Goal: Task Accomplishment & Management: Manage account settings

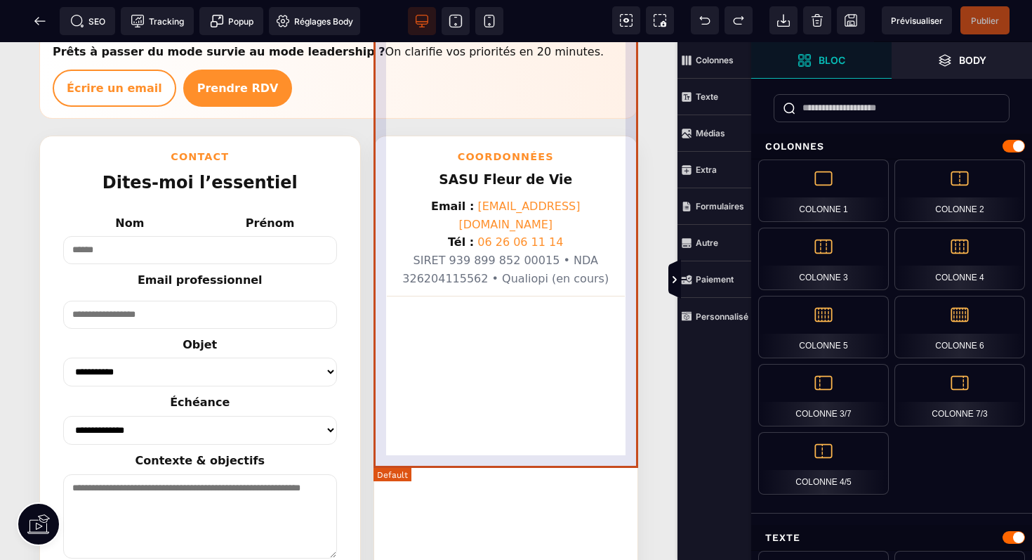
scroll to position [2785, 0]
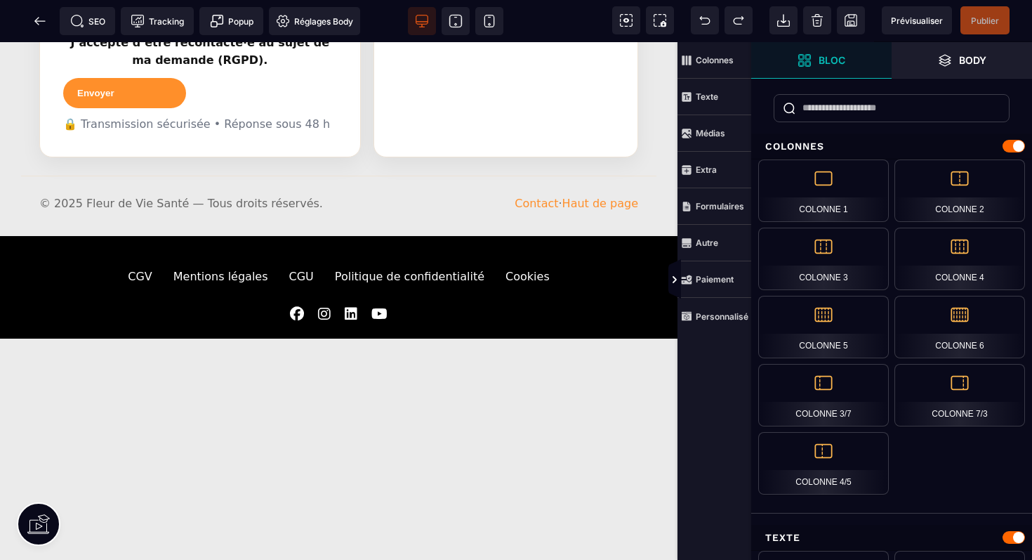
click at [456, 344] on div at bounding box center [339, 354] width 678 height 21
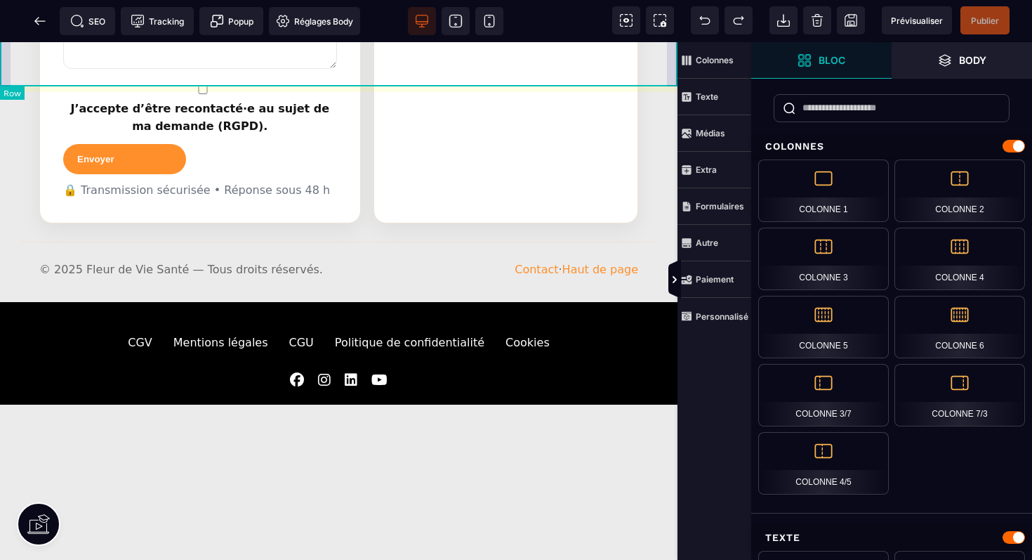
select select "****"
select select
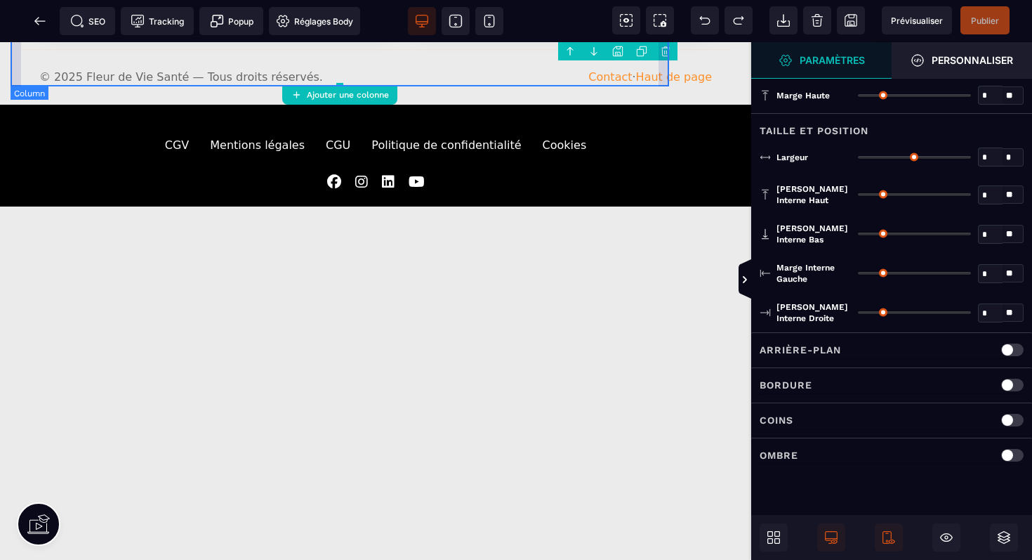
type input "*"
type input "***"
type input "*"
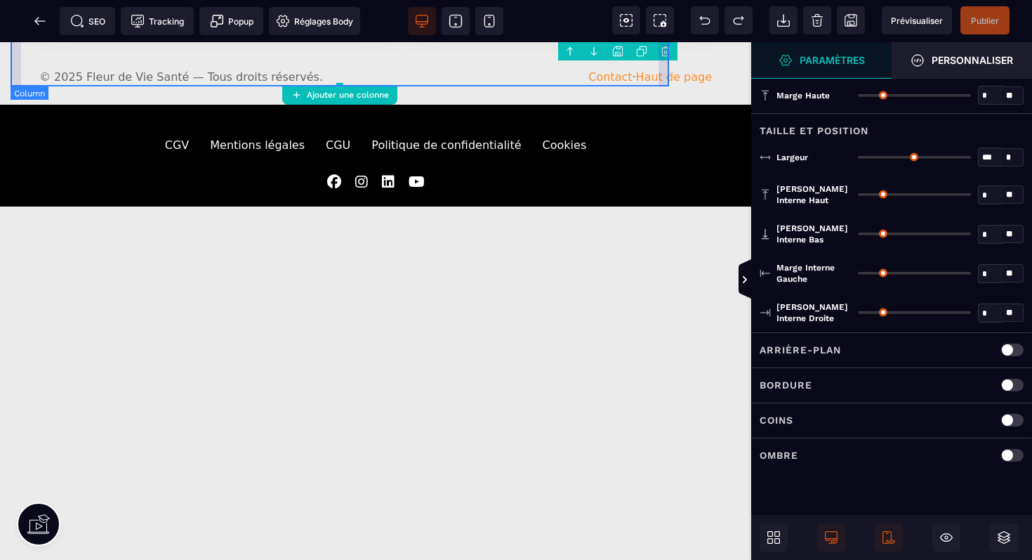
type input "*"
type input "**"
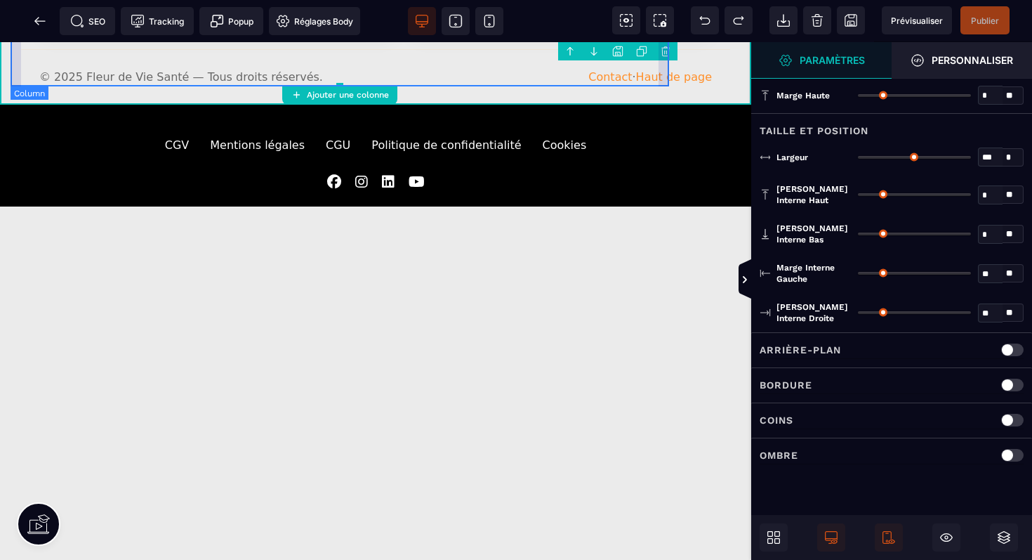
scroll to position [2576, 0]
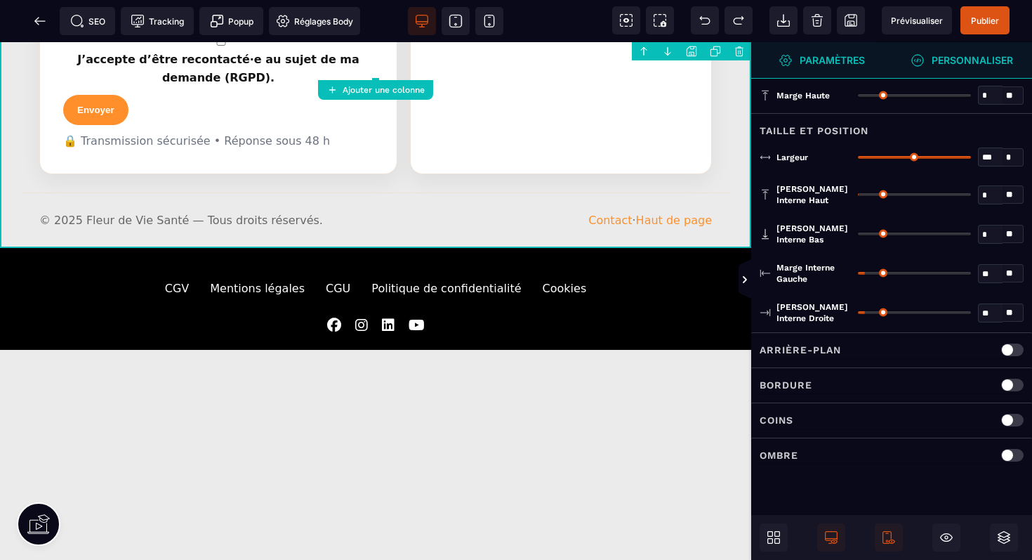
click at [963, 56] on strong "Personnaliser" at bounding box center [972, 60] width 81 height 11
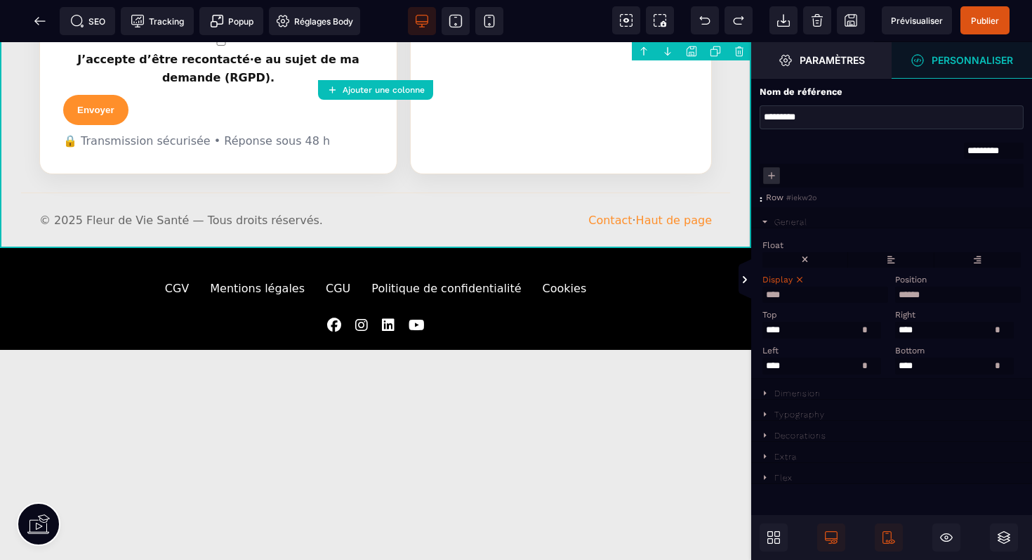
click at [770, 397] on icon at bounding box center [765, 393] width 12 height 12
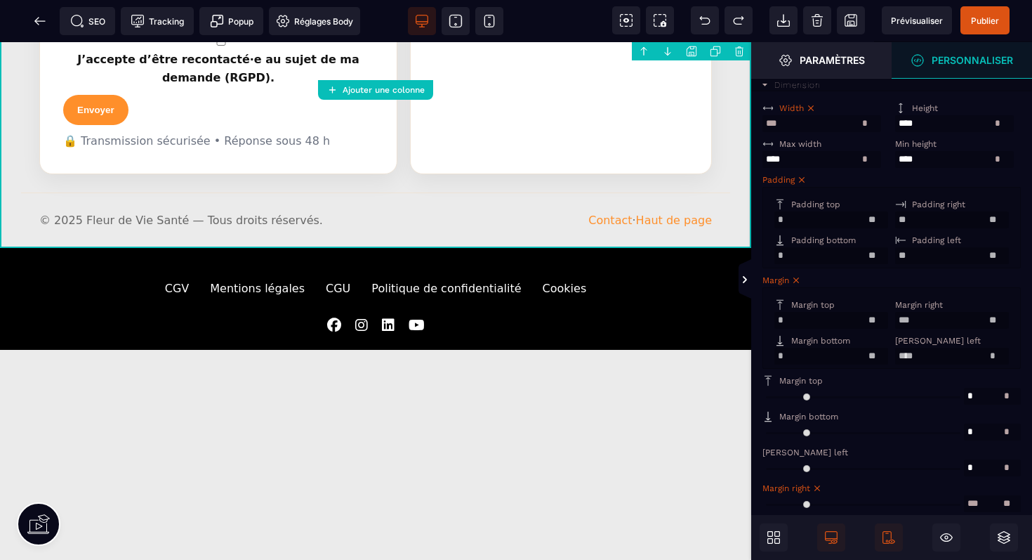
scroll to position [364, 0]
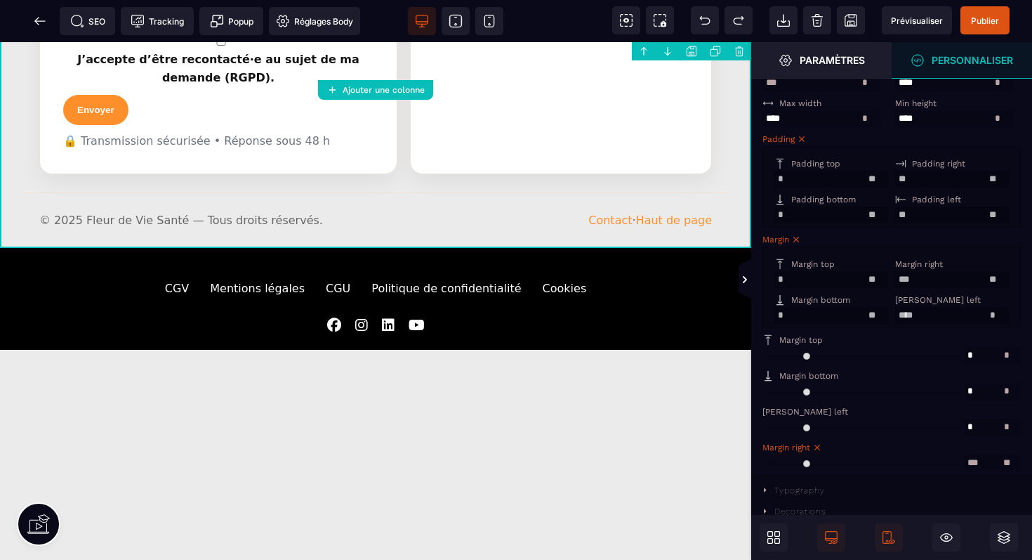
click at [788, 295] on div "Margin bottom" at bounding box center [830, 300] width 110 height 10
click at [784, 312] on input "*" at bounding box center [832, 315] width 114 height 17
click at [771, 390] on input "range" at bounding box center [864, 391] width 202 height 17
type input "*"
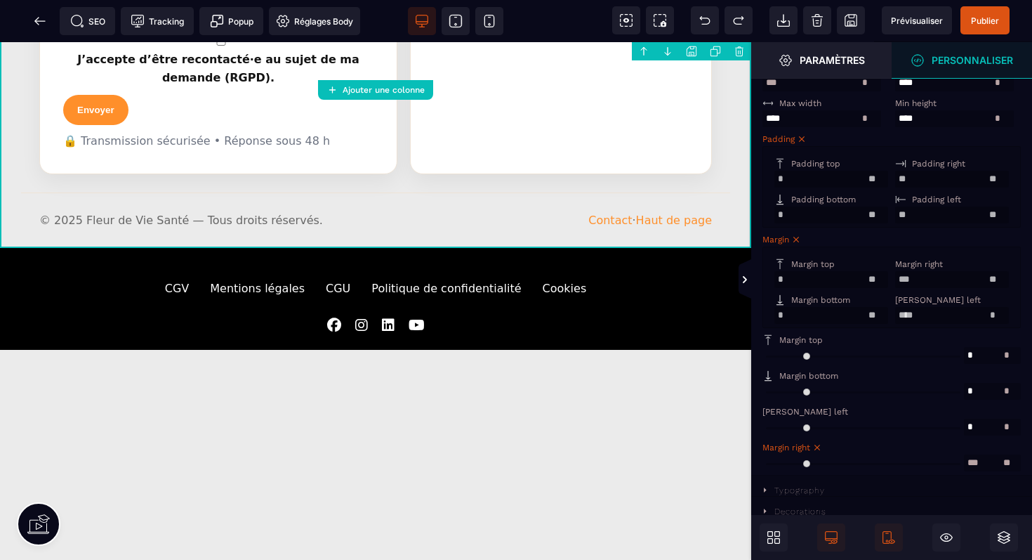
type input "*"
select select "**"
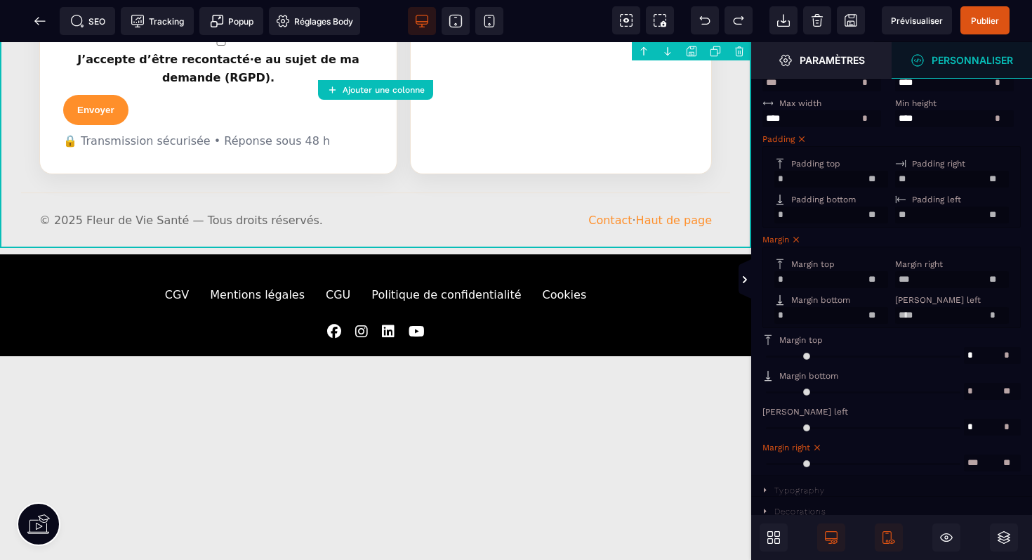
type input "*"
click at [776, 390] on input "range" at bounding box center [864, 391] width 202 height 17
click at [987, 24] on span "Publier" at bounding box center [985, 20] width 28 height 11
click at [1000, 15] on span "Publier" at bounding box center [985, 20] width 49 height 28
click at [973, 15] on span "Publier" at bounding box center [985, 20] width 28 height 11
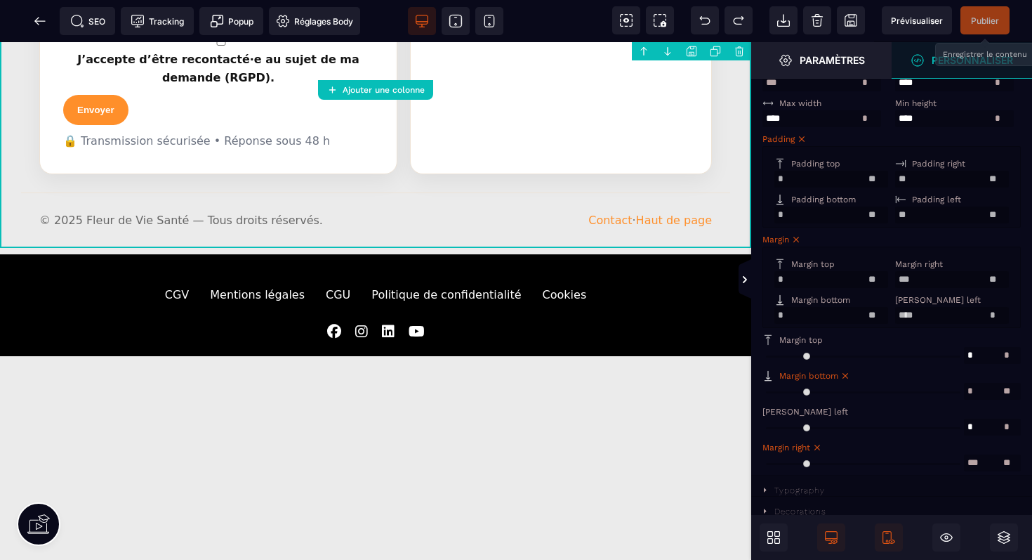
click at [778, 388] on input "range" at bounding box center [864, 391] width 202 height 17
click at [779, 391] on input "range" at bounding box center [864, 391] width 202 height 17
click at [801, 371] on span "Margin bottom" at bounding box center [808, 376] width 59 height 10
type input "**"
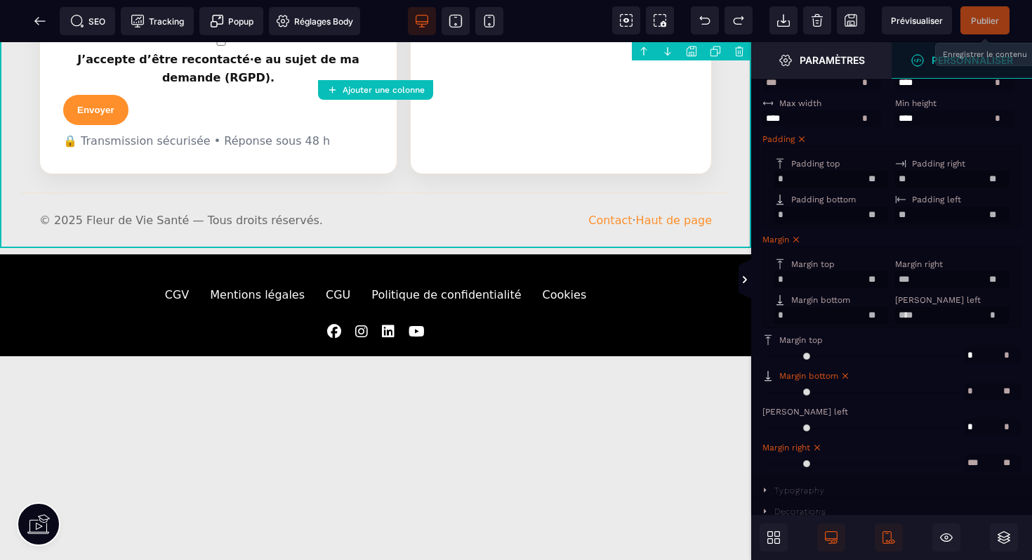
type input "**"
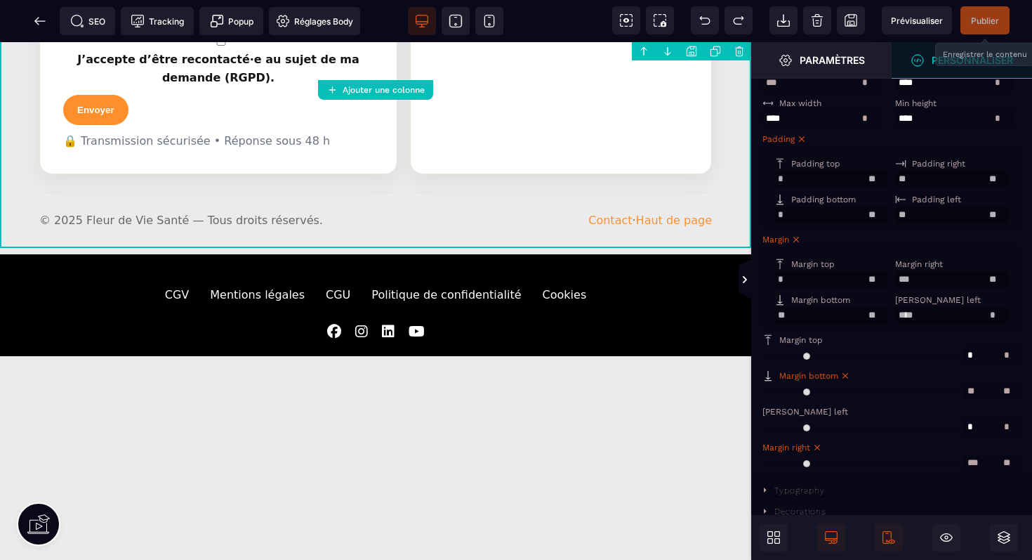
type input "**"
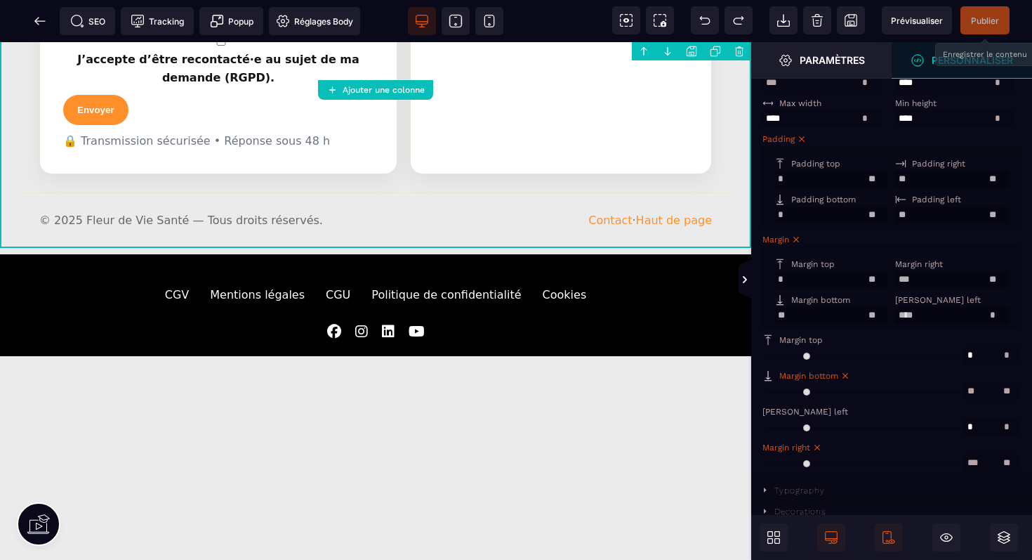
type input "**"
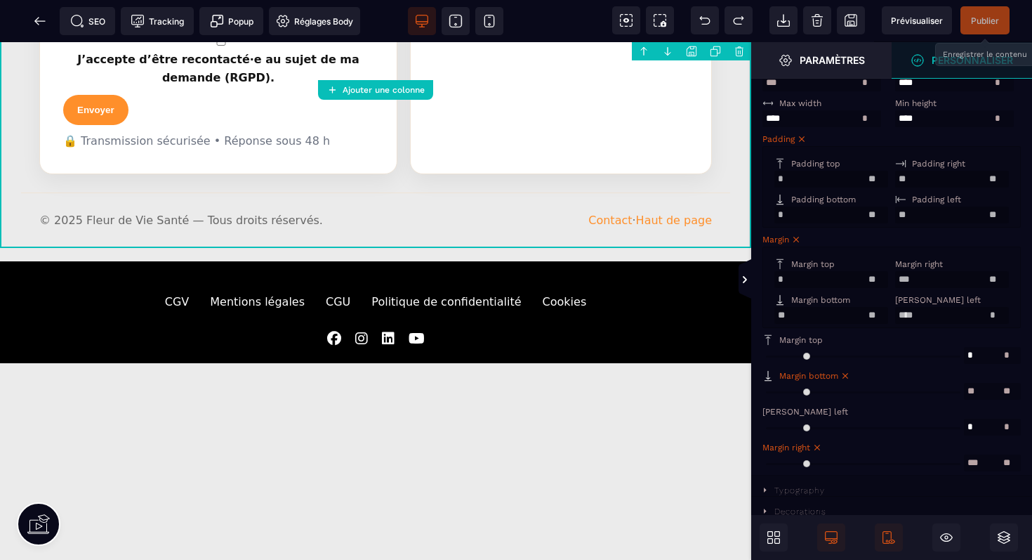
type input "**"
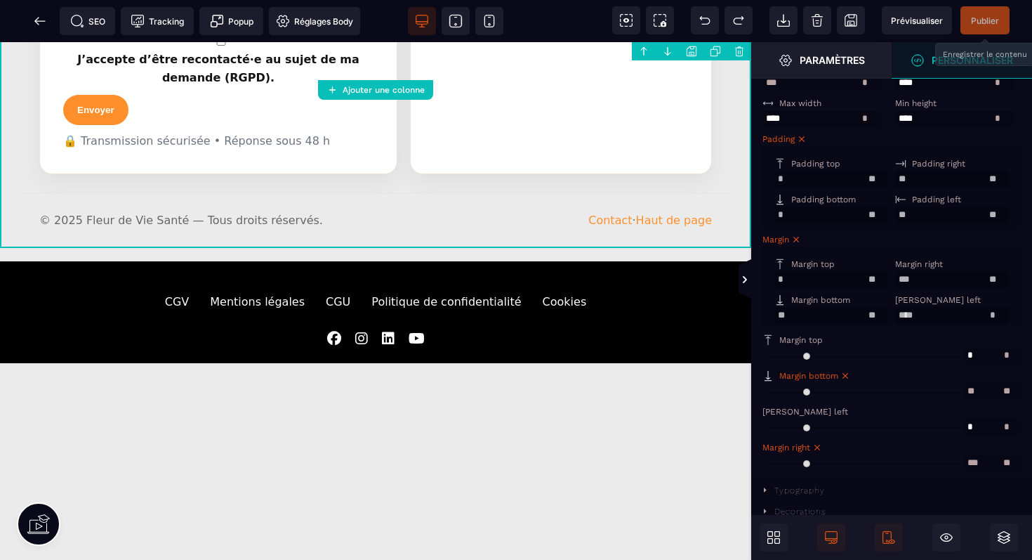
type input "**"
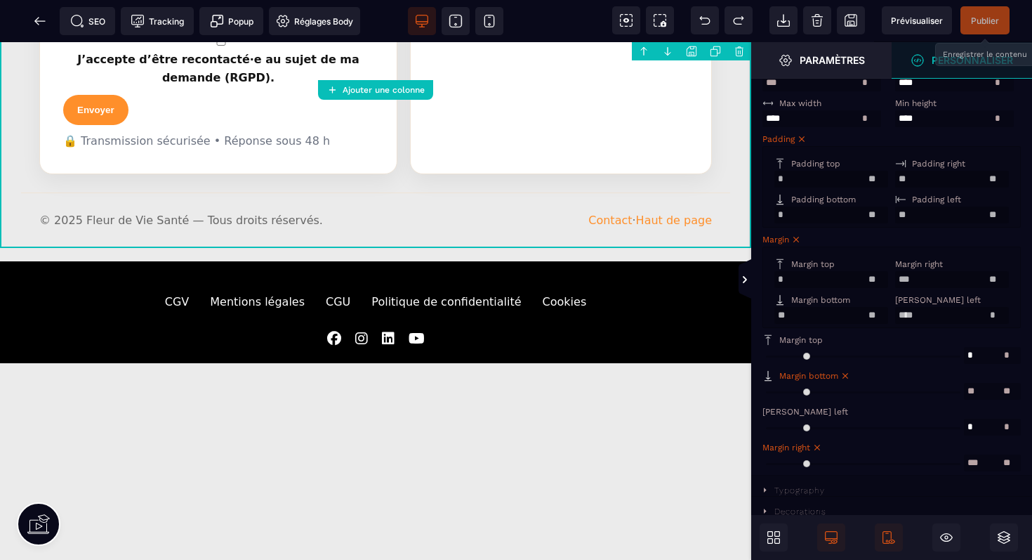
type input "**"
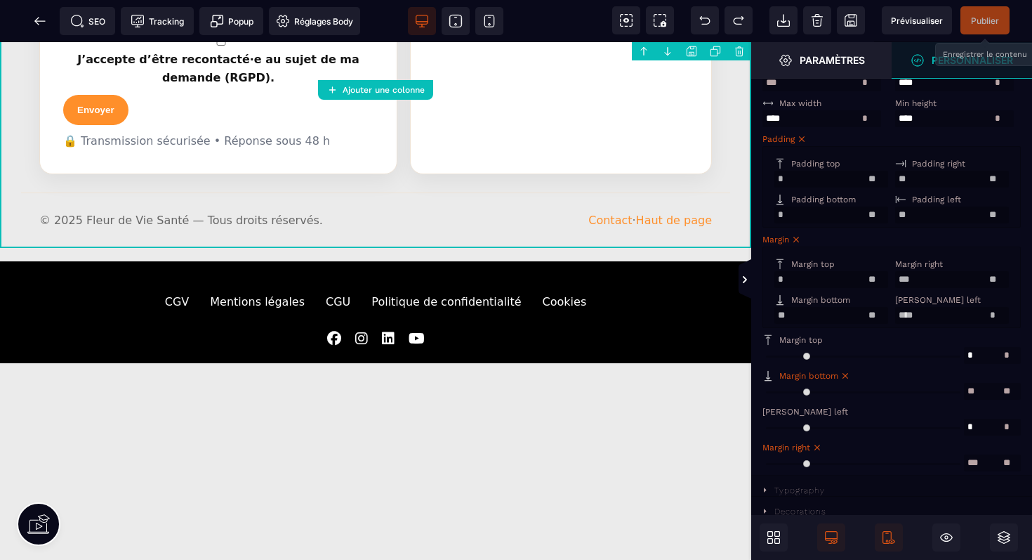
type input "**"
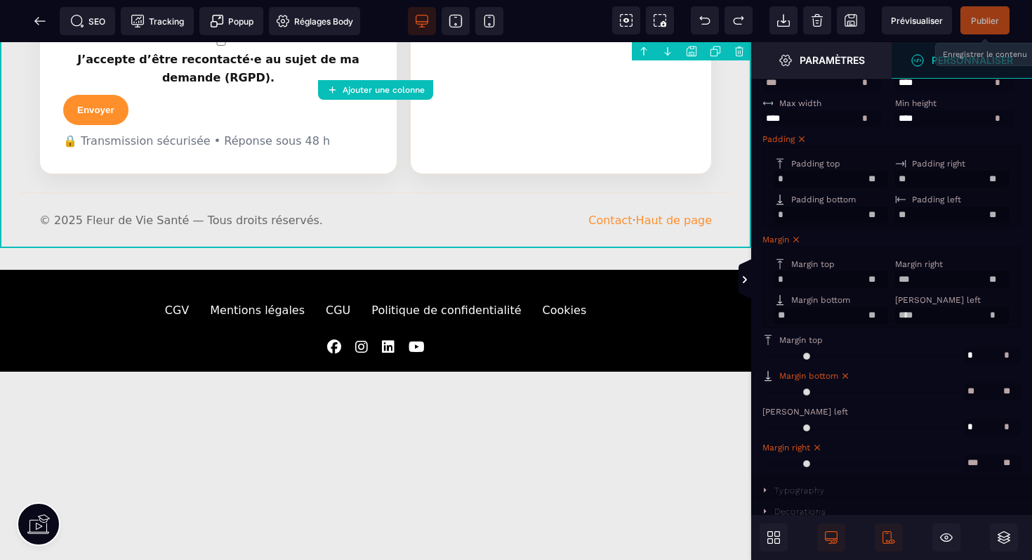
drag, startPoint x: 778, startPoint y: 388, endPoint x: 793, endPoint y: 392, distance: 15.2
click at [793, 392] on input "range" at bounding box center [864, 391] width 202 height 17
type input "**"
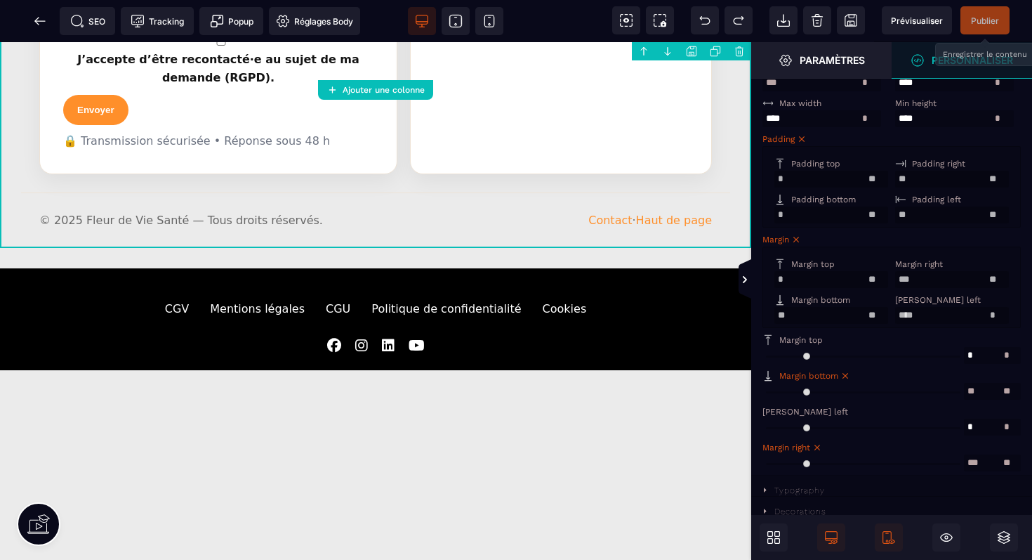
type input "**"
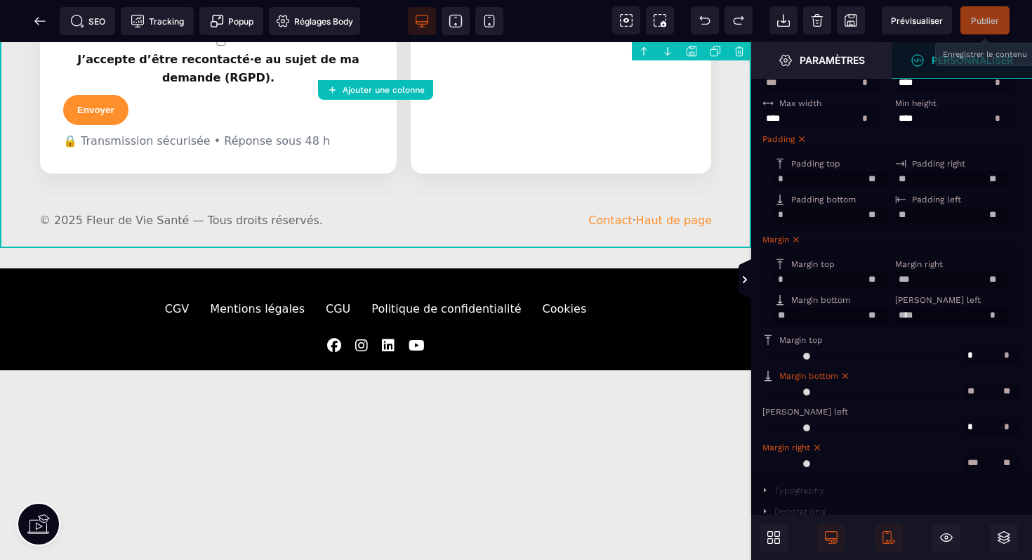
type input "**"
type input "*"
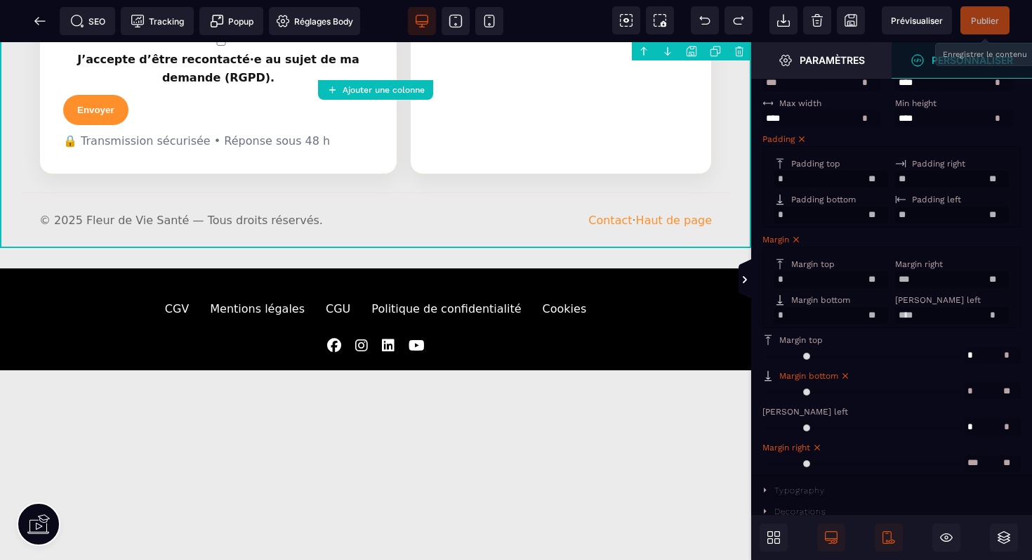
type input "*"
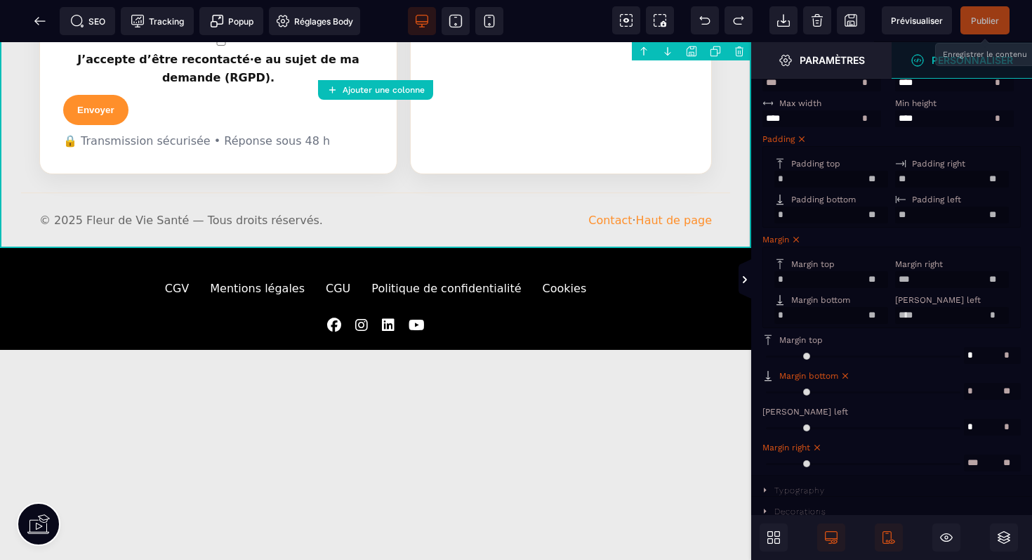
drag, startPoint x: 793, startPoint y: 392, endPoint x: 760, endPoint y: 393, distance: 33.0
type input "*"
click at [763, 393] on input "range" at bounding box center [864, 391] width 202 height 17
click at [783, 309] on input "*" at bounding box center [832, 315] width 114 height 17
click at [770, 390] on input "range" at bounding box center [864, 391] width 202 height 17
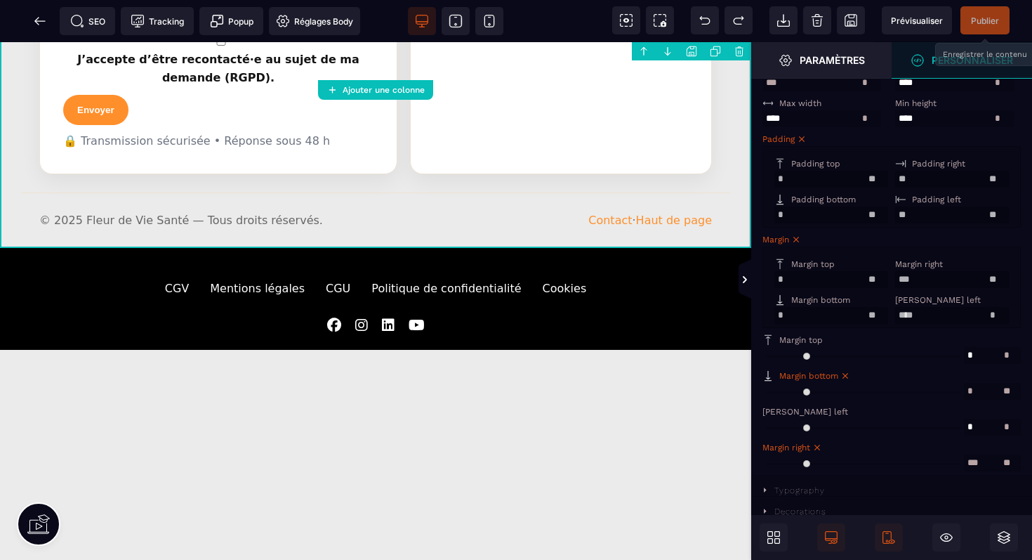
click at [770, 390] on input "range" at bounding box center [864, 391] width 202 height 17
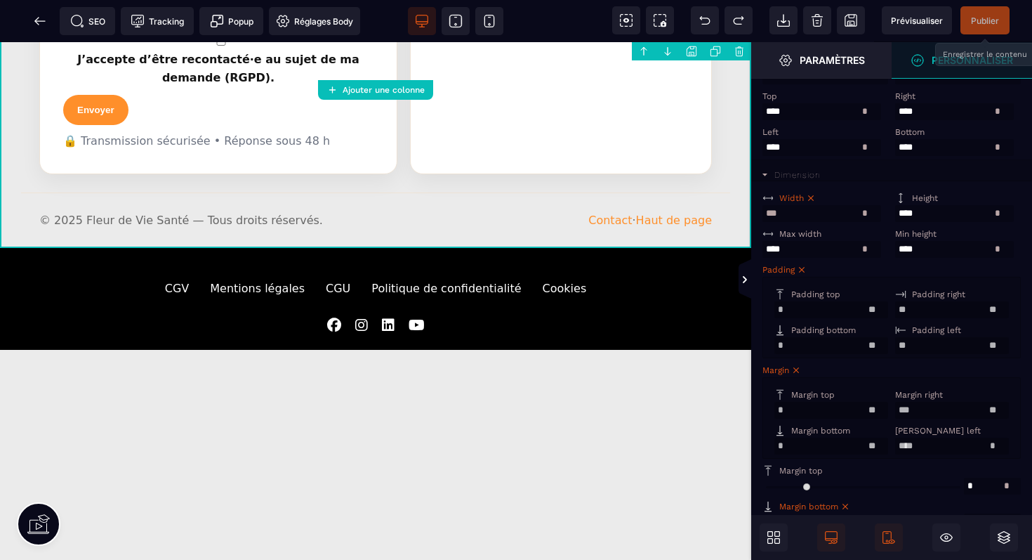
scroll to position [0, 0]
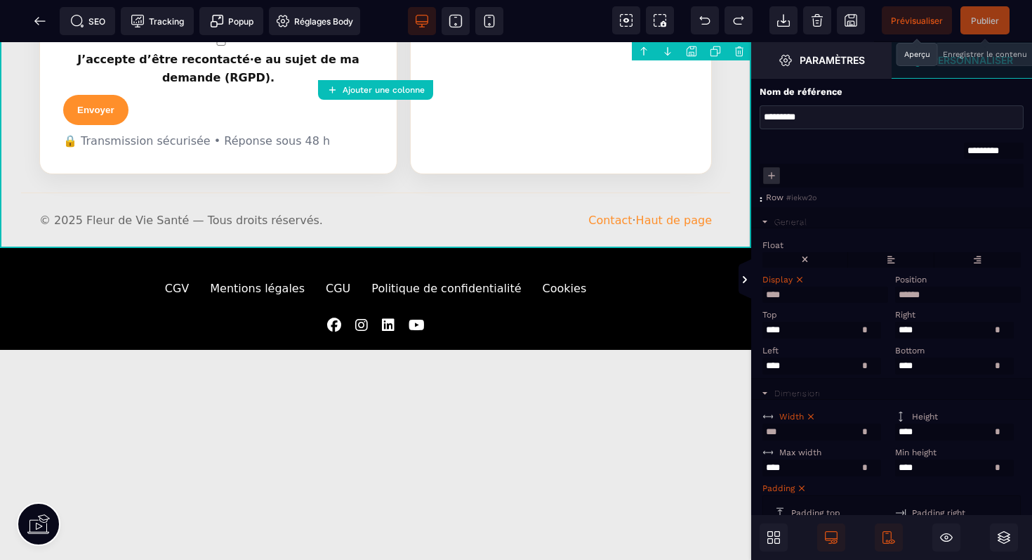
click at [918, 14] on span "Prévisualiser" at bounding box center [917, 20] width 70 height 28
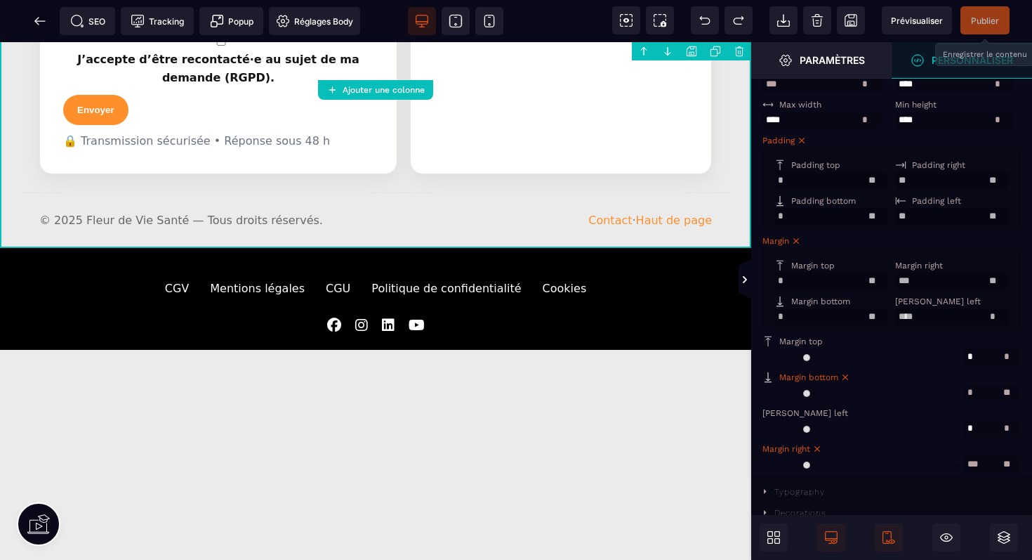
scroll to position [364, 0]
click at [770, 388] on input "range" at bounding box center [864, 391] width 202 height 17
click at [846, 373] on icon at bounding box center [846, 376] width 6 height 6
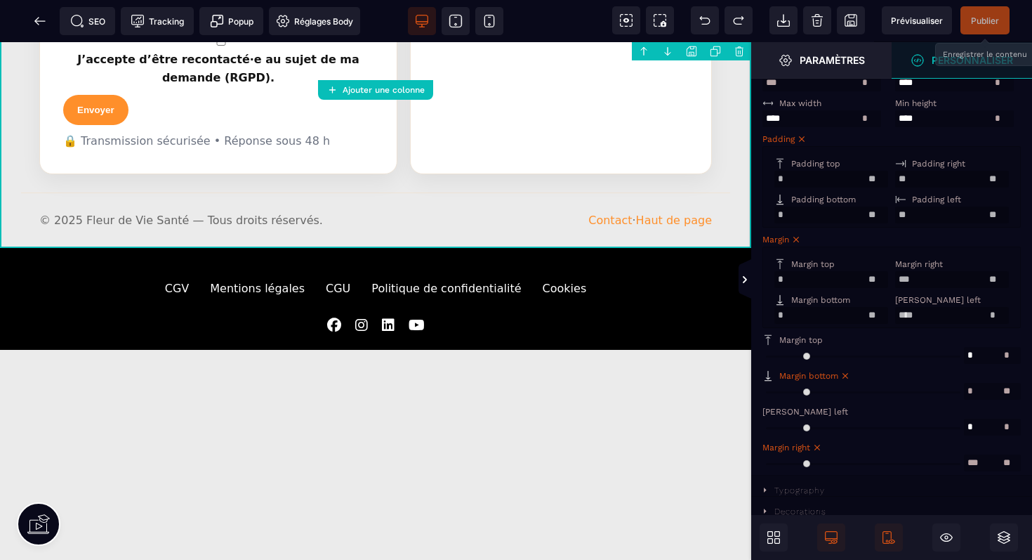
select select
click at [770, 388] on input "range" at bounding box center [864, 391] width 202 height 17
click at [825, 375] on span "Margin bottom" at bounding box center [808, 376] width 59 height 10
type input "*"
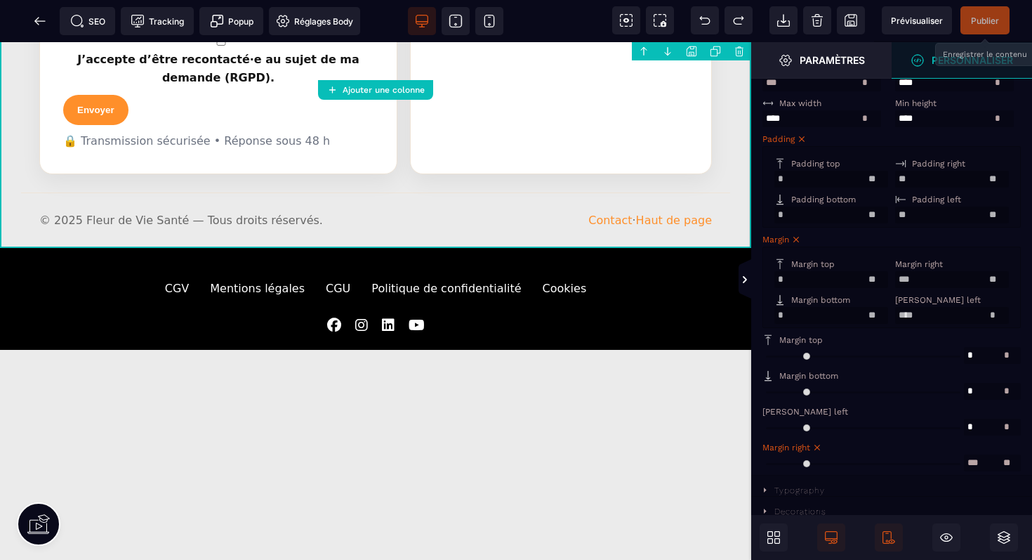
select select "**"
type input "*"
click at [771, 396] on input "range" at bounding box center [864, 391] width 202 height 17
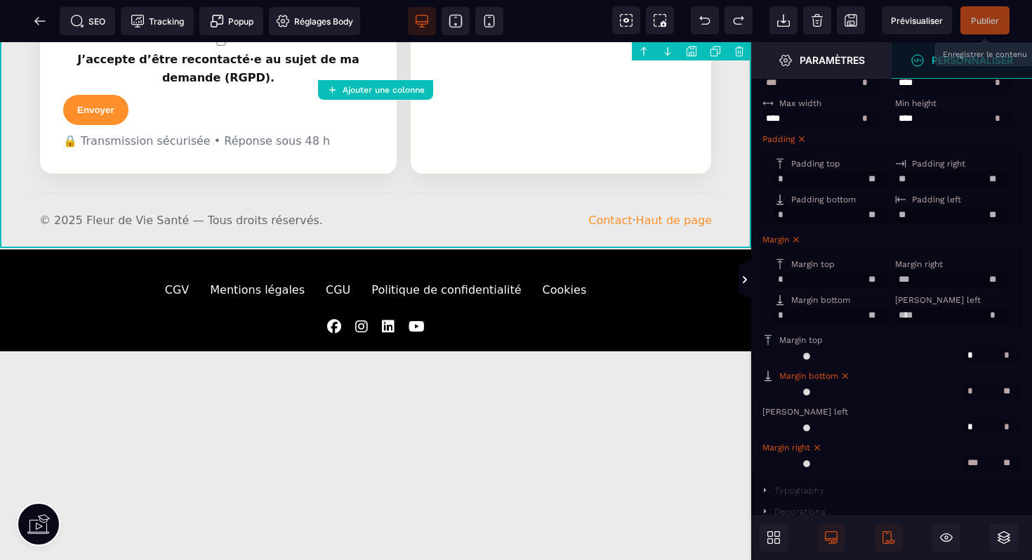
click at [977, 393] on input "*" at bounding box center [992, 391] width 57 height 17
type input "*"
select select
type input "*"
click at [986, 22] on span "Publier" at bounding box center [985, 20] width 28 height 11
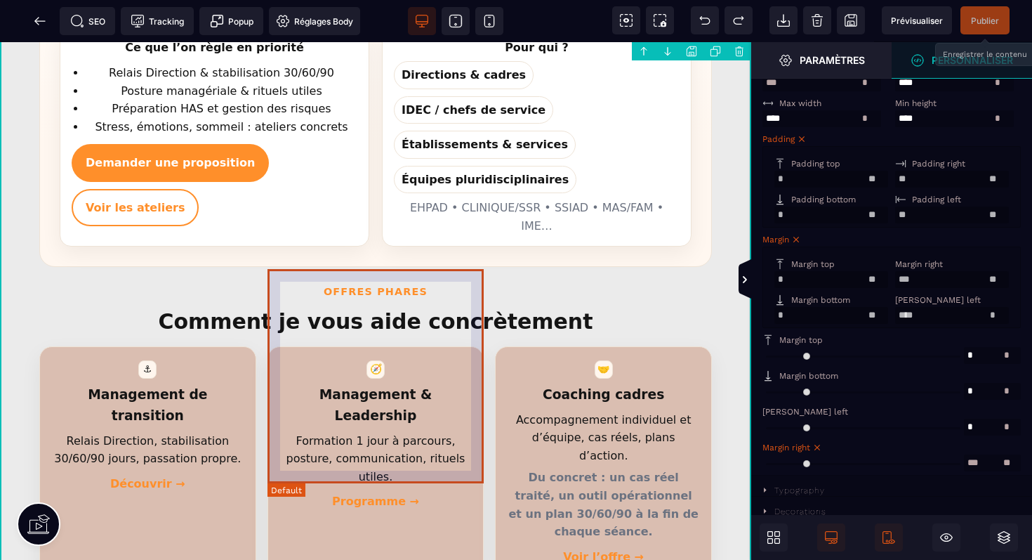
scroll to position [0, 0]
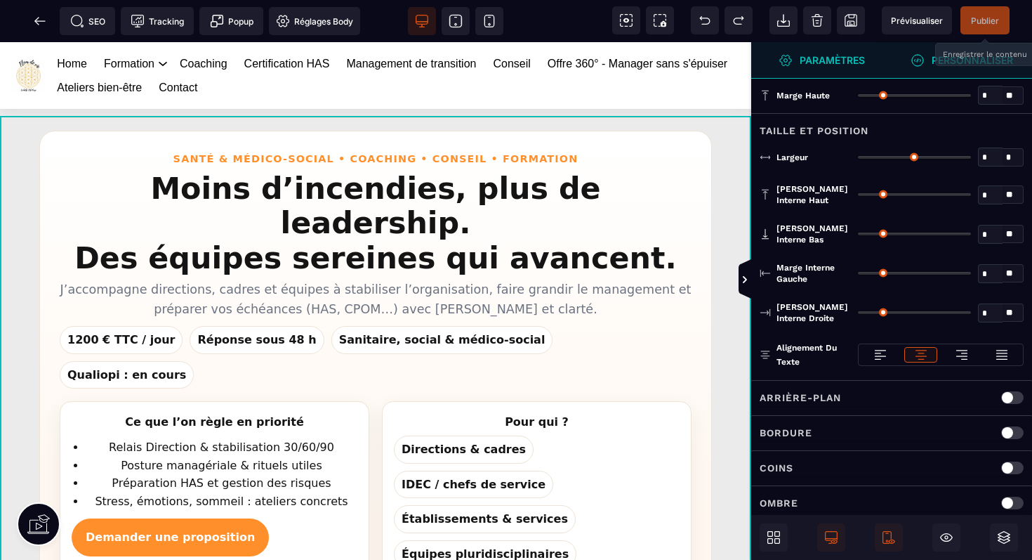
type input "*"
type input "***"
type input "*"
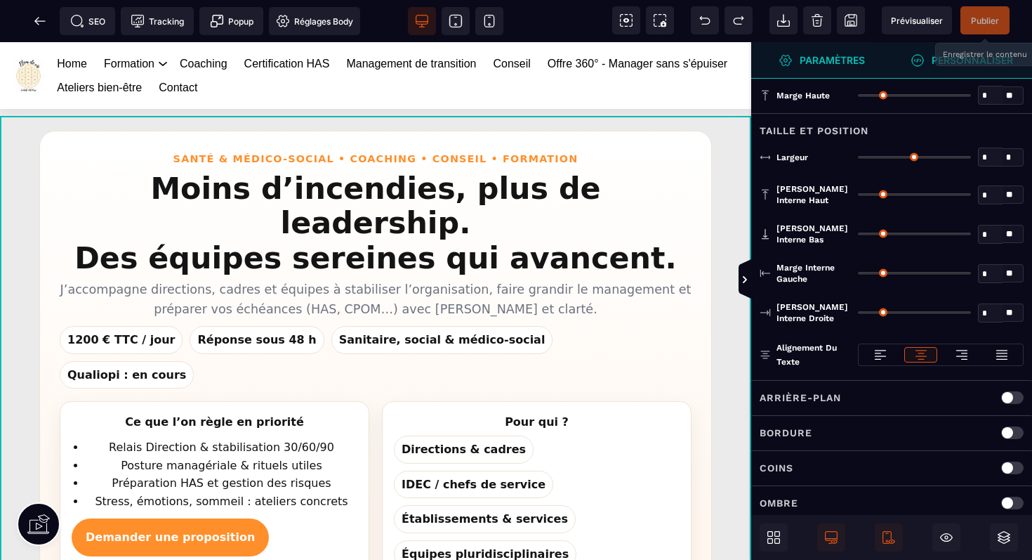
type input "**"
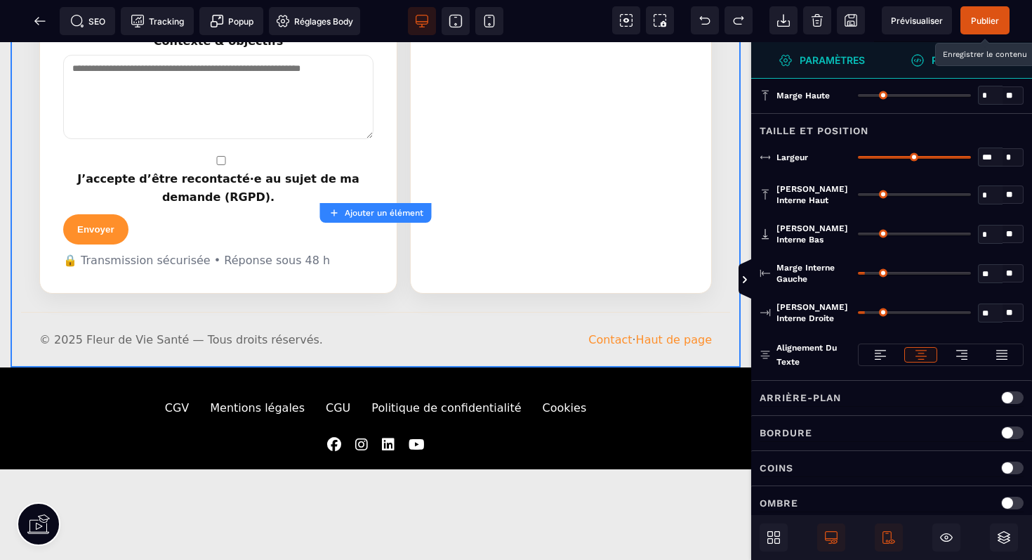
scroll to position [2459, 0]
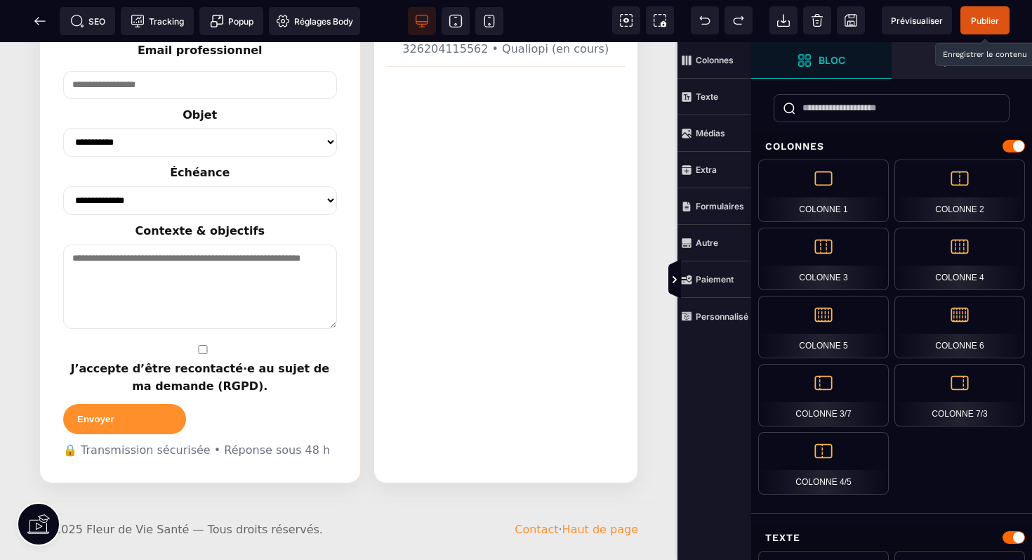
scroll to position [2552, 0]
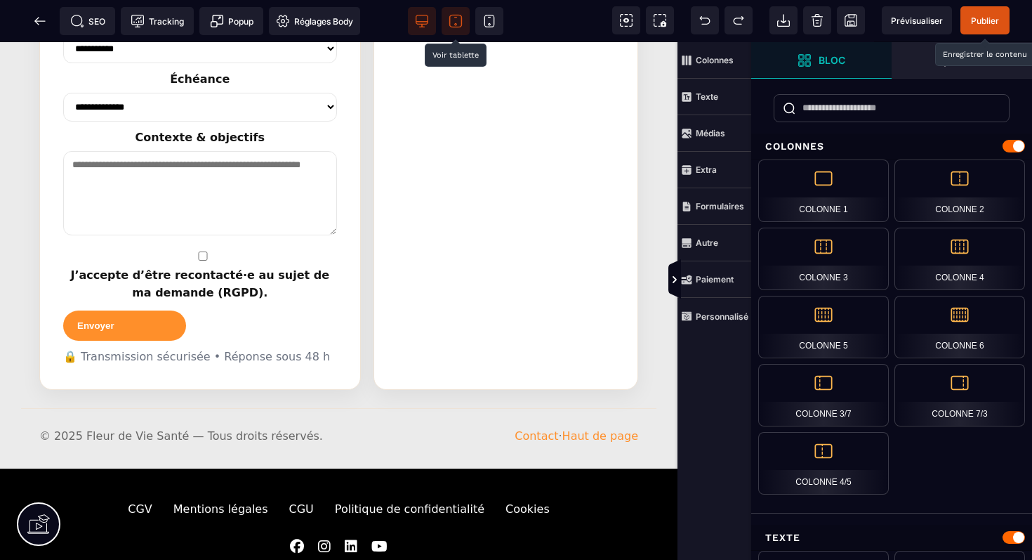
click at [456, 20] on icon at bounding box center [456, 21] width 14 height 14
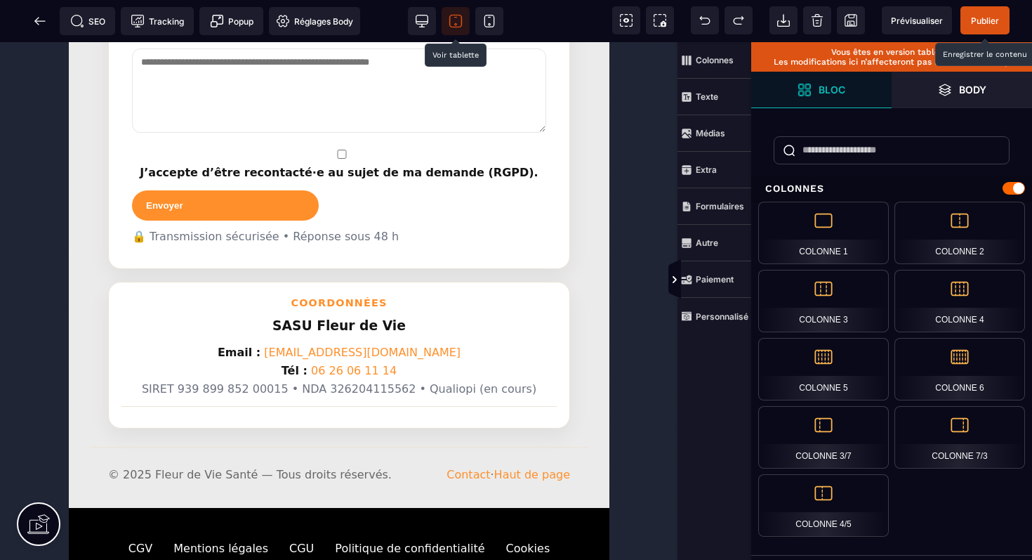
scroll to position [3245, 0]
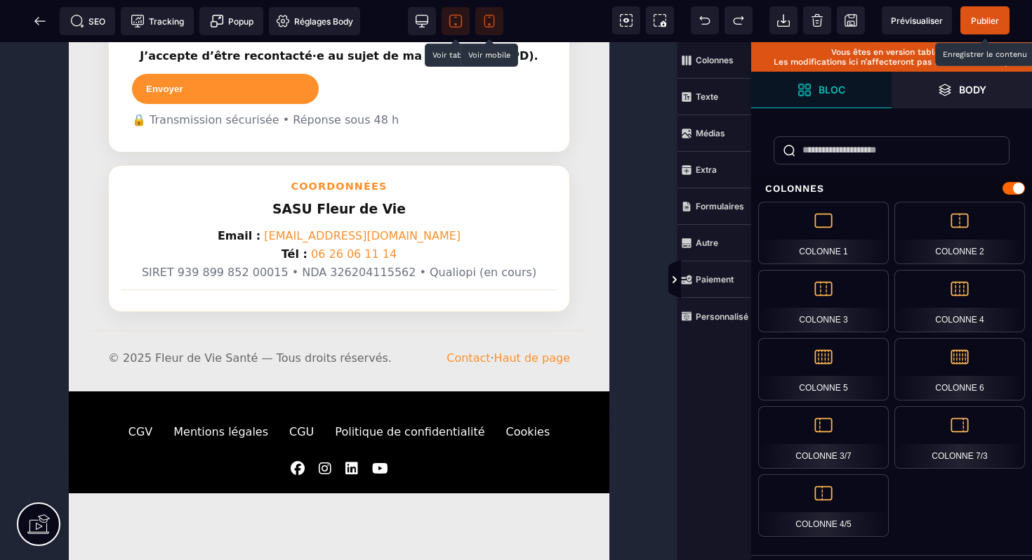
click at [492, 15] on icon at bounding box center [489, 21] width 14 height 14
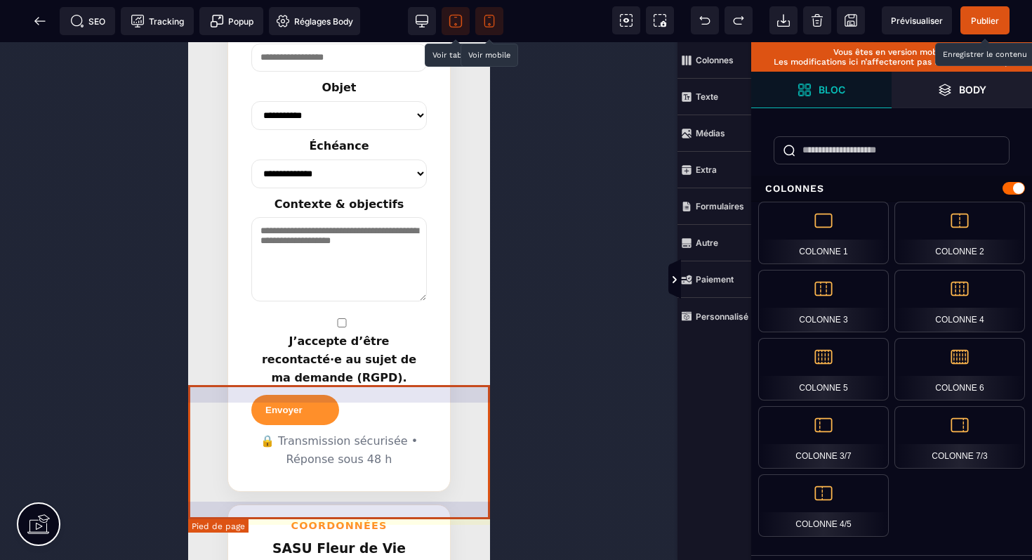
scroll to position [4938, 0]
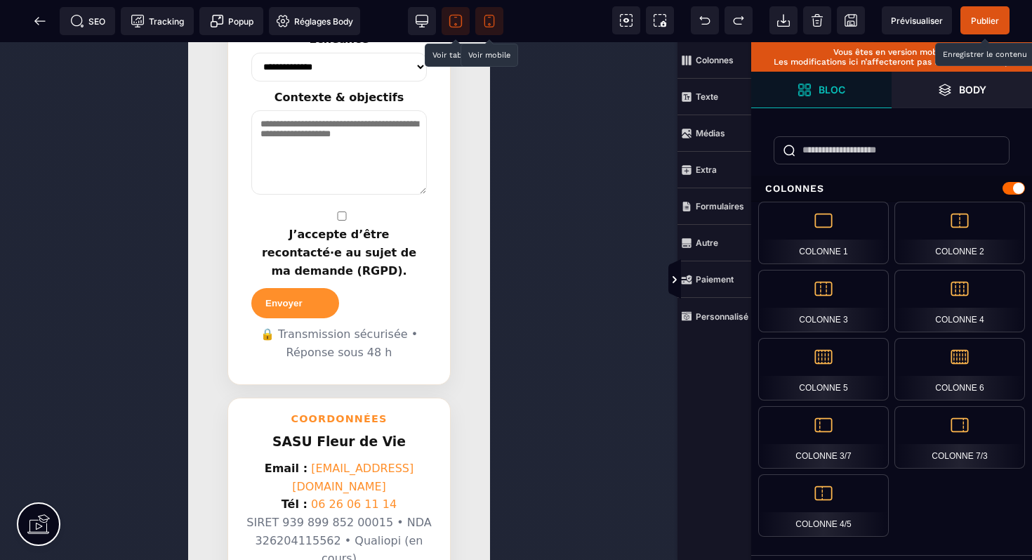
click at [423, 20] on icon at bounding box center [422, 21] width 14 height 14
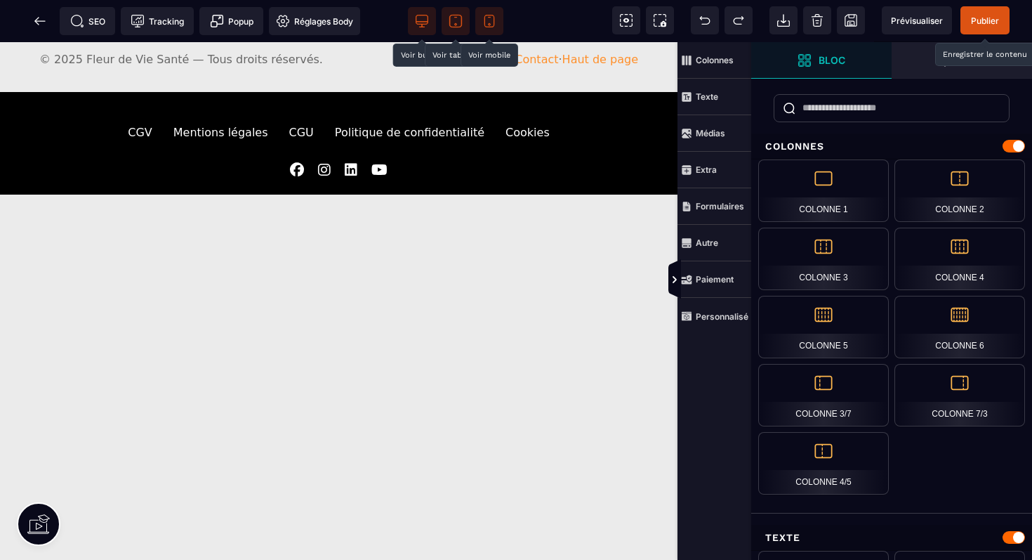
scroll to position [2785, 0]
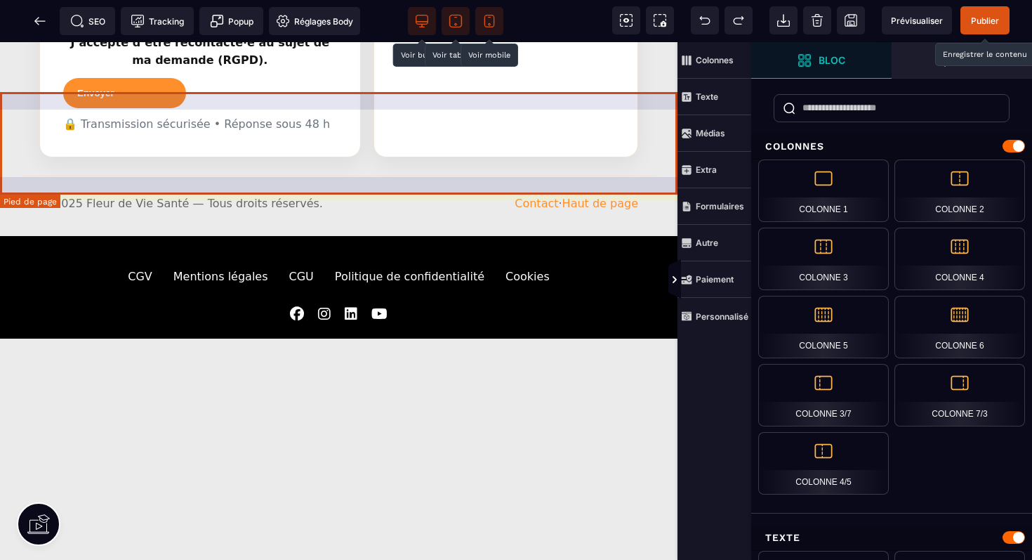
click at [500, 300] on div at bounding box center [339, 310] width 650 height 21
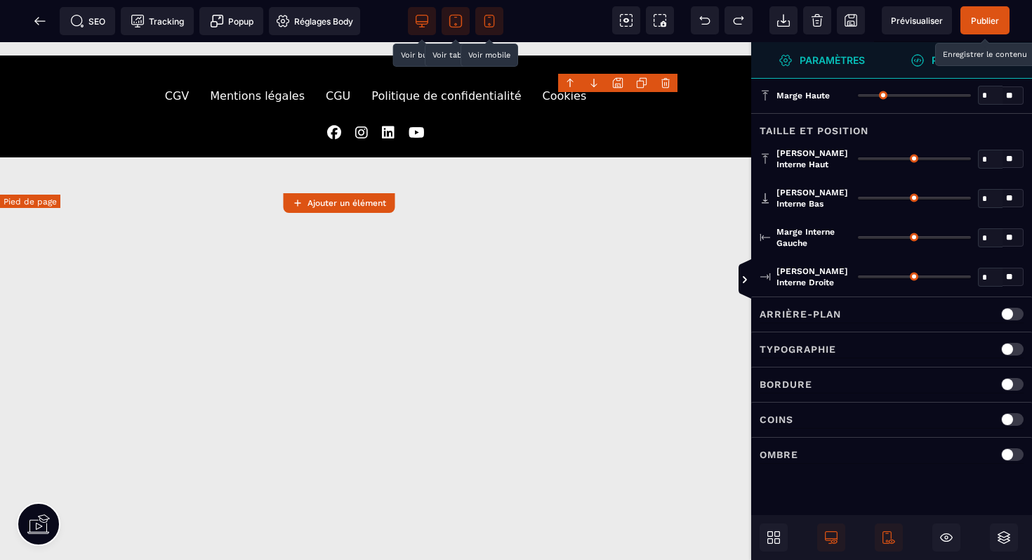
select select
type input "**"
type input "*"
type input "**"
type input "*"
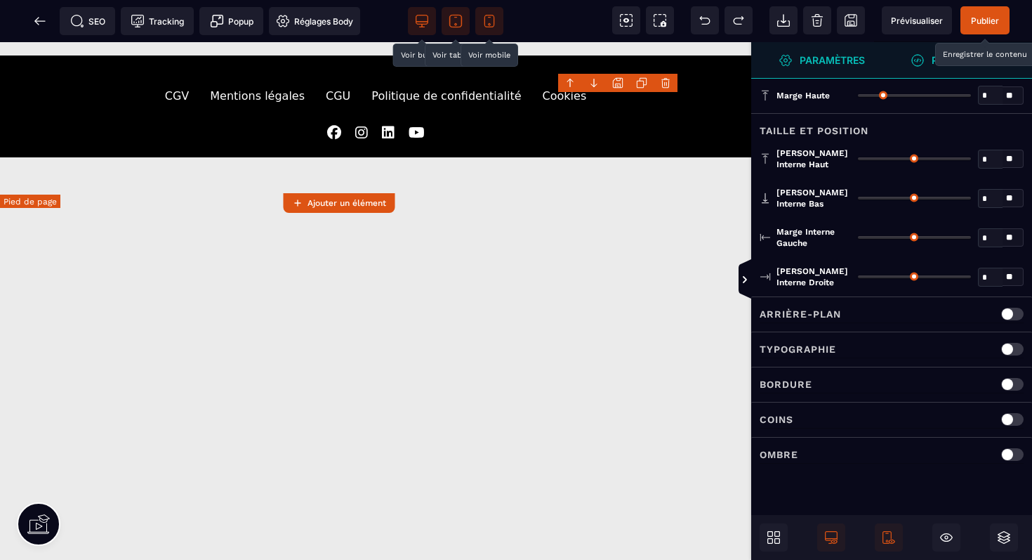
type input "*"
select select "**"
type input "*"
select select "**"
type input "*"
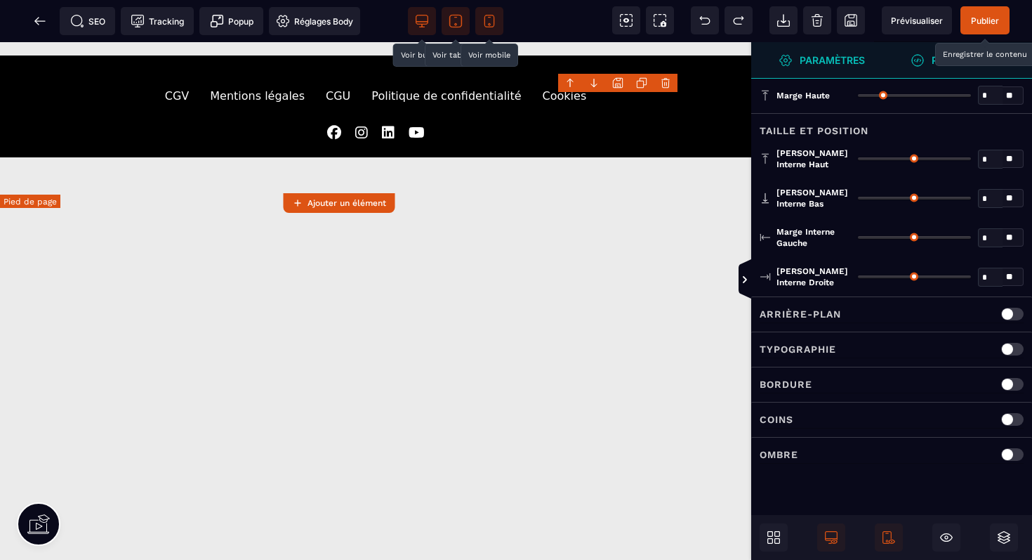
type input "**"
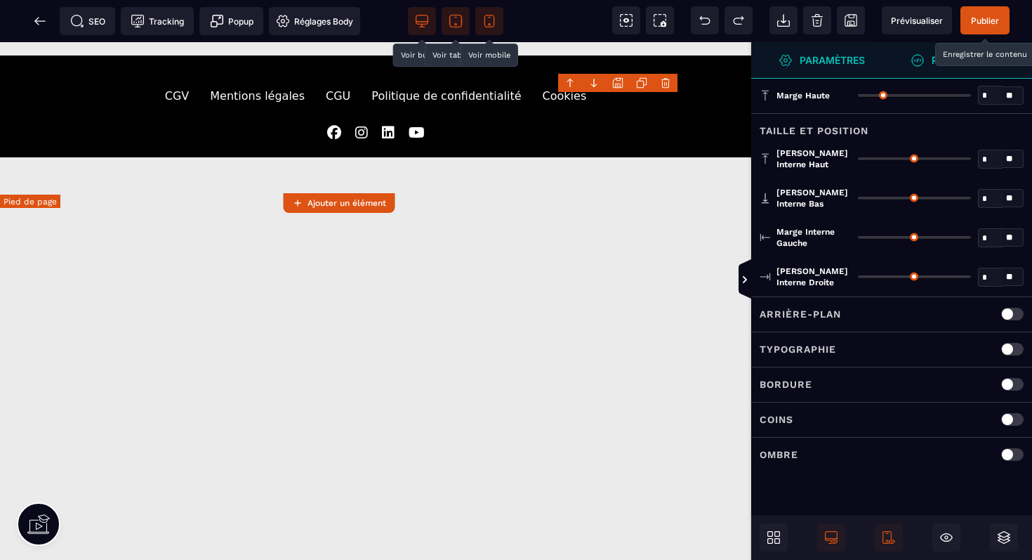
type input "**"
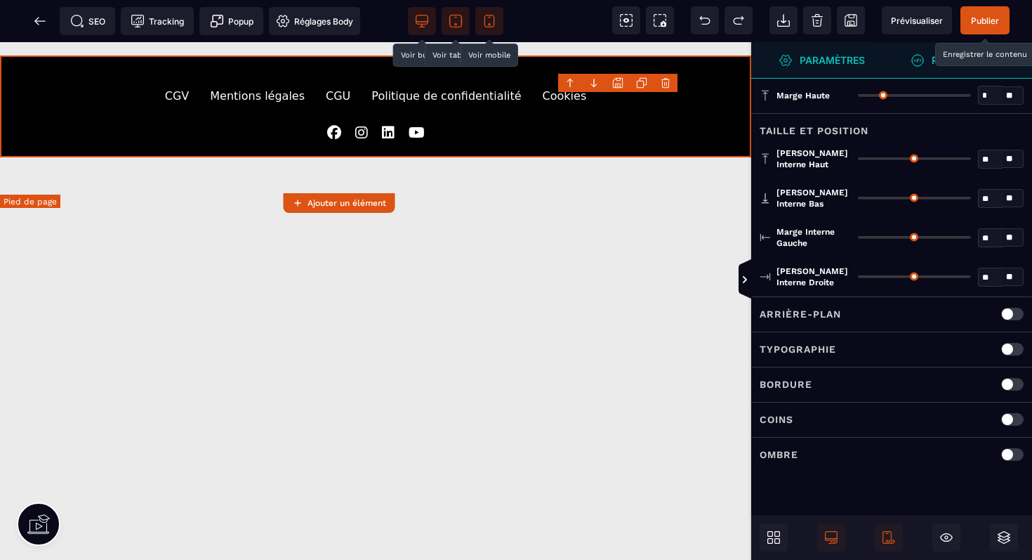
scroll to position [2602, 0]
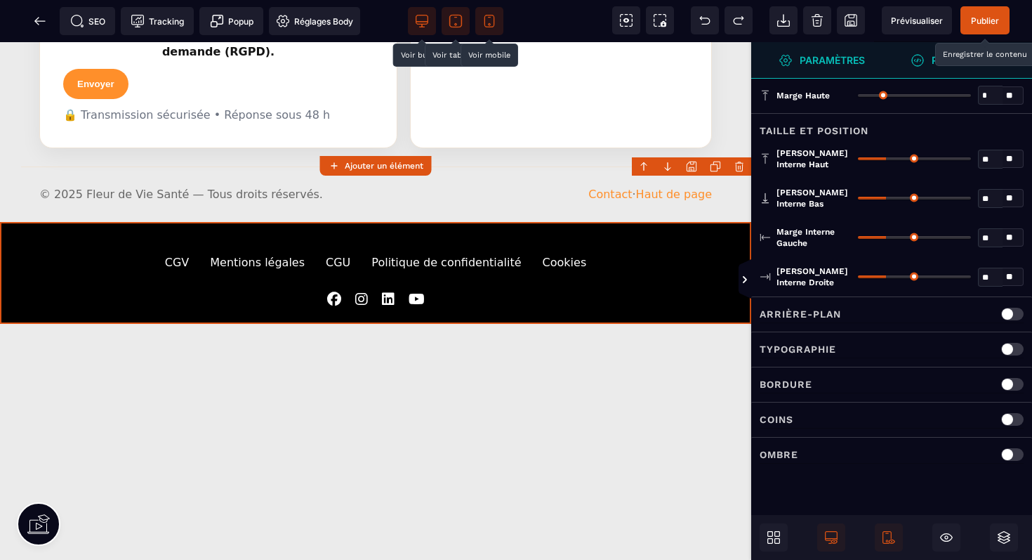
click at [972, 63] on strong "Personnaliser" at bounding box center [972, 60] width 81 height 11
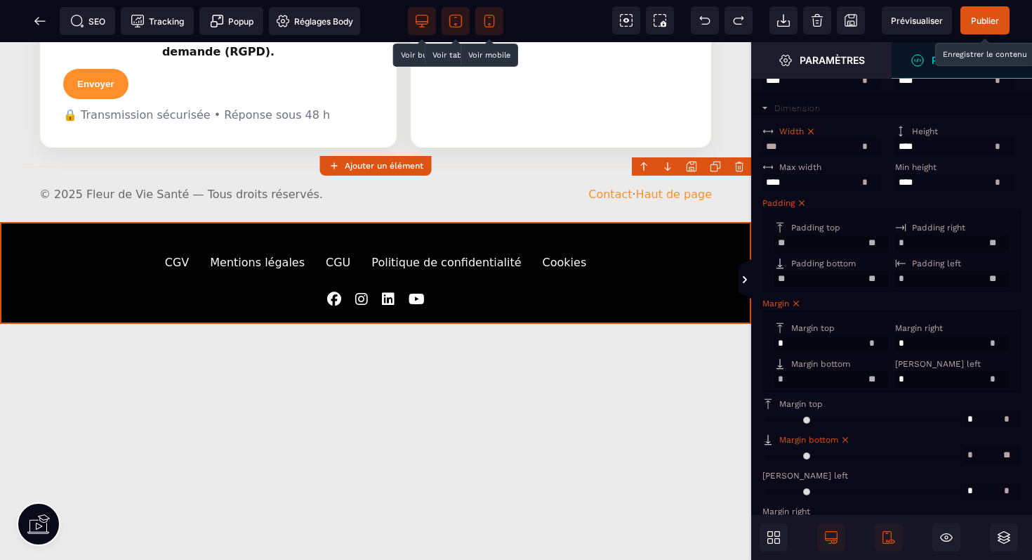
scroll to position [296, 0]
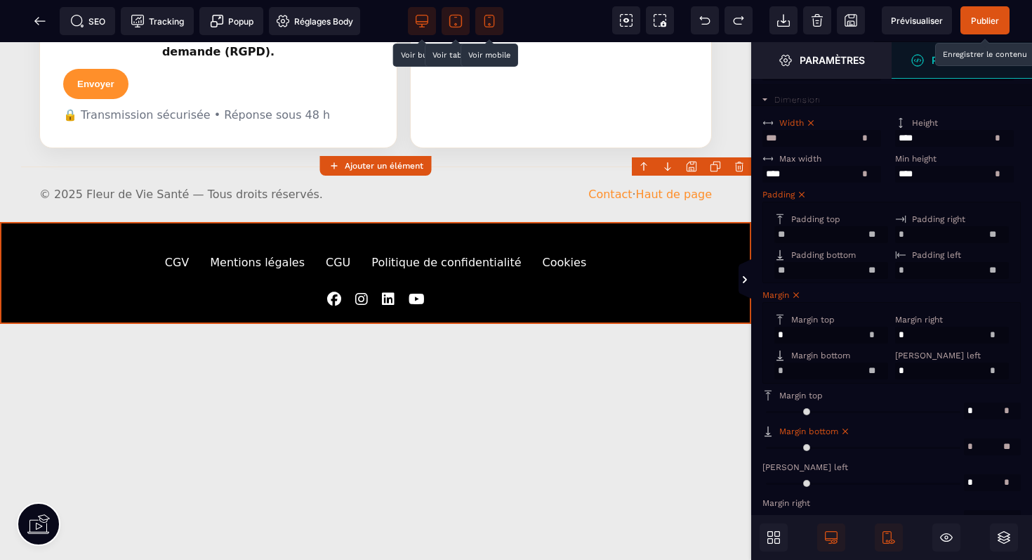
click at [777, 455] on input "range" at bounding box center [864, 446] width 202 height 17
type input "**"
click at [781, 455] on input "range" at bounding box center [864, 446] width 202 height 17
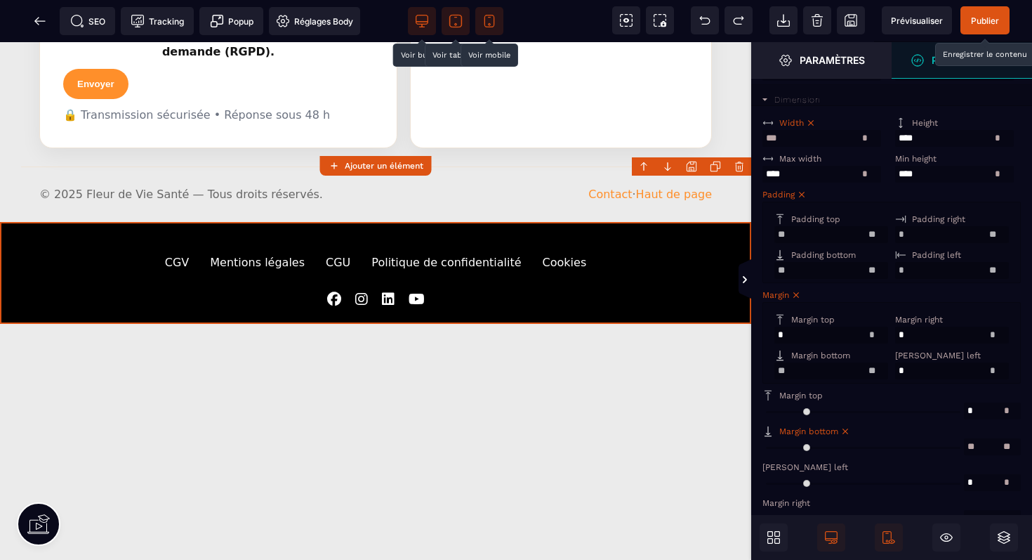
type input "**"
type input "*"
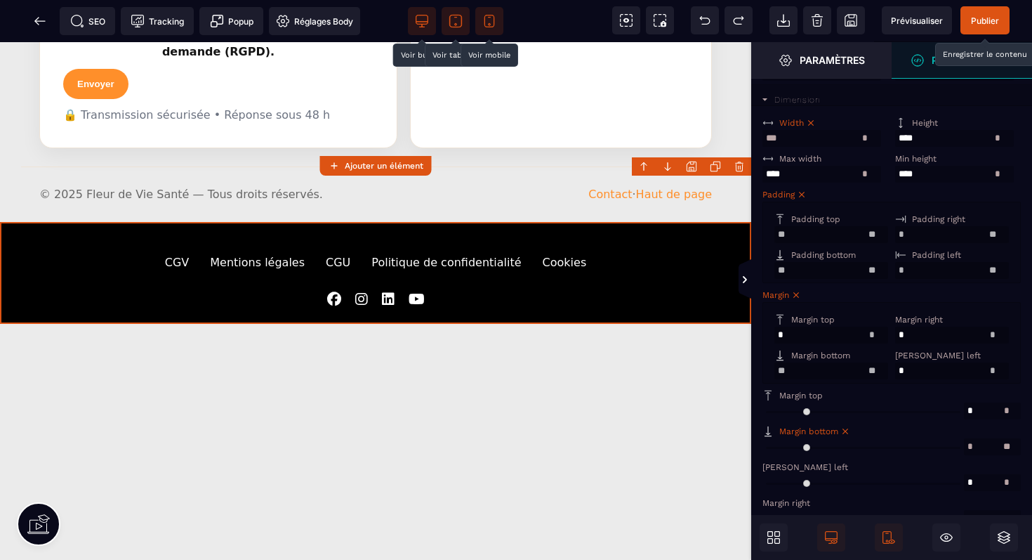
type input "*"
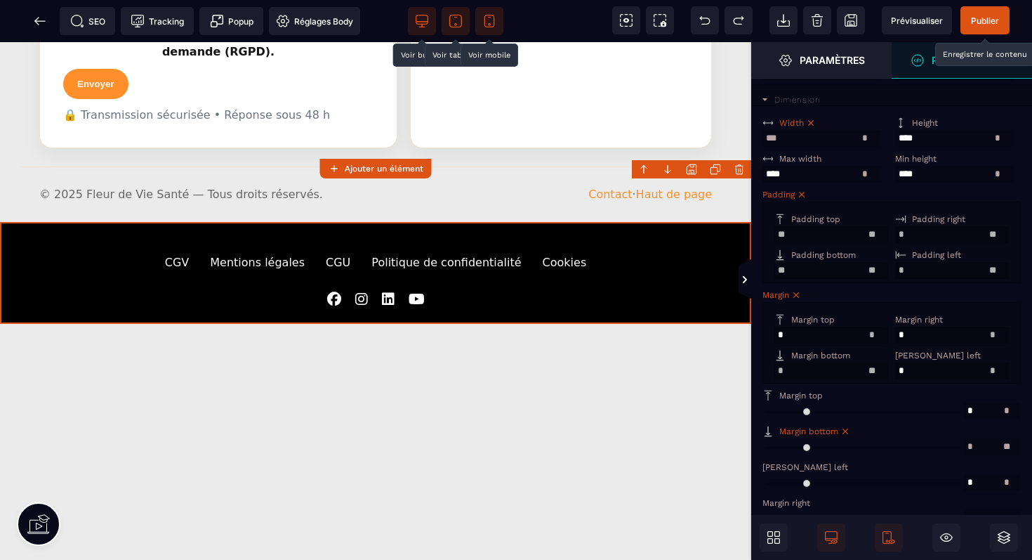
type input "*"
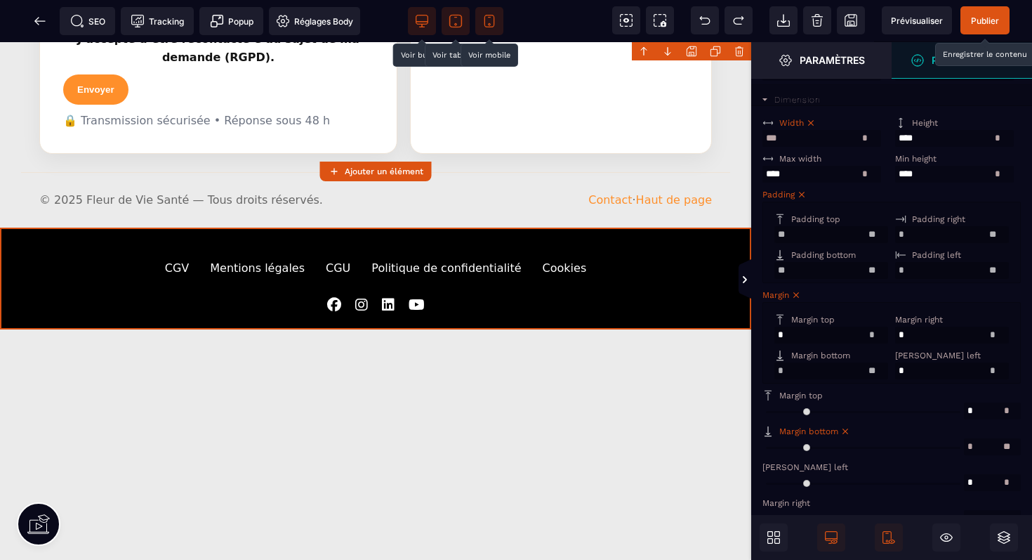
type input "*"
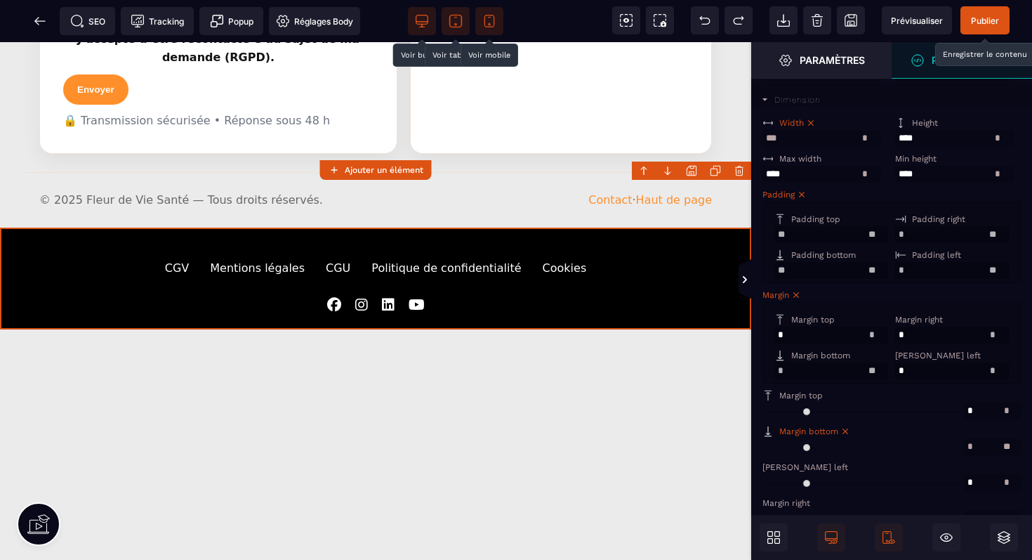
type input "*"
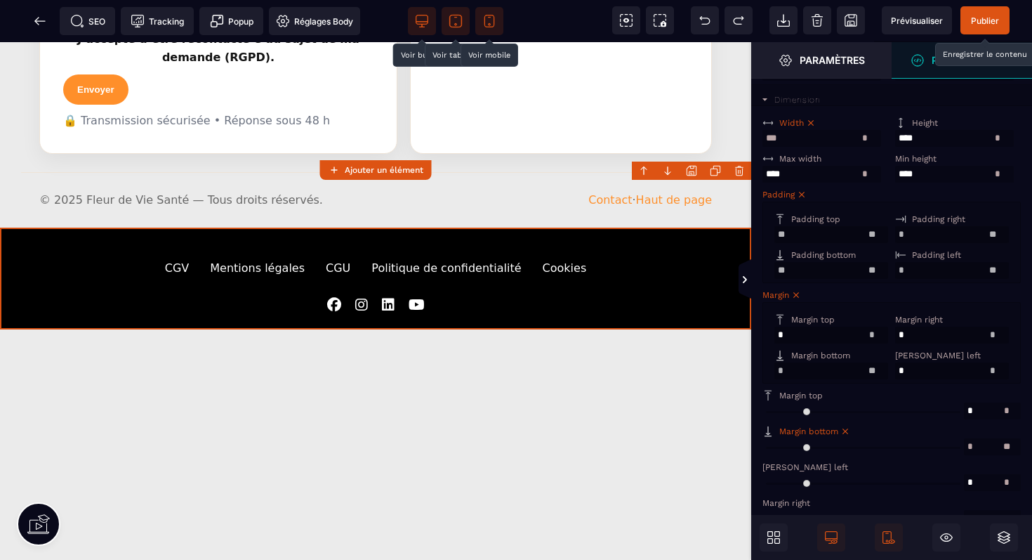
type input "*"
type input "**"
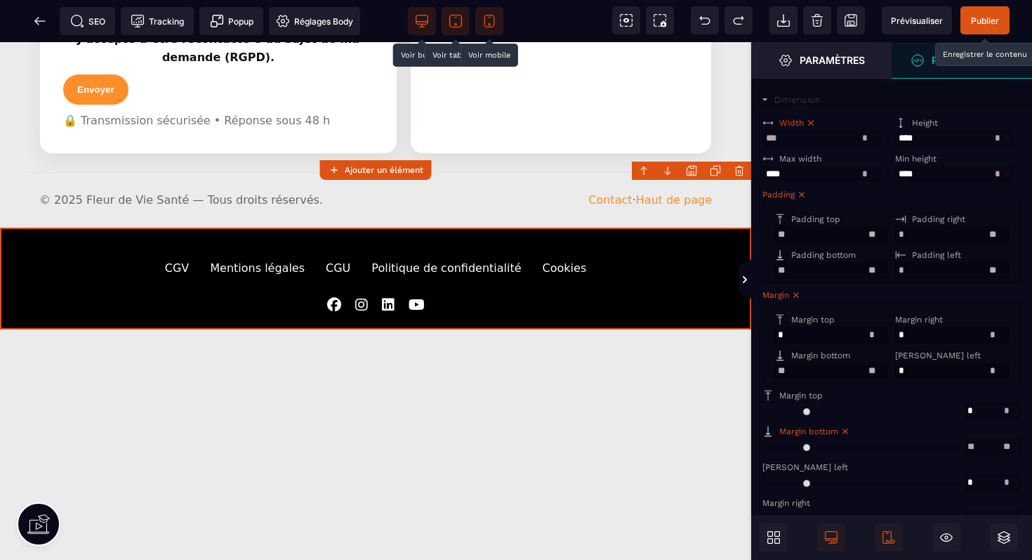
type input "**"
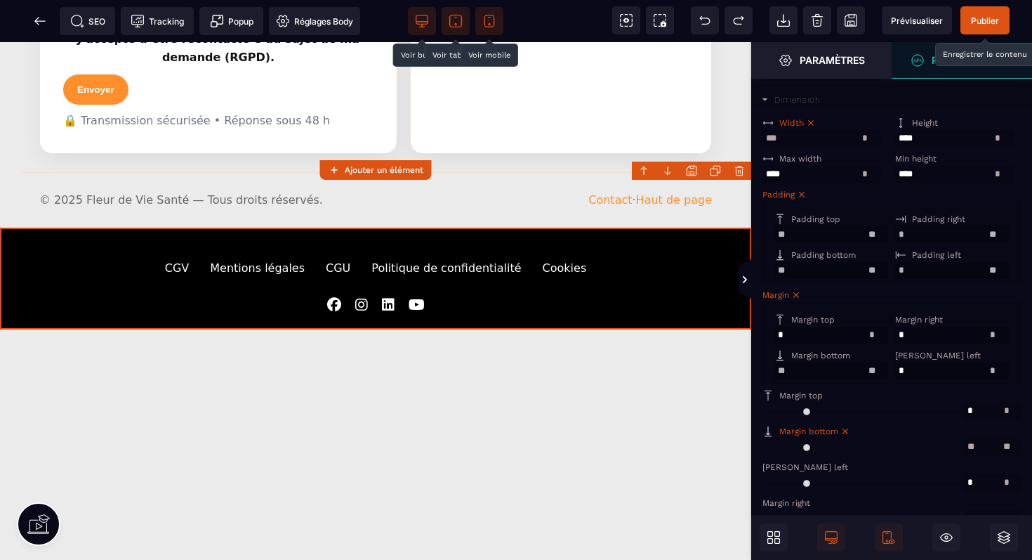
type input "**"
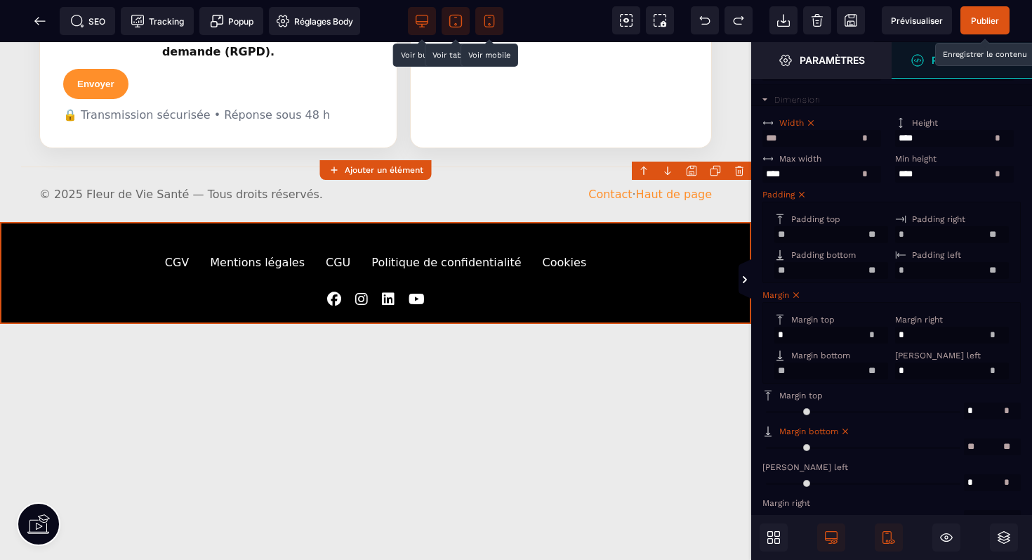
type input "**"
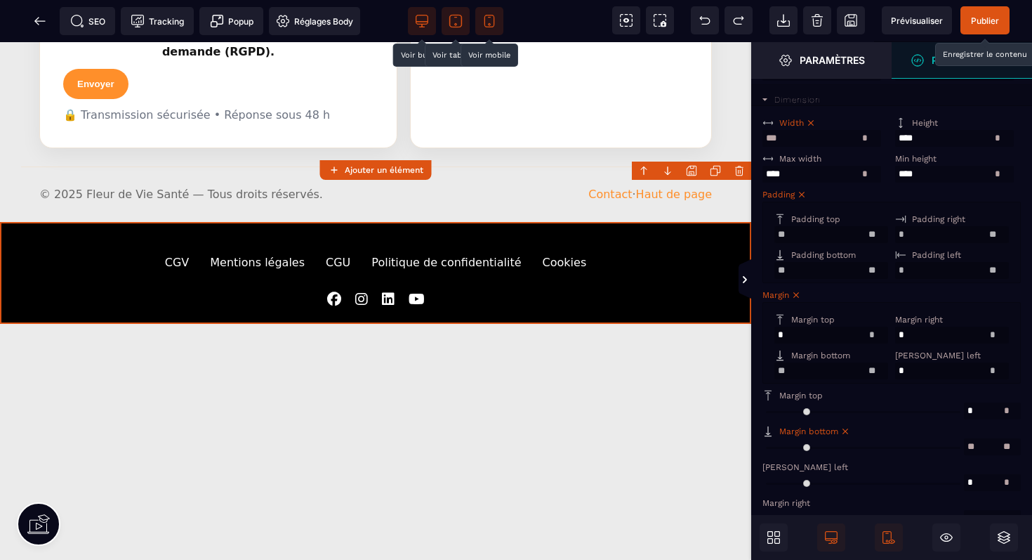
type input "**"
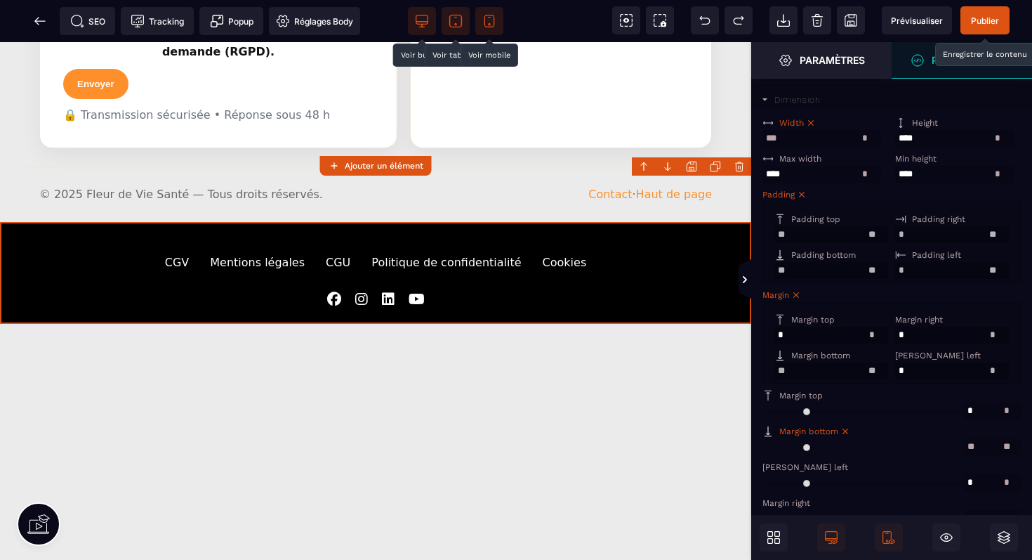
type input "**"
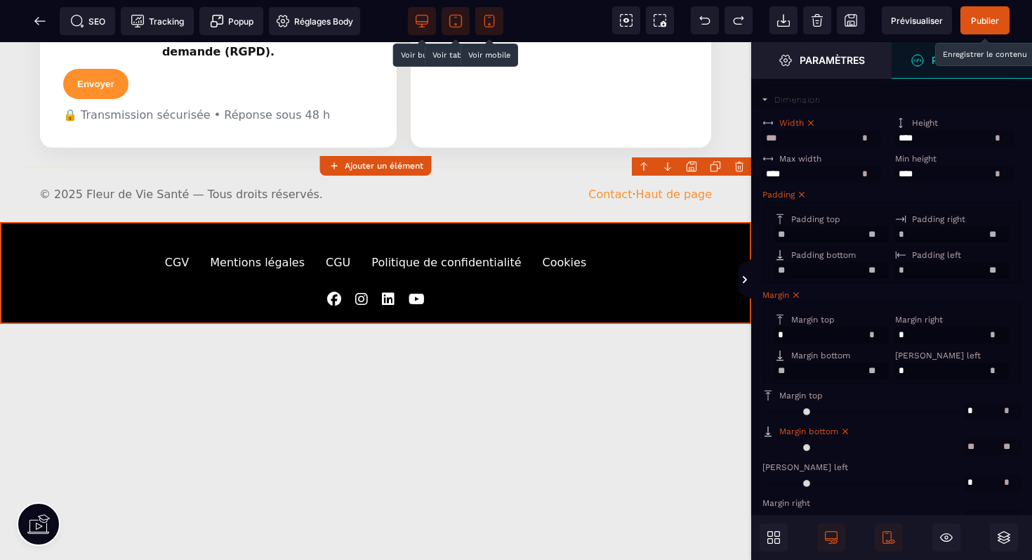
type input "**"
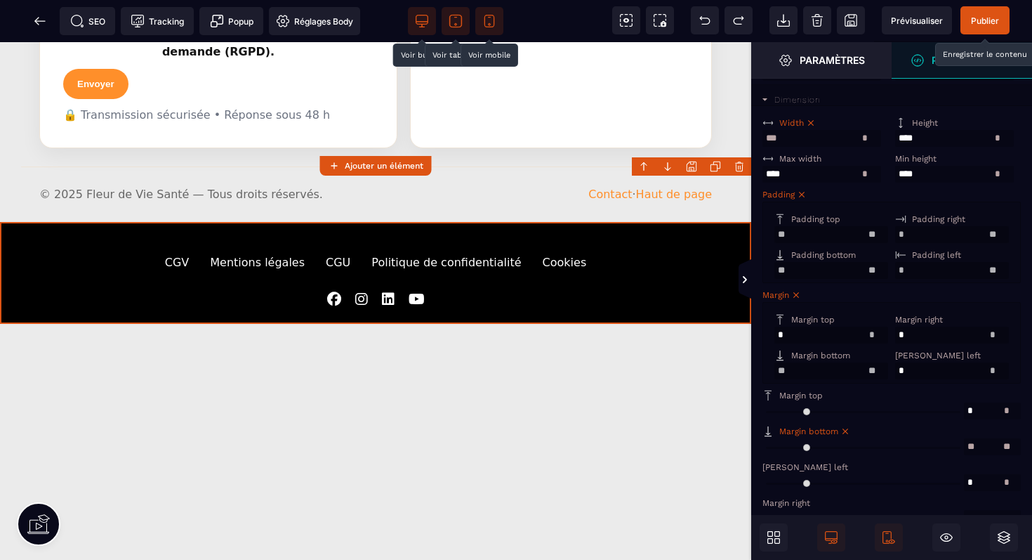
type input "**"
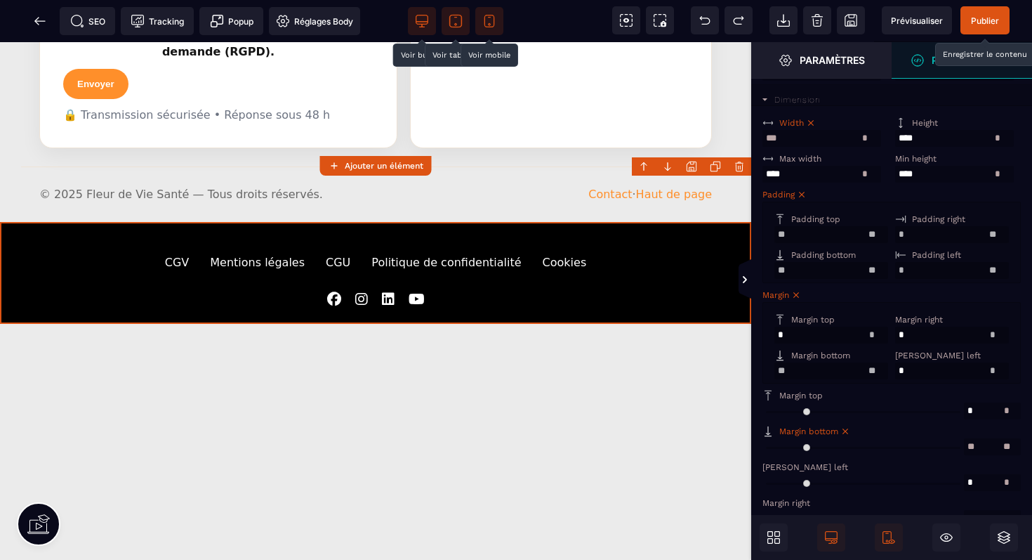
type input "**"
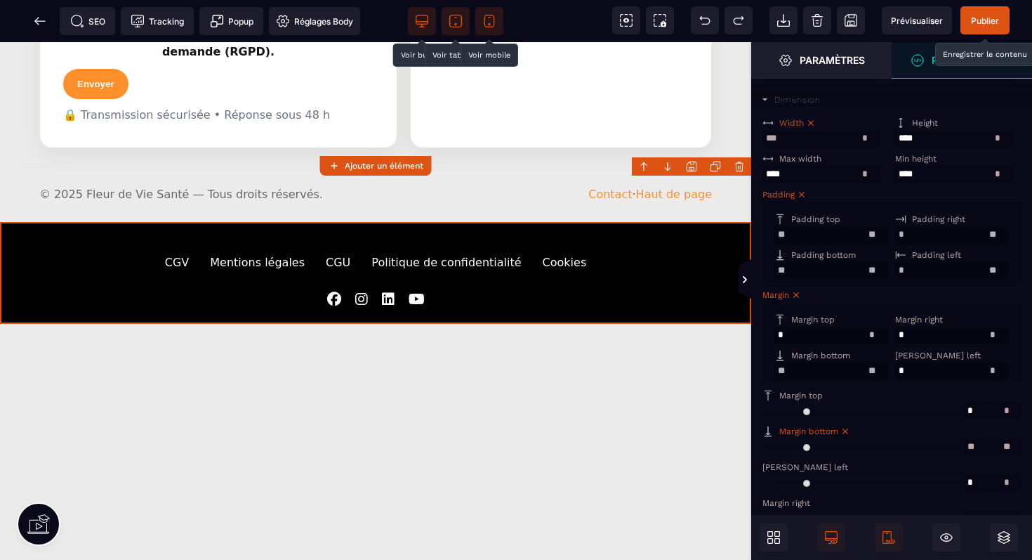
type input "**"
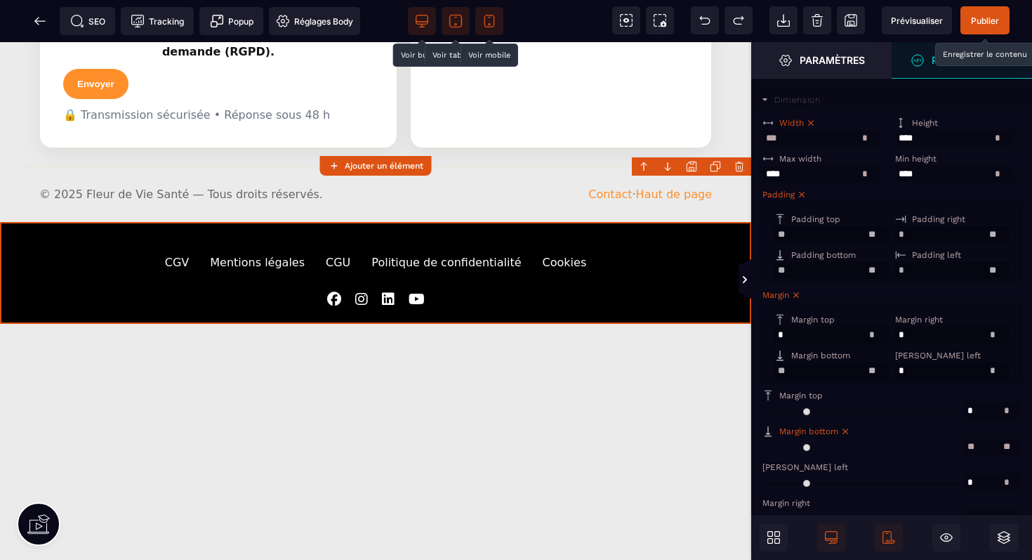
type input "**"
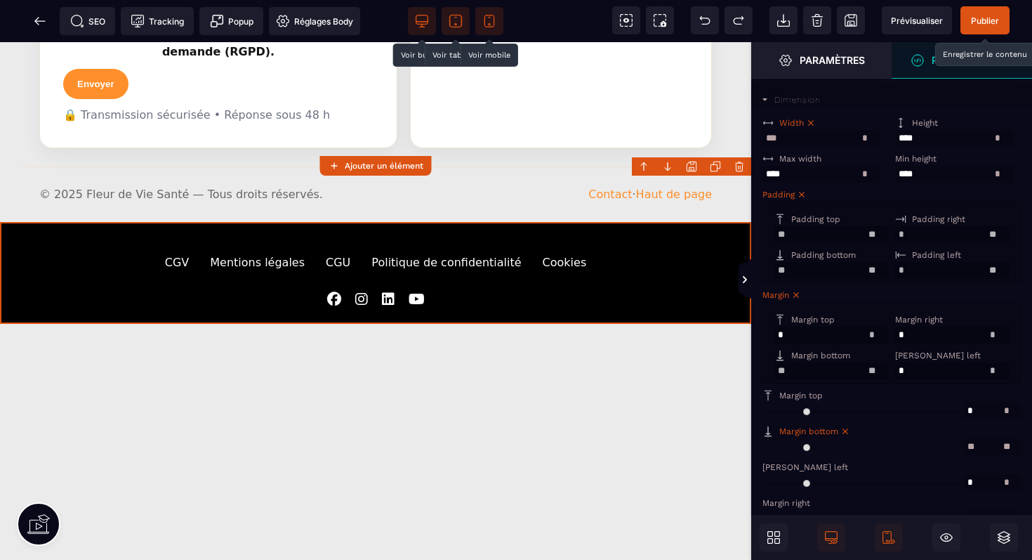
type input "**"
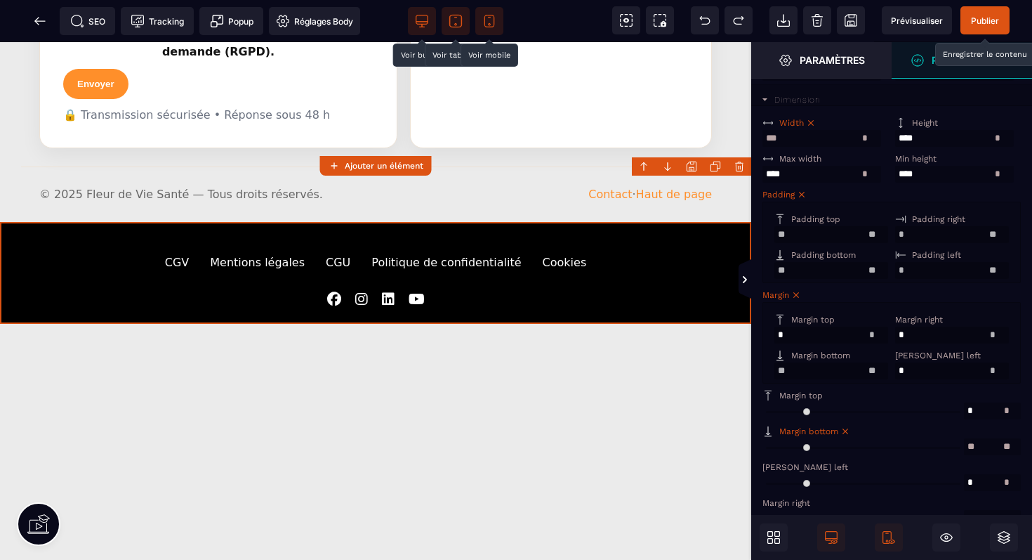
type input "**"
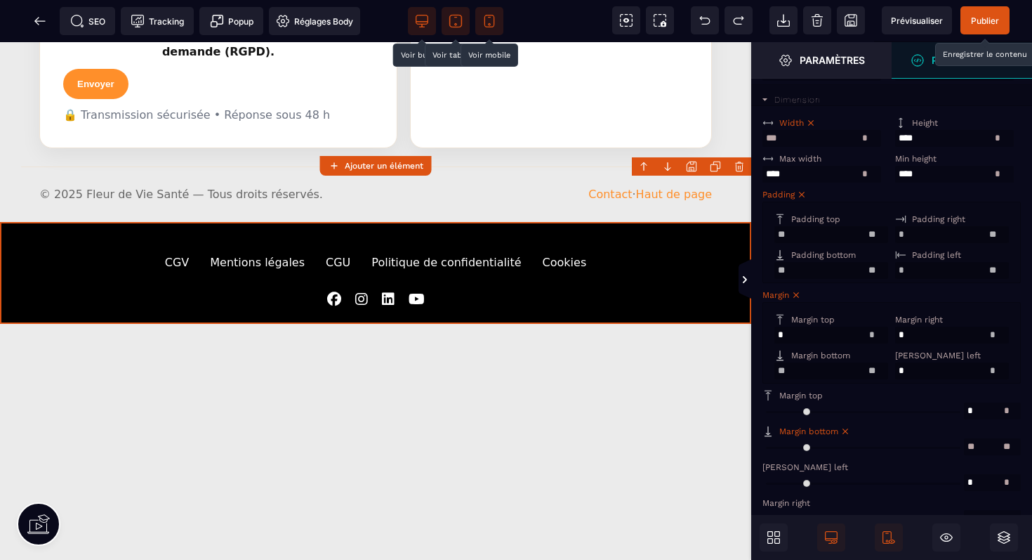
type input "**"
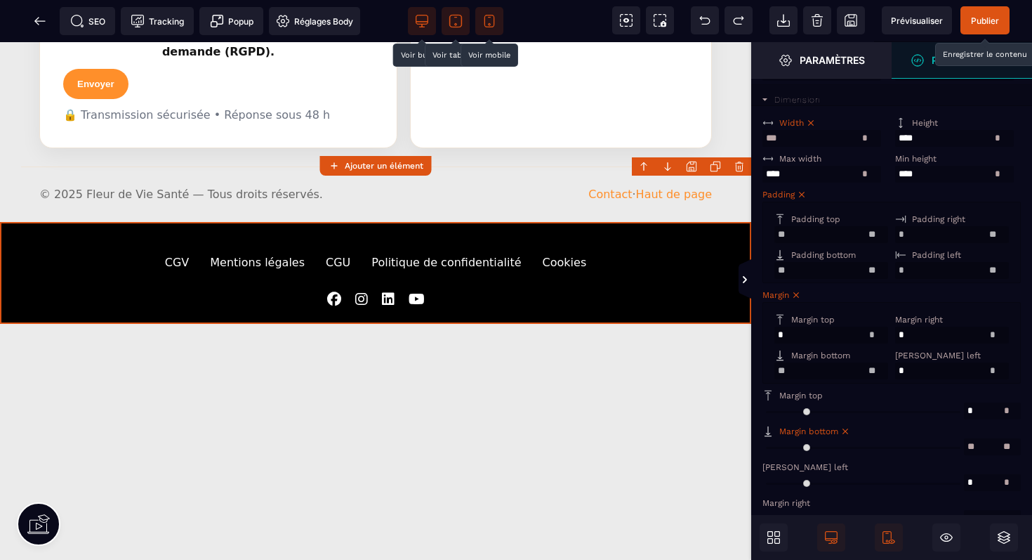
type input "**"
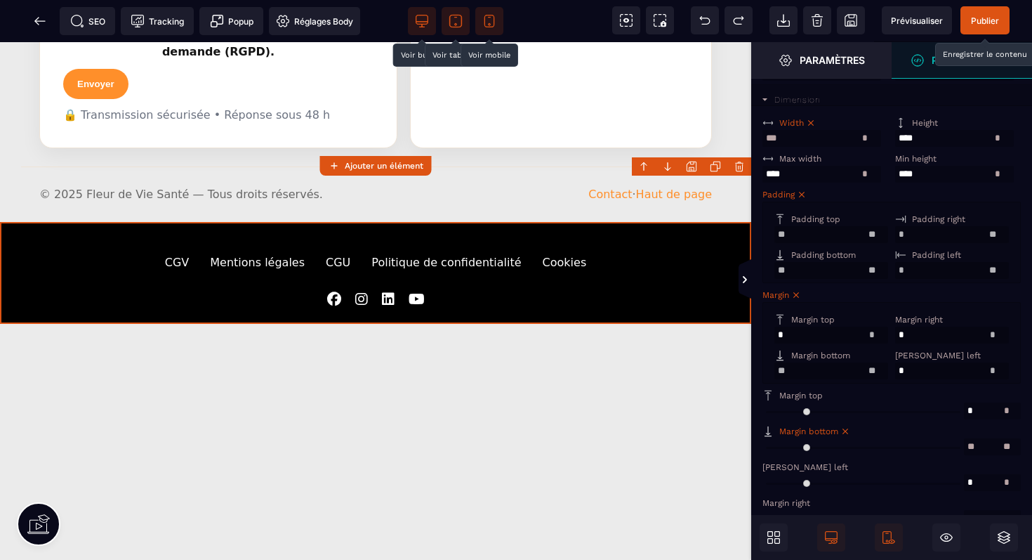
type input "**"
drag, startPoint x: 781, startPoint y: 459, endPoint x: 938, endPoint y: 450, distance: 157.5
click at [938, 450] on input "range" at bounding box center [864, 446] width 202 height 17
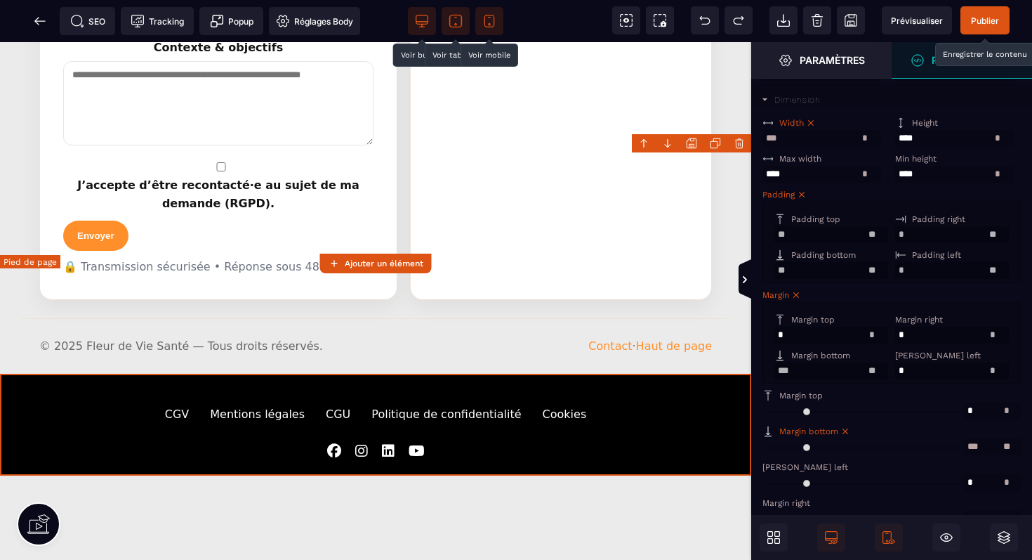
scroll to position [2448, 0]
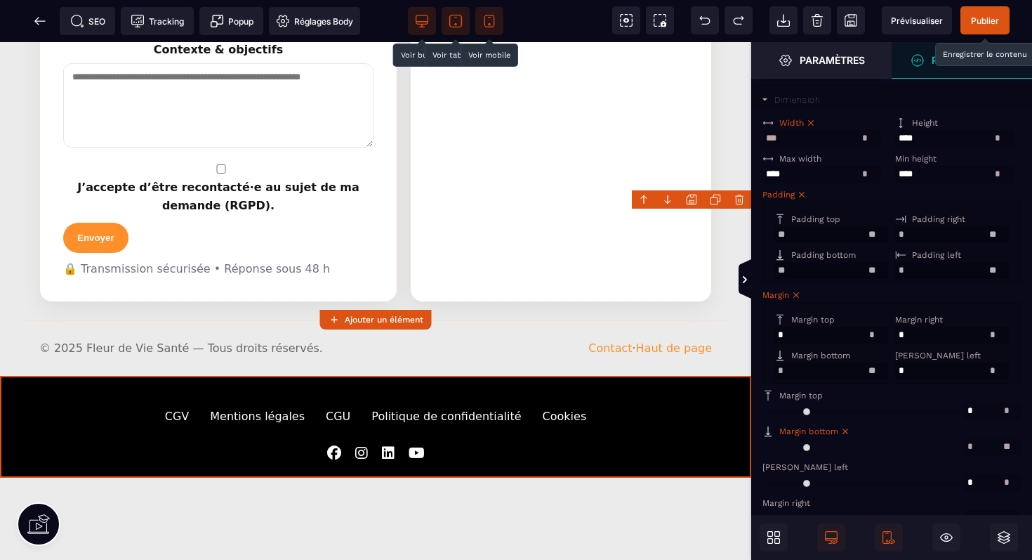
drag, startPoint x: 937, startPoint y: 459, endPoint x: 754, endPoint y: 470, distance: 183.6
click at [763, 455] on input "range" at bounding box center [864, 446] width 202 height 17
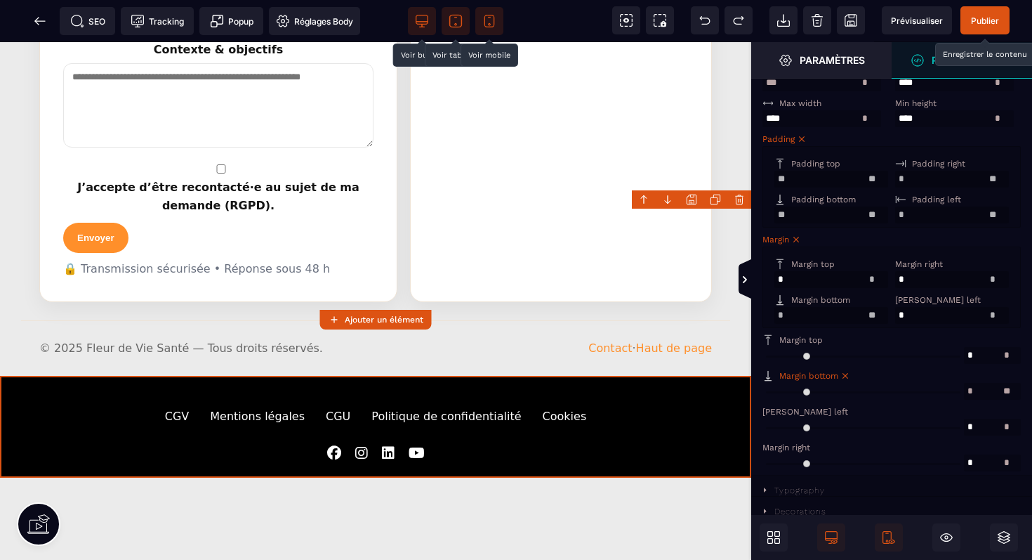
scroll to position [367, 0]
click at [766, 492] on icon at bounding box center [765, 490] width 12 height 12
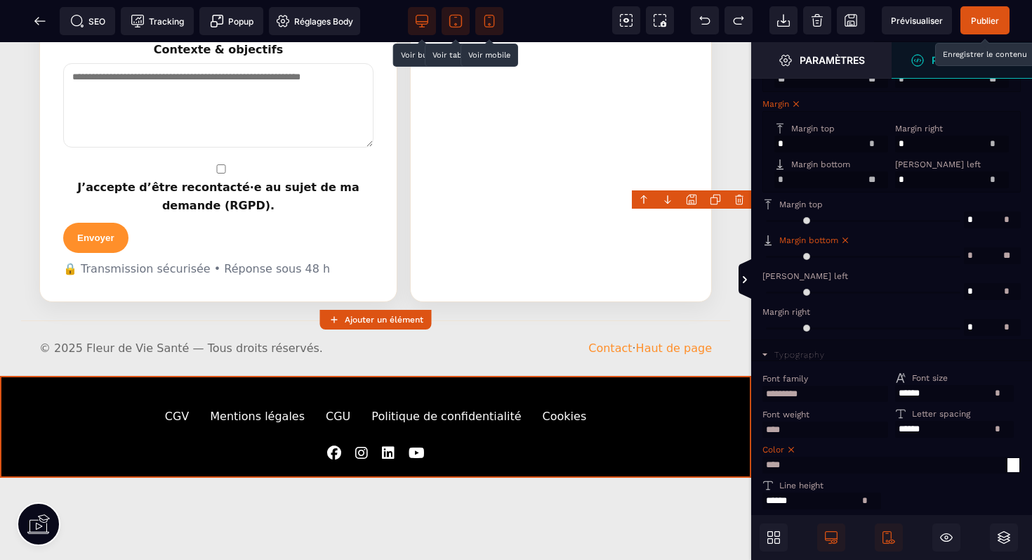
scroll to position [484, 0]
click at [771, 267] on input "range" at bounding box center [864, 258] width 202 height 17
drag, startPoint x: 771, startPoint y: 270, endPoint x: 763, endPoint y: 266, distance: 8.5
click at [763, 266] on input "range" at bounding box center [864, 258] width 202 height 17
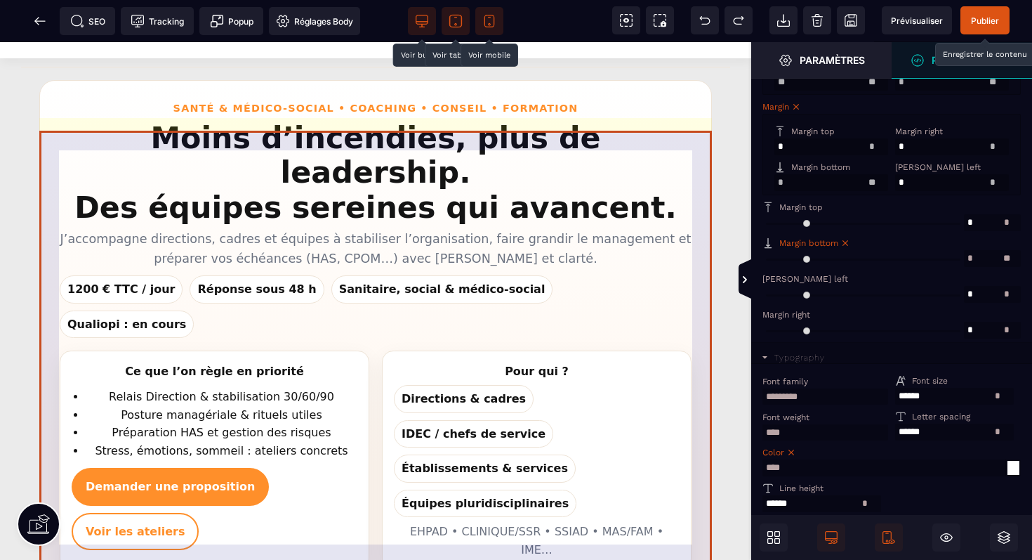
scroll to position [0, 0]
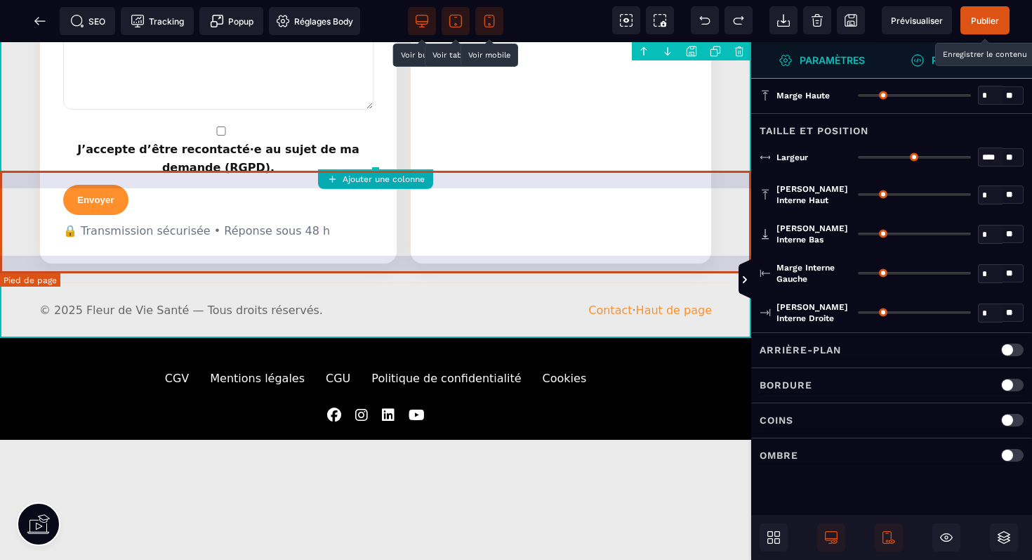
scroll to position [2486, 0]
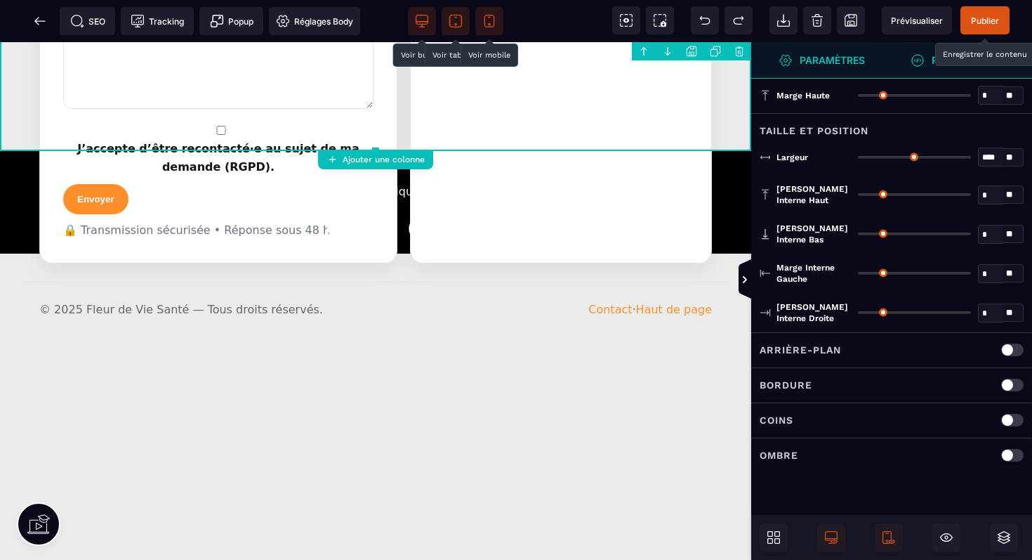
click at [373, 149] on icon at bounding box center [375, 150] width 7 height 7
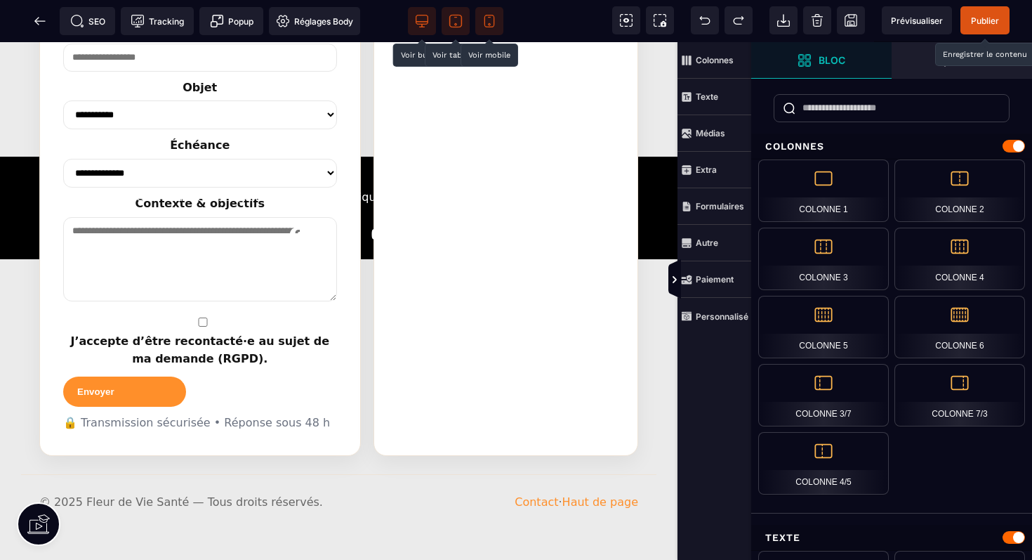
scroll to position [2545, 0]
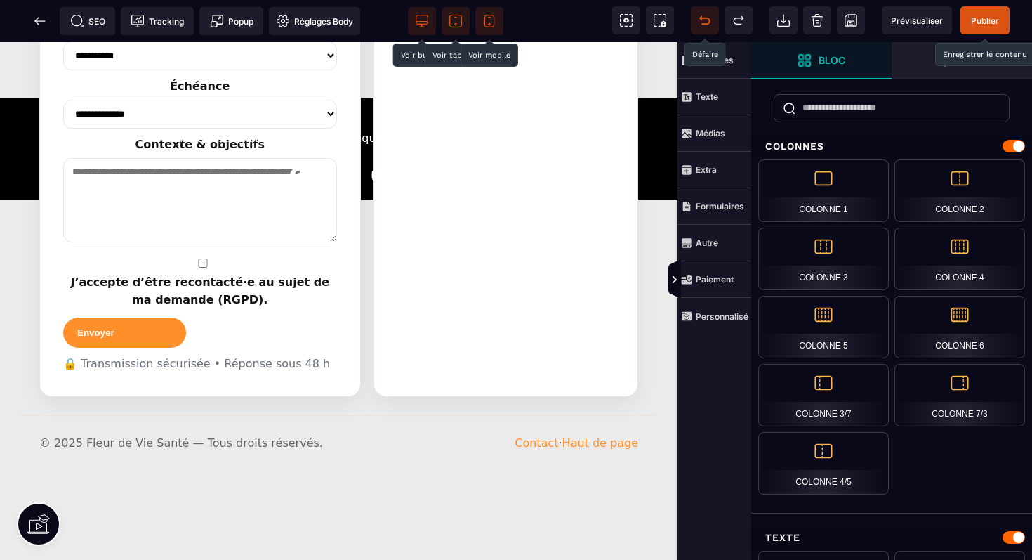
click at [706, 21] on icon at bounding box center [705, 20] width 14 height 14
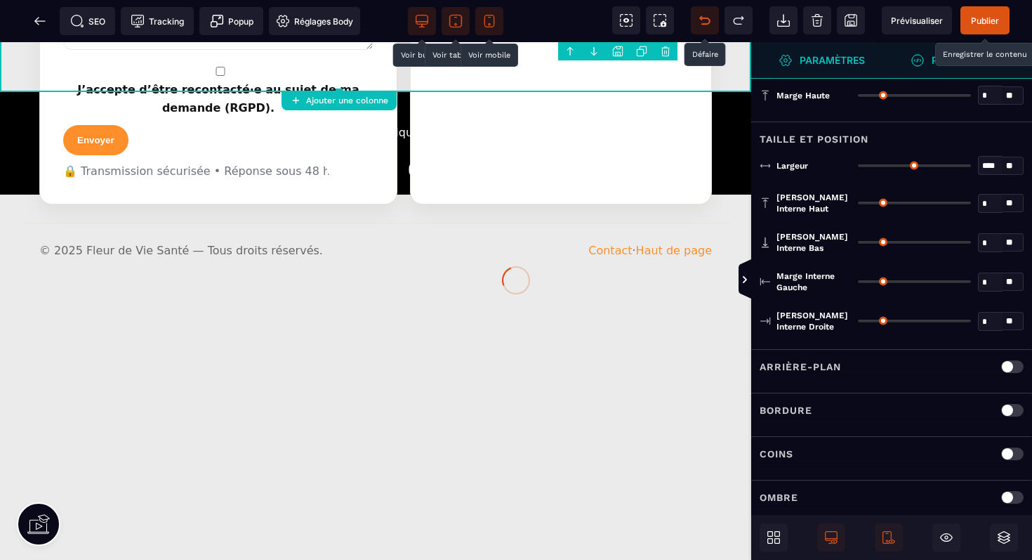
scroll to position [2458, 0]
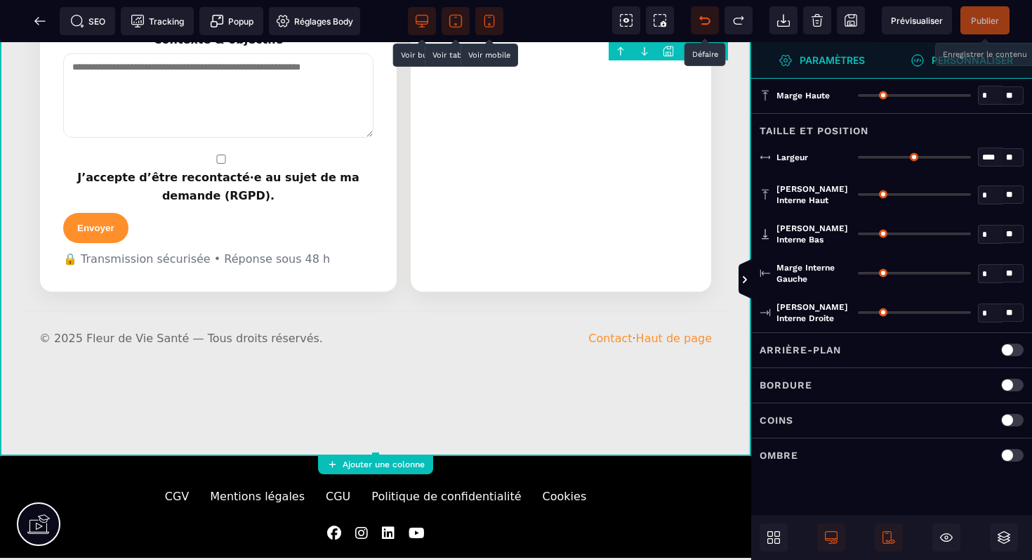
click at [406, 451] on div "B I U S A ******* Ajouter une colonne Default" at bounding box center [375, 301] width 751 height 518
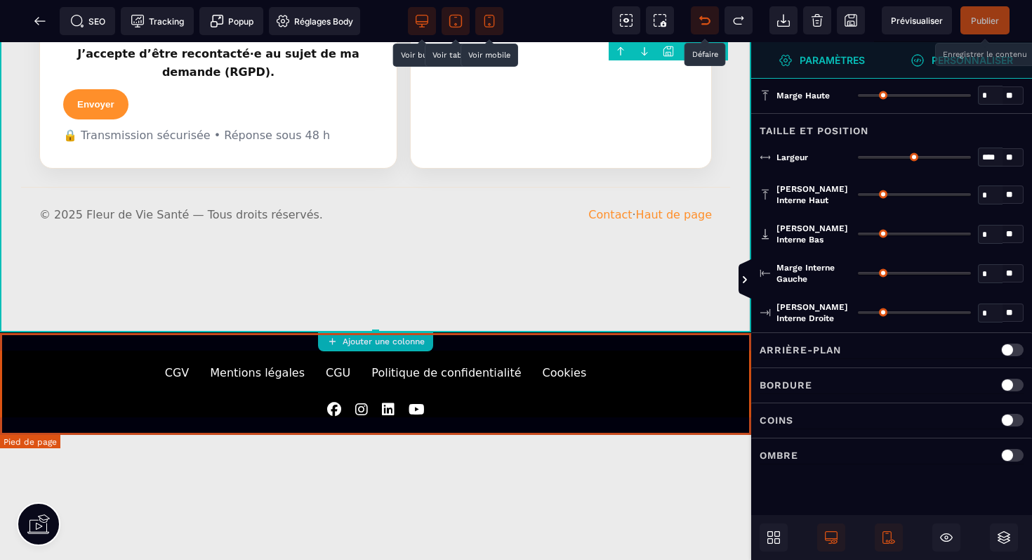
scroll to position [2561, 0]
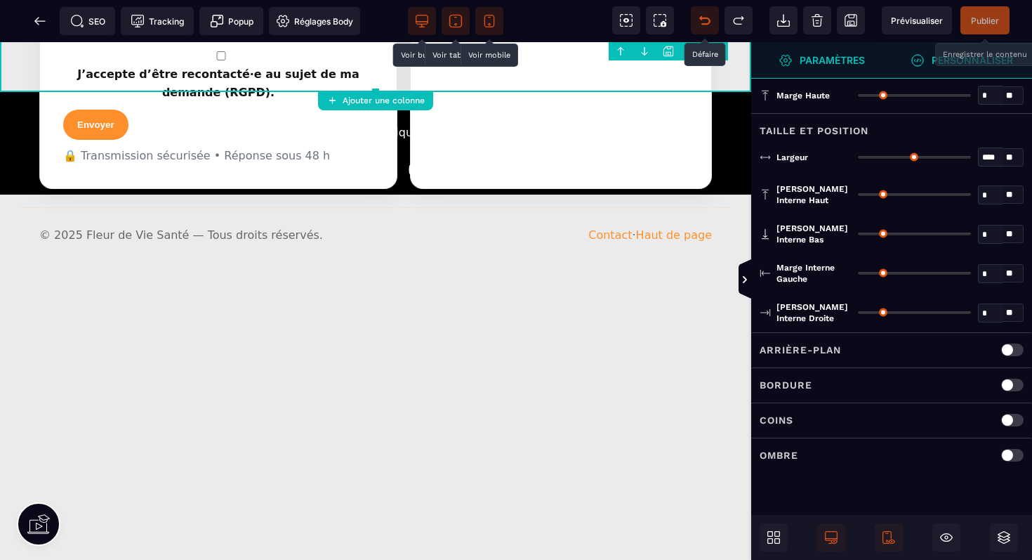
click at [362, 89] on div "B I U S A ******* Ajouter une colonne [GEOGRAPHIC_DATA]" at bounding box center [375, 301] width 751 height 518
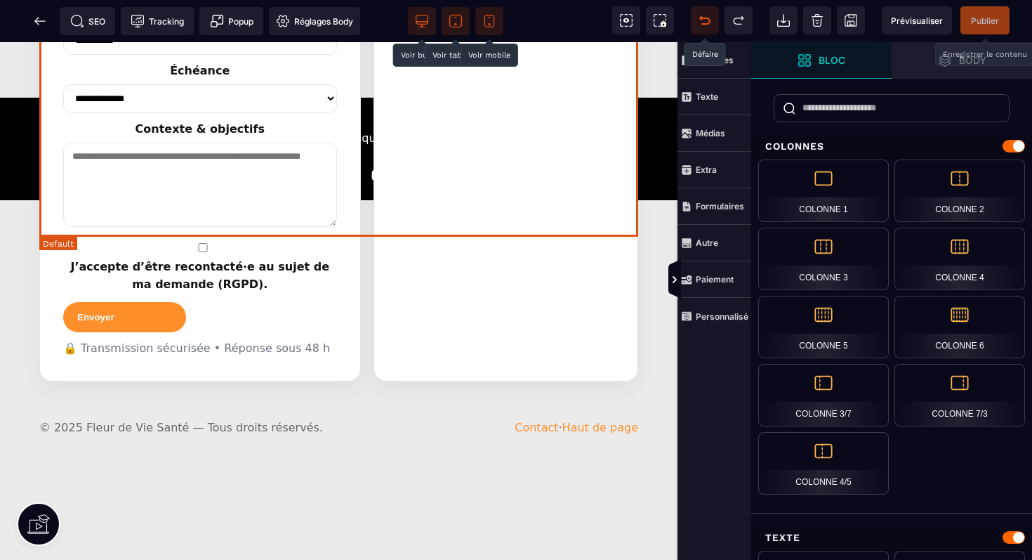
click at [363, 111] on section "**********" at bounding box center [338, 92] width 599 height 576
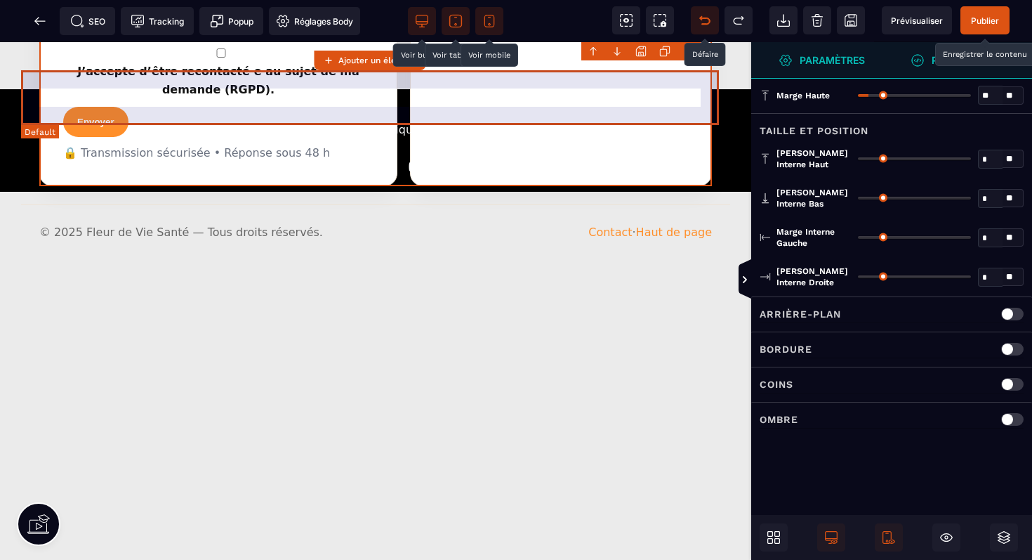
scroll to position [2531, 0]
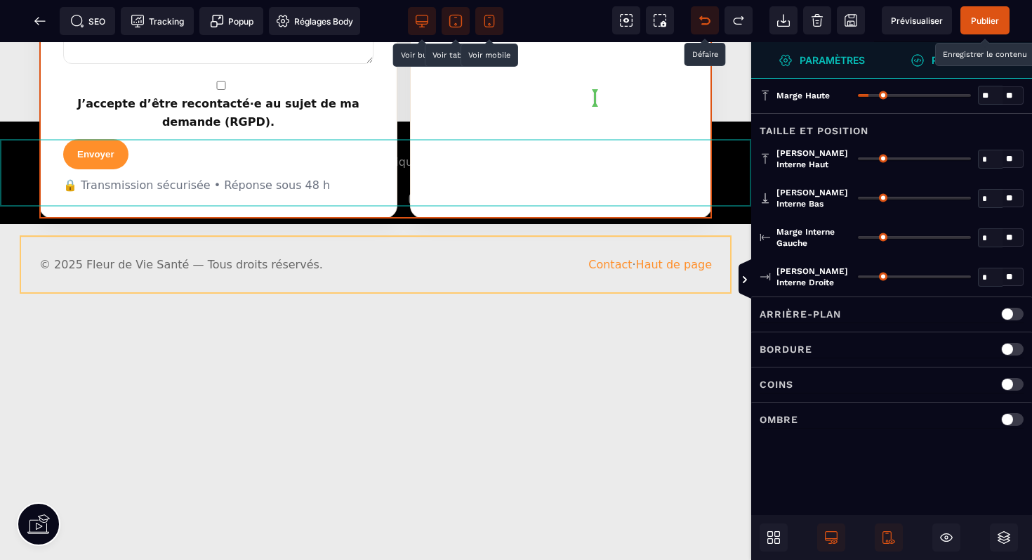
drag, startPoint x: 369, startPoint y: 139, endPoint x: 378, endPoint y: 117, distance: 23.6
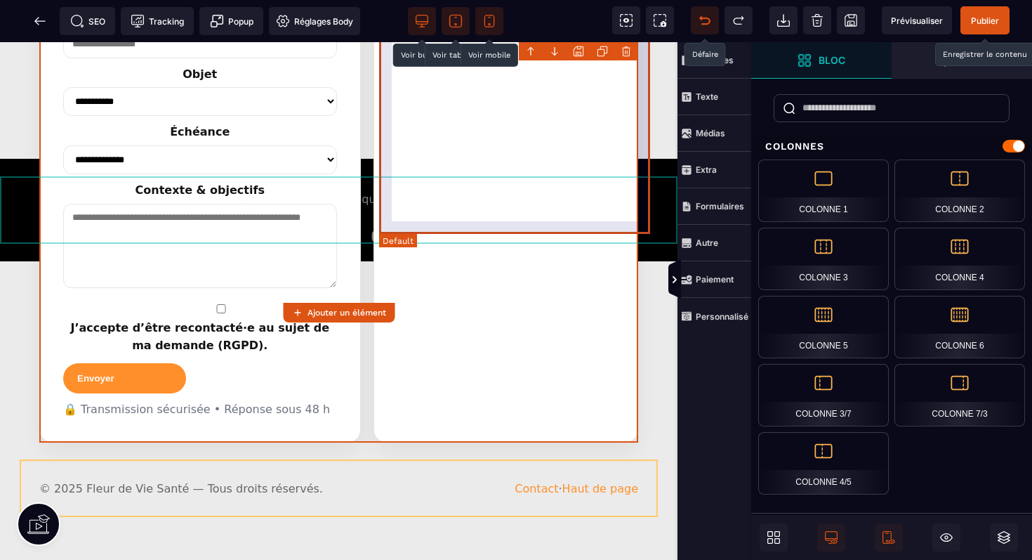
scroll to position [2493, 0]
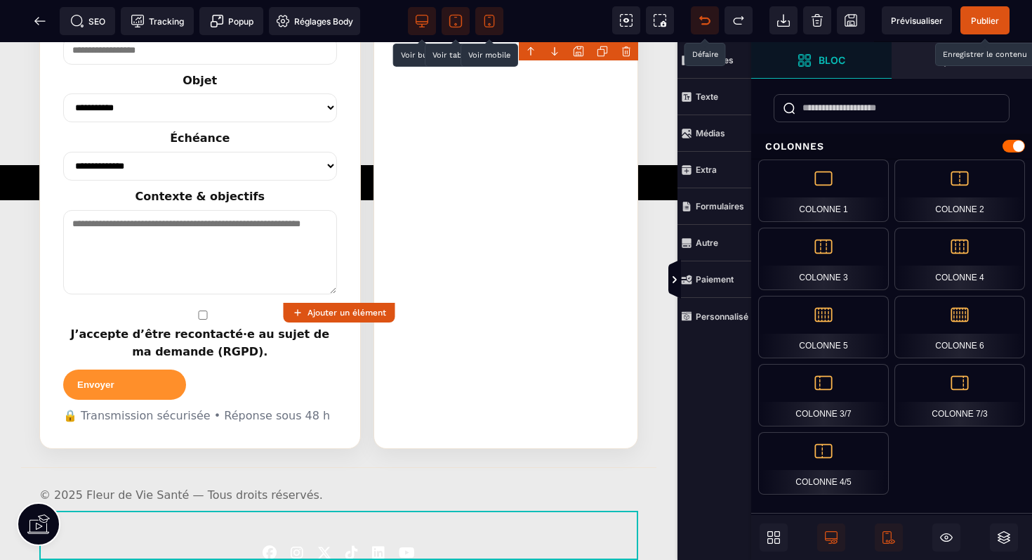
click at [702, 19] on icon at bounding box center [701, 18] width 2 height 4
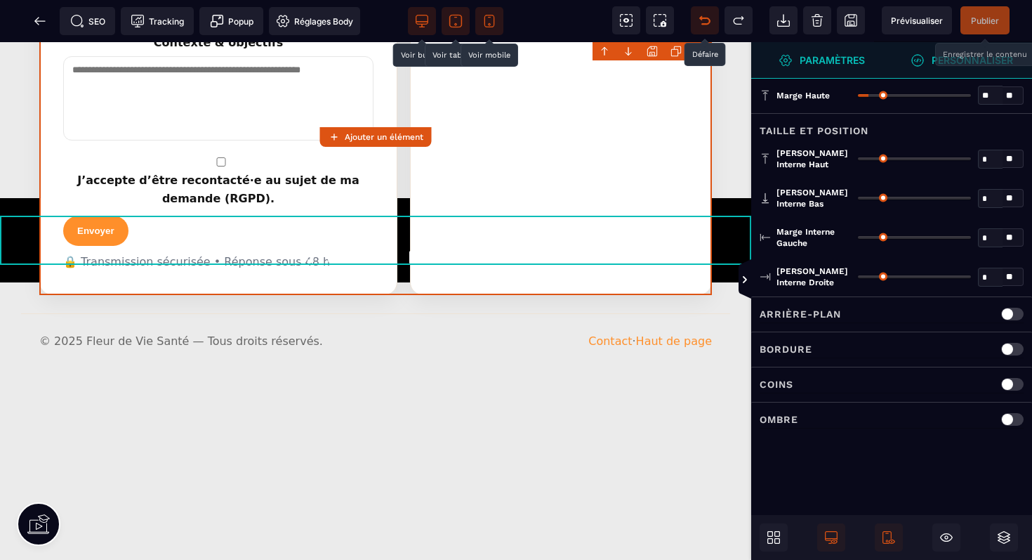
click at [702, 19] on icon at bounding box center [701, 18] width 2 height 4
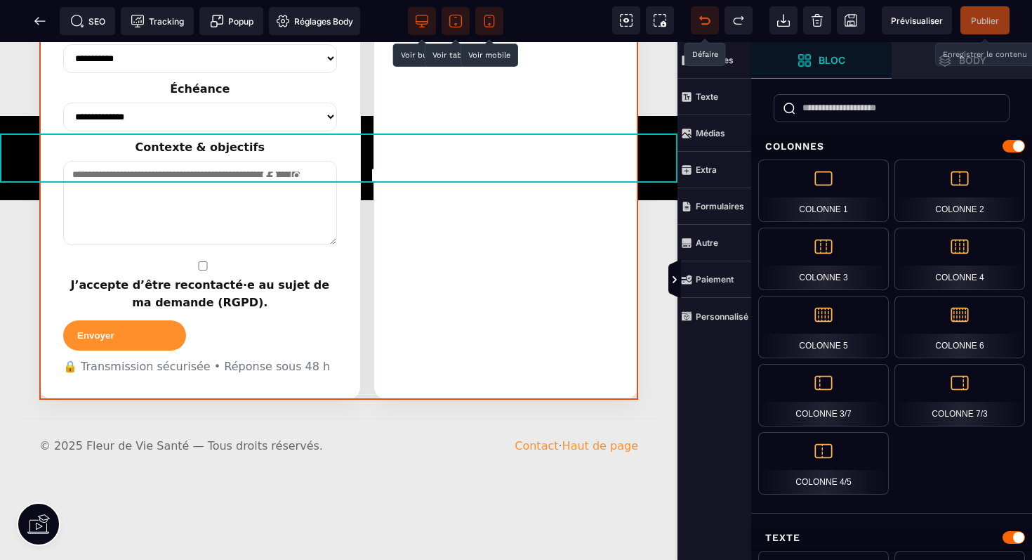
click at [702, 19] on icon at bounding box center [701, 18] width 2 height 4
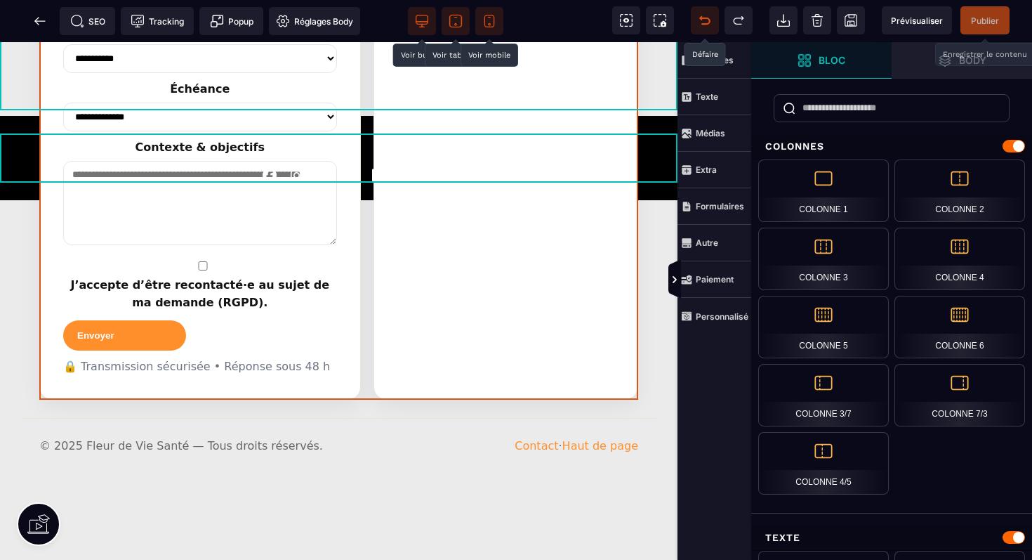
scroll to position [2514, 0]
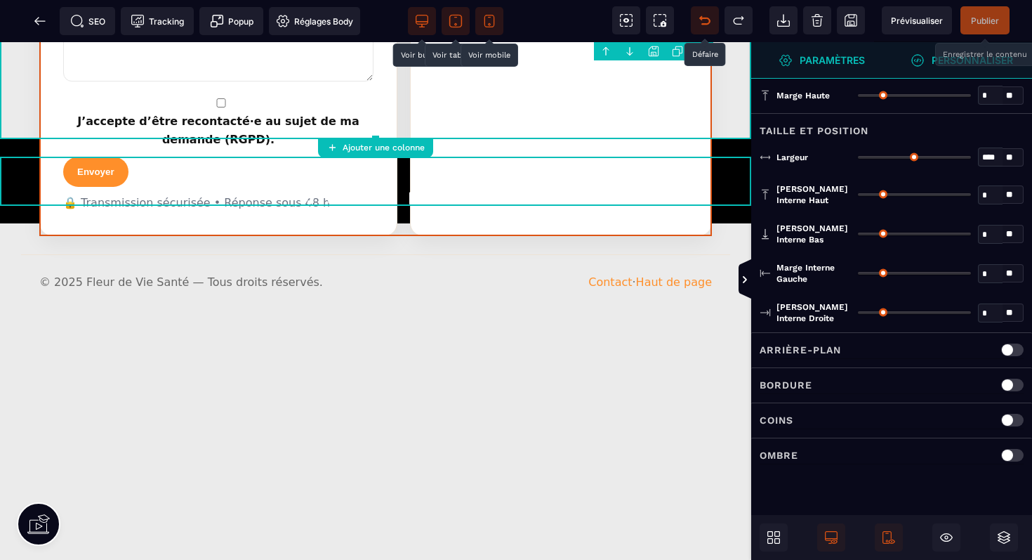
click at [702, 19] on icon at bounding box center [701, 18] width 2 height 4
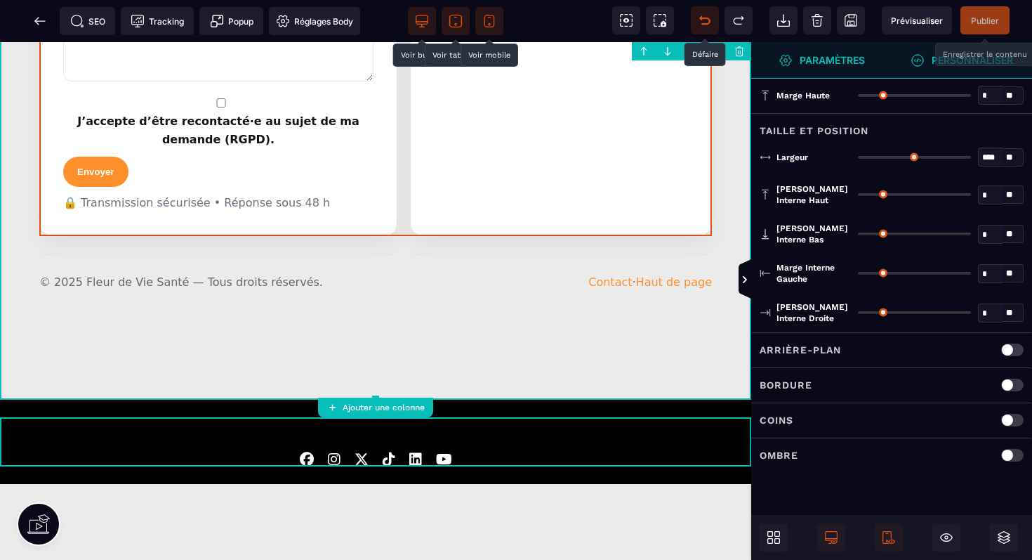
click at [702, 19] on icon at bounding box center [701, 18] width 2 height 4
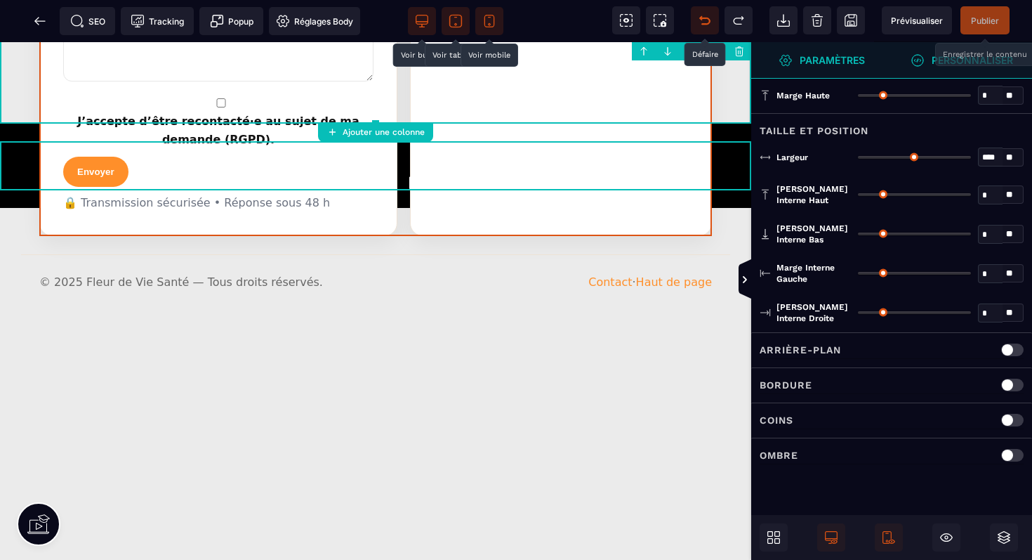
click at [702, 19] on icon at bounding box center [701, 18] width 2 height 4
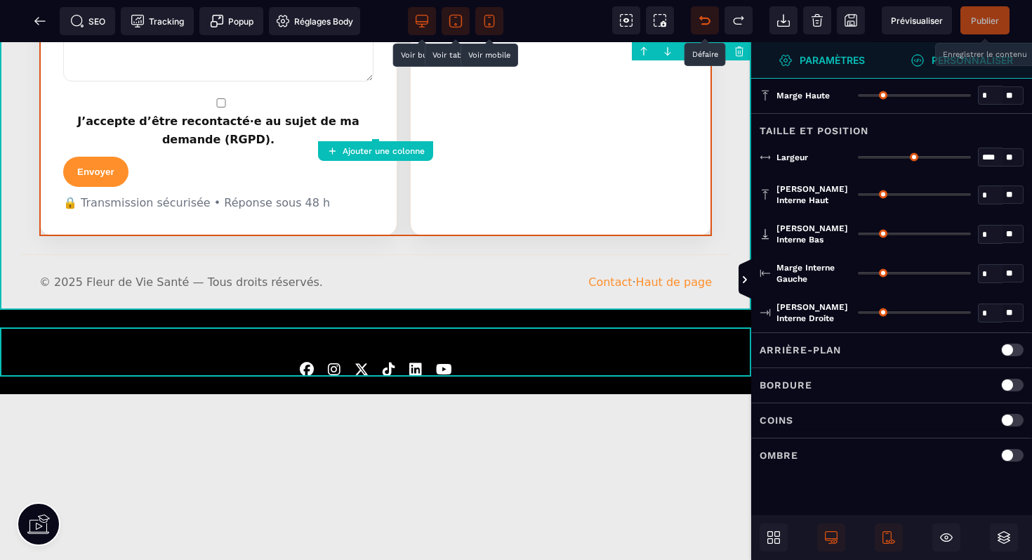
click at [702, 19] on icon at bounding box center [701, 18] width 2 height 4
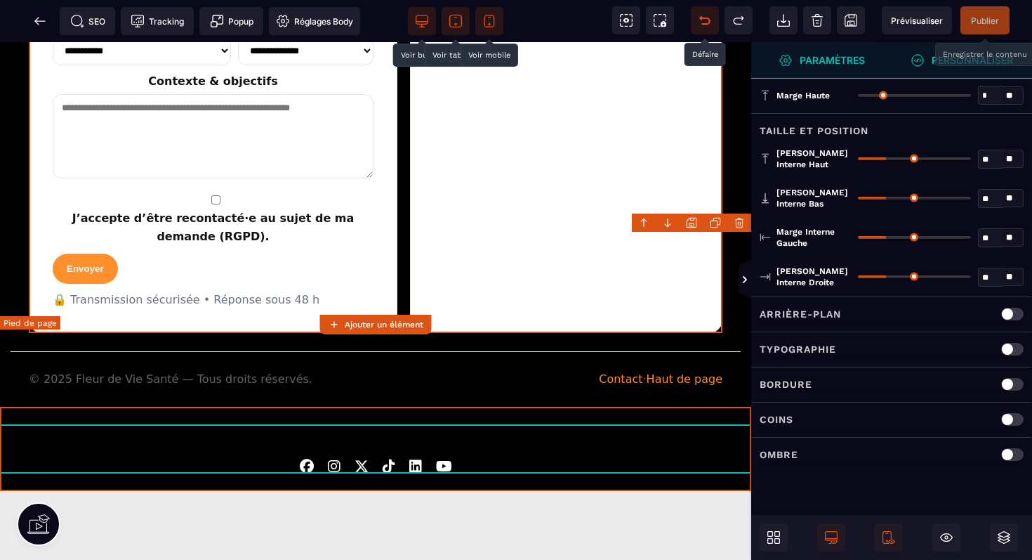
scroll to position [2302, 0]
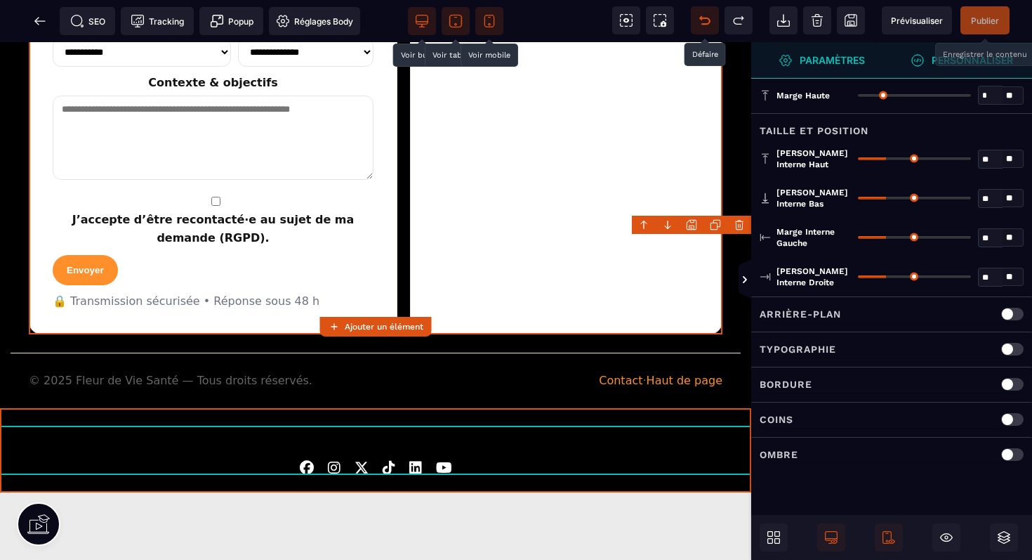
click at [704, 19] on icon at bounding box center [705, 20] width 14 height 14
click at [742, 20] on icon at bounding box center [742, 18] width 2 height 4
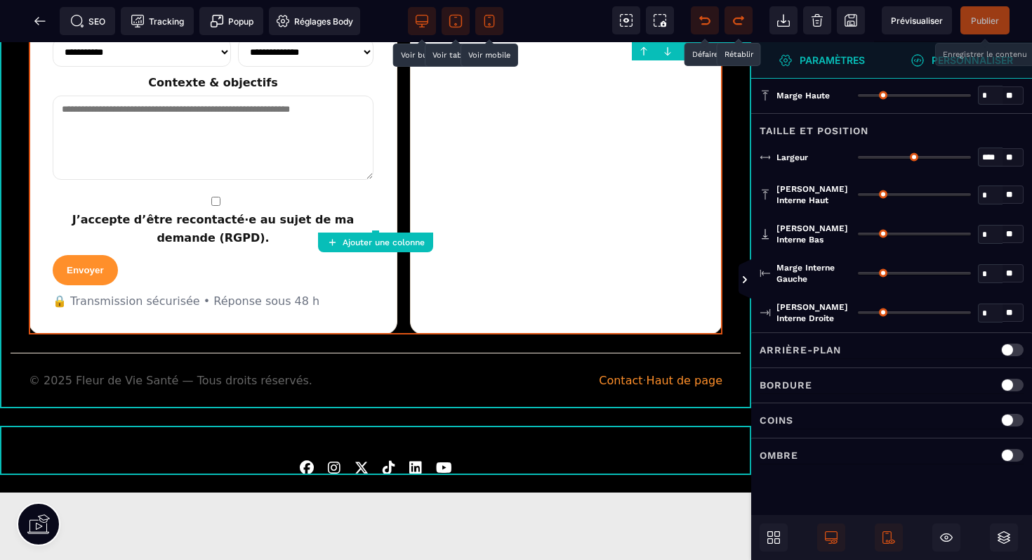
click at [742, 20] on icon at bounding box center [742, 18] width 2 height 4
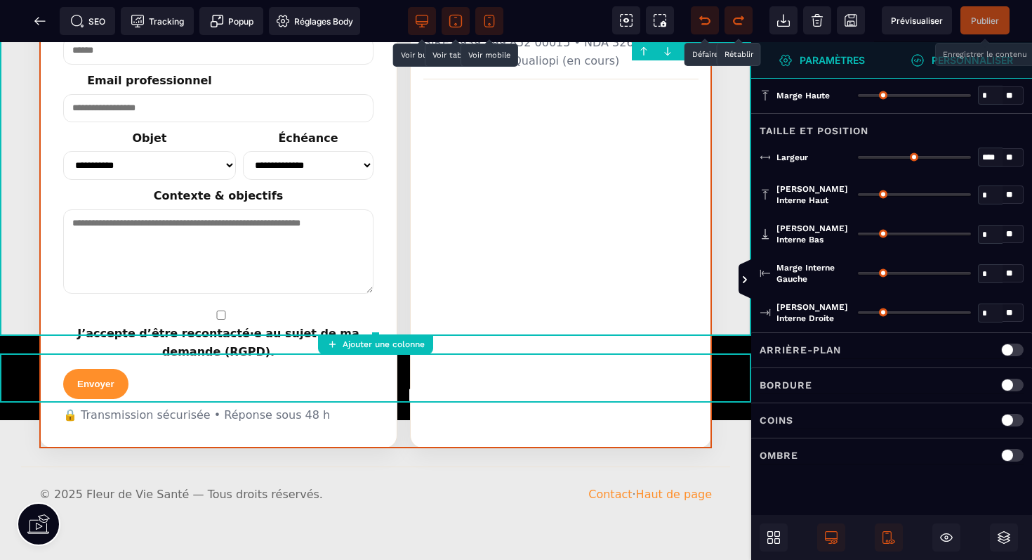
click at [742, 20] on icon at bounding box center [742, 18] width 2 height 4
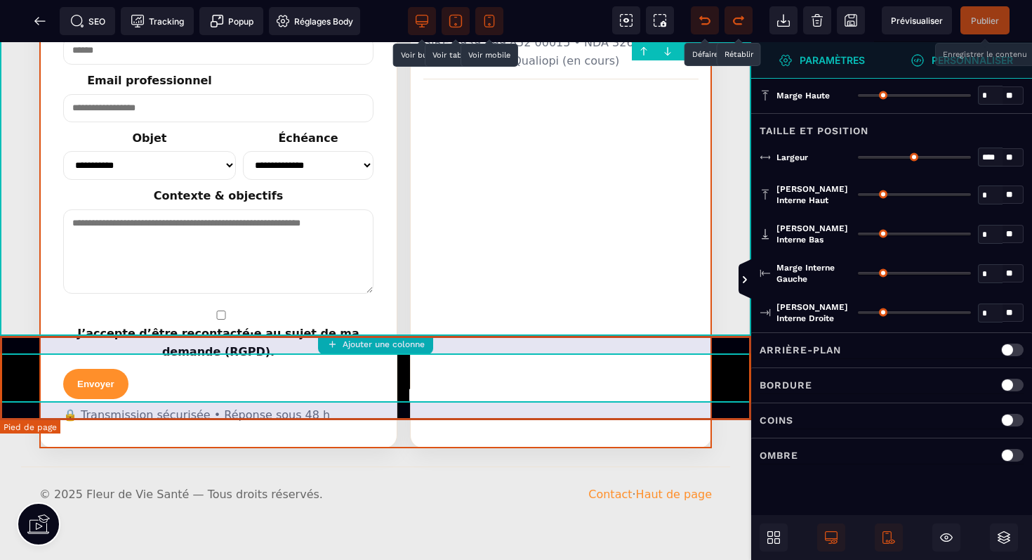
click at [621, 376] on div at bounding box center [375, 377] width 751 height 49
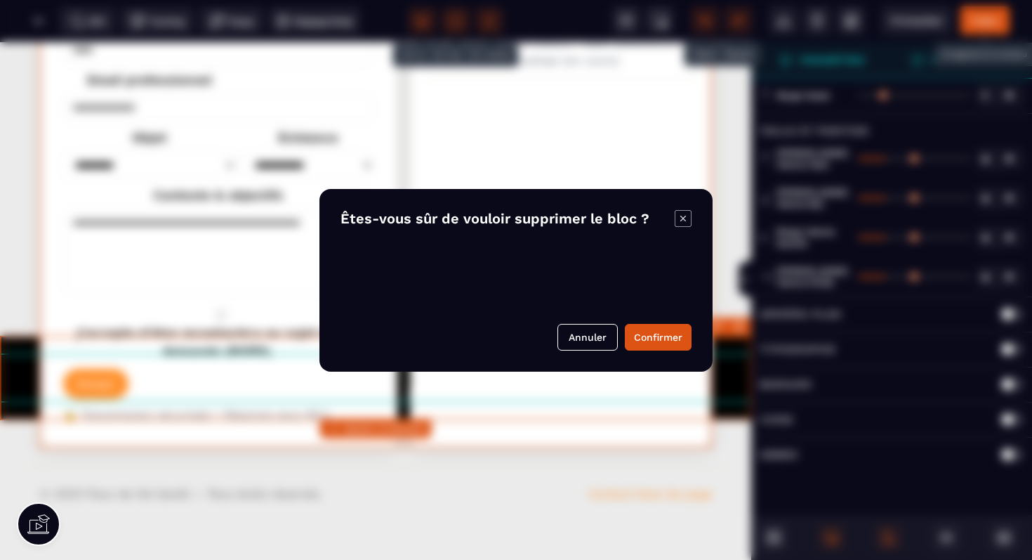
click at [734, 323] on body "B I U S A ******* Ajouter un élément" at bounding box center [516, 280] width 1032 height 560
click at [644, 337] on button "Confirmer" at bounding box center [658, 337] width 67 height 27
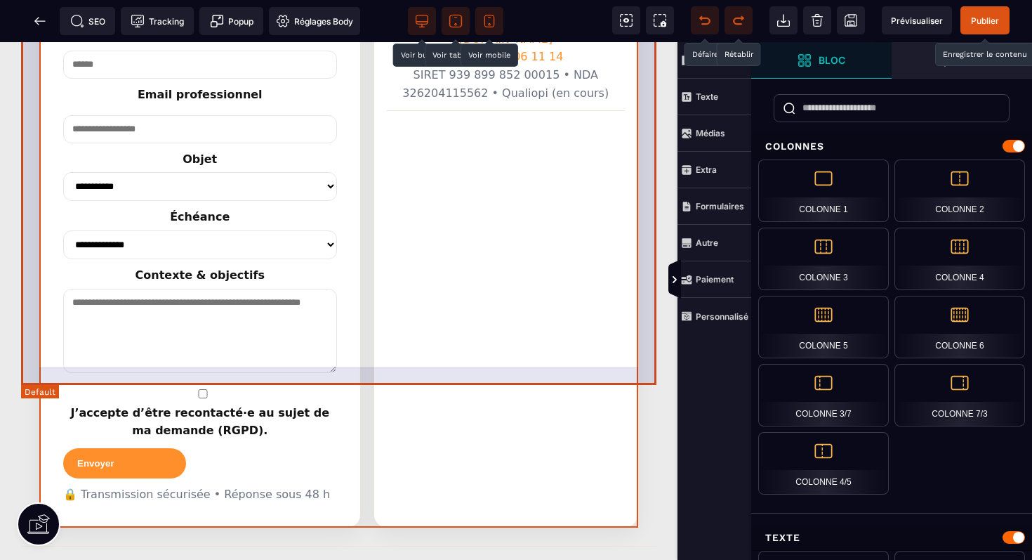
scroll to position [2444, 0]
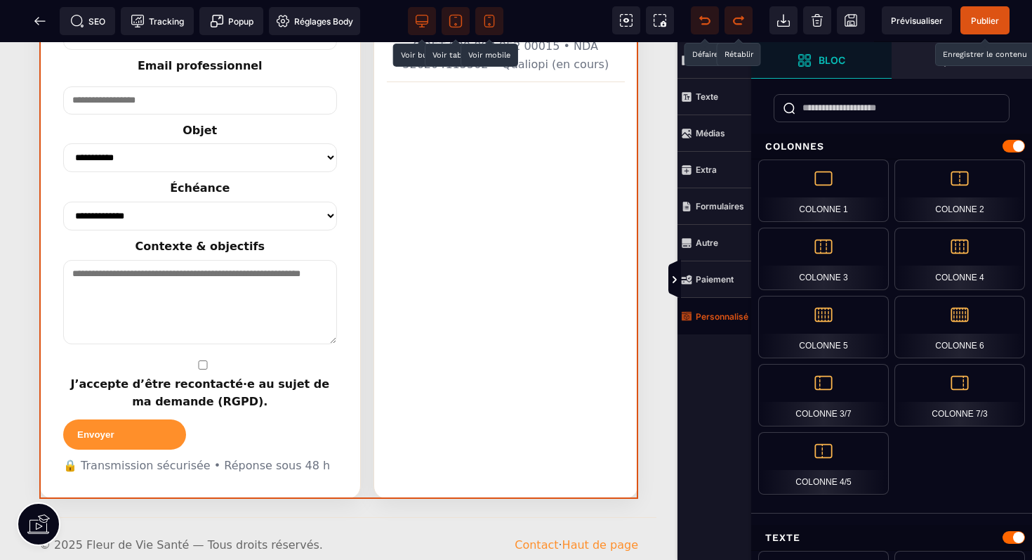
click at [720, 313] on strong "Personnalisé" at bounding box center [722, 316] width 53 height 11
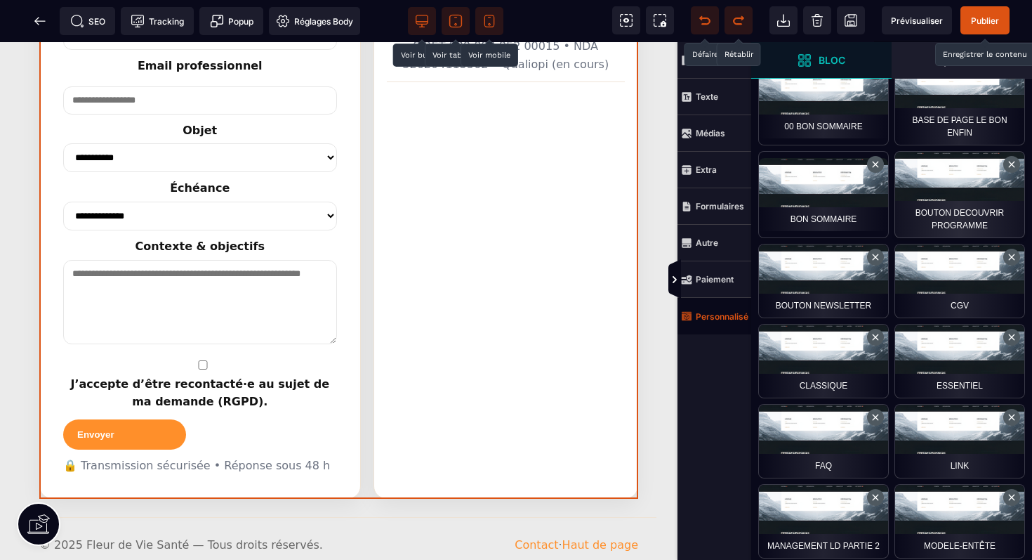
scroll to position [99, 0]
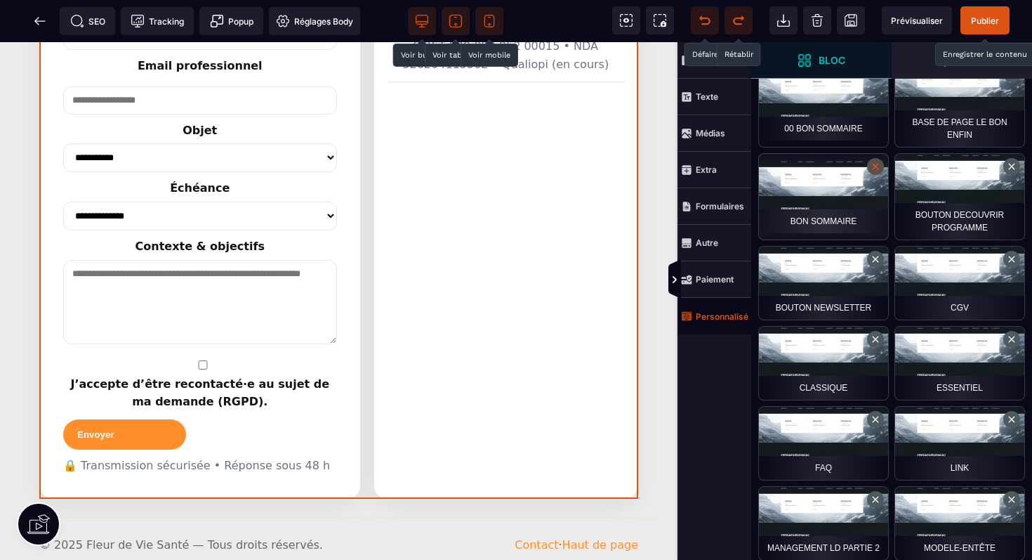
click at [876, 174] on button at bounding box center [875, 166] width 17 height 17
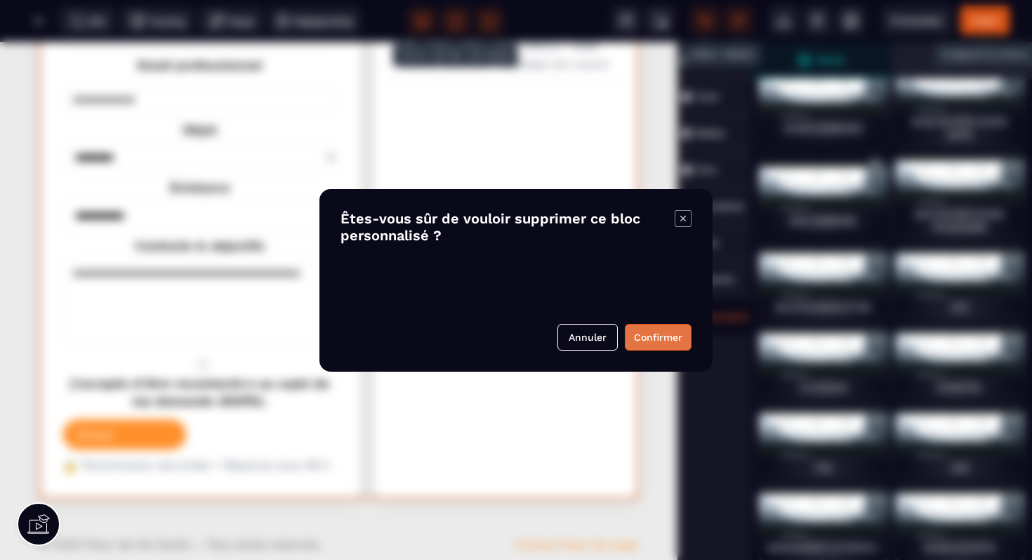
click at [667, 334] on button "Confirmer" at bounding box center [658, 337] width 67 height 27
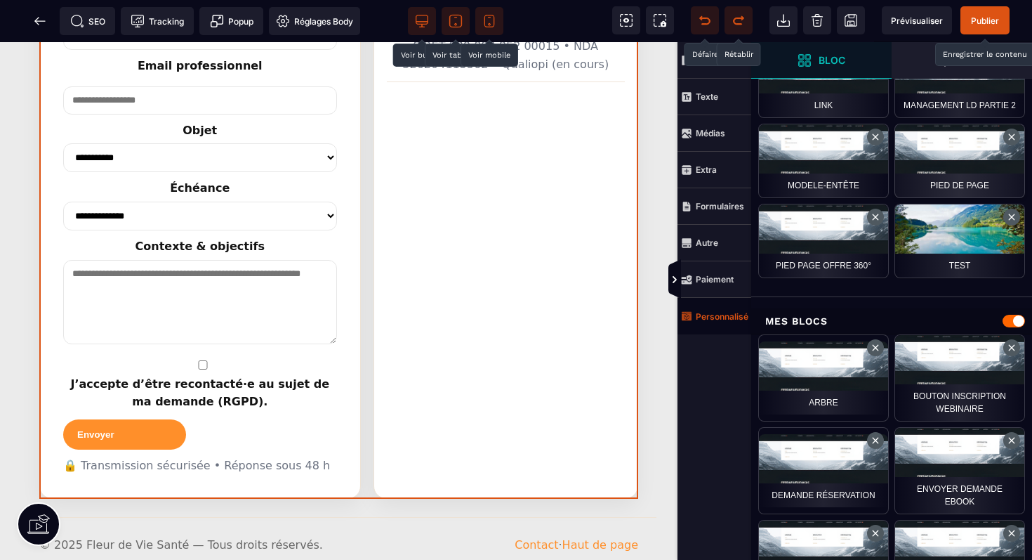
scroll to position [468, 0]
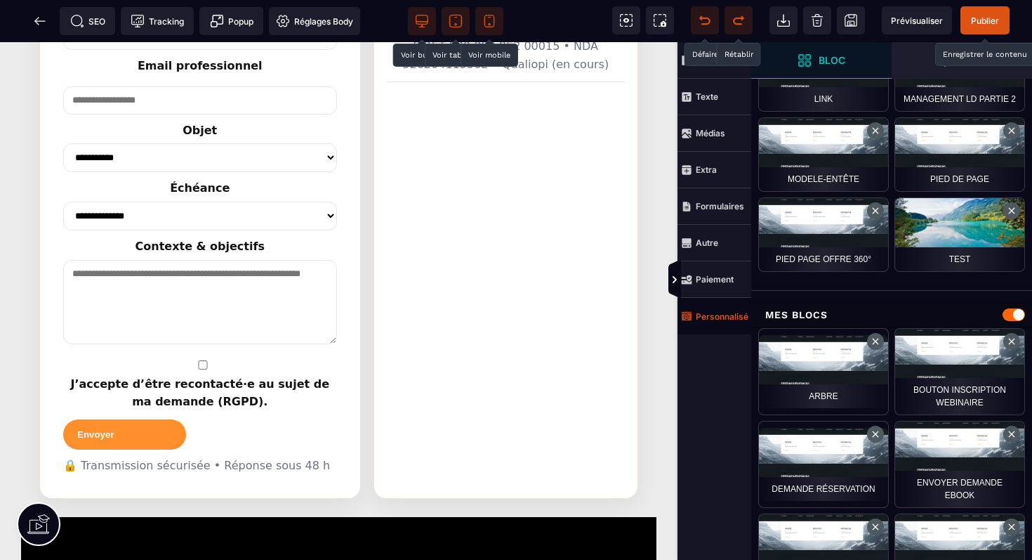
click at [457, 25] on icon at bounding box center [456, 21] width 14 height 14
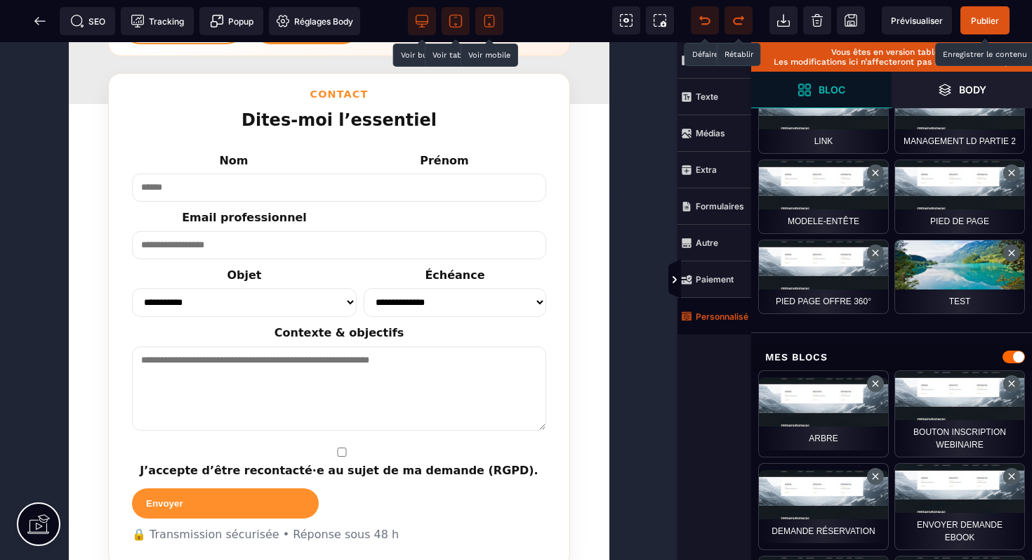
scroll to position [2956, 0]
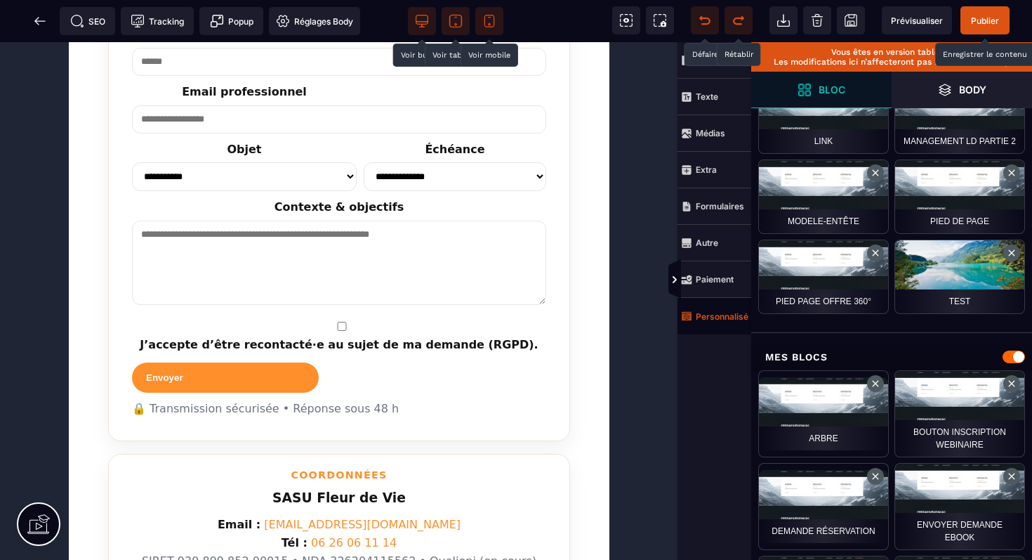
click at [496, 23] on span at bounding box center [489, 21] width 28 height 28
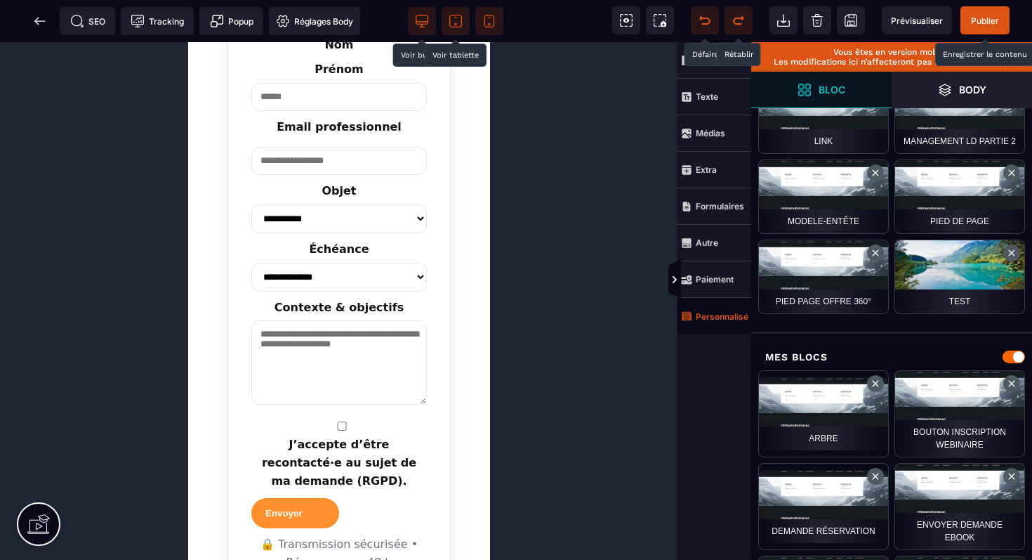
scroll to position [4801, 0]
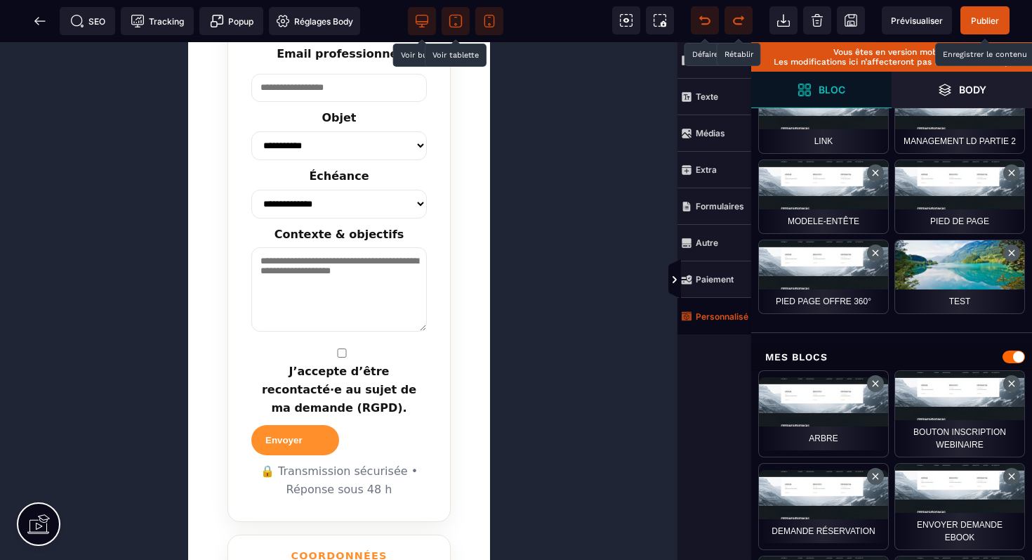
click at [426, 18] on icon at bounding box center [422, 21] width 14 height 14
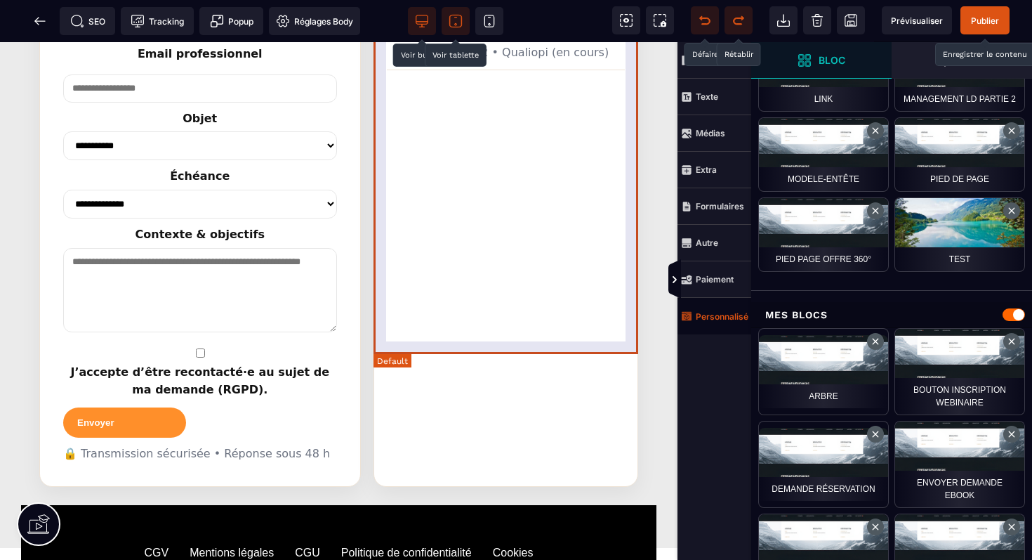
scroll to position [2444, 0]
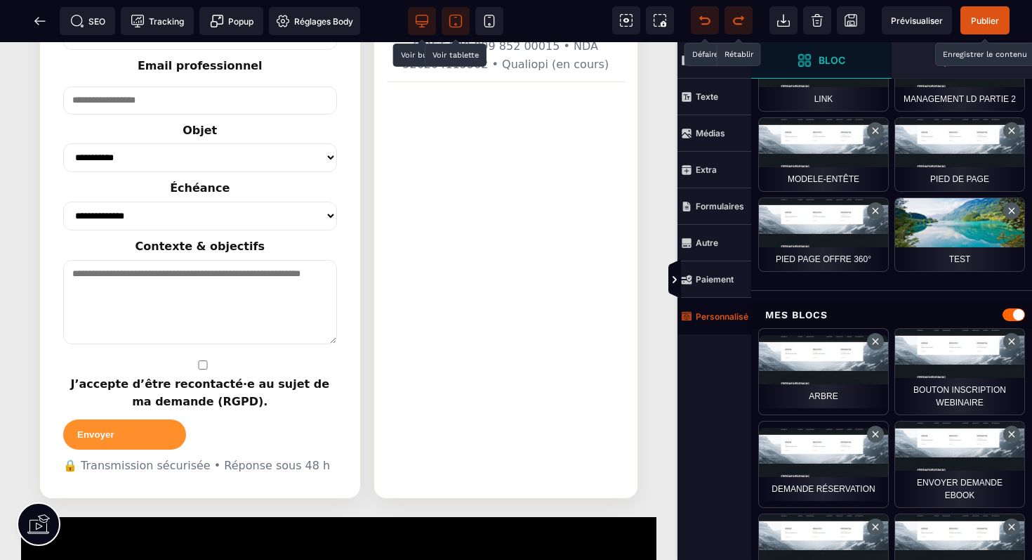
click at [975, 12] on span "Publier" at bounding box center [985, 20] width 49 height 28
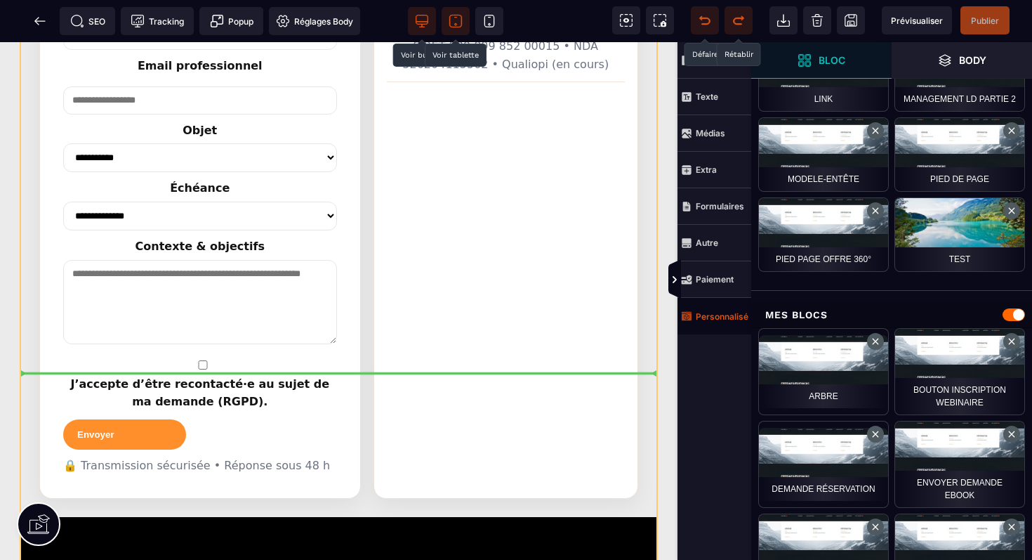
drag, startPoint x: 287, startPoint y: 499, endPoint x: 301, endPoint y: 369, distance: 130.6
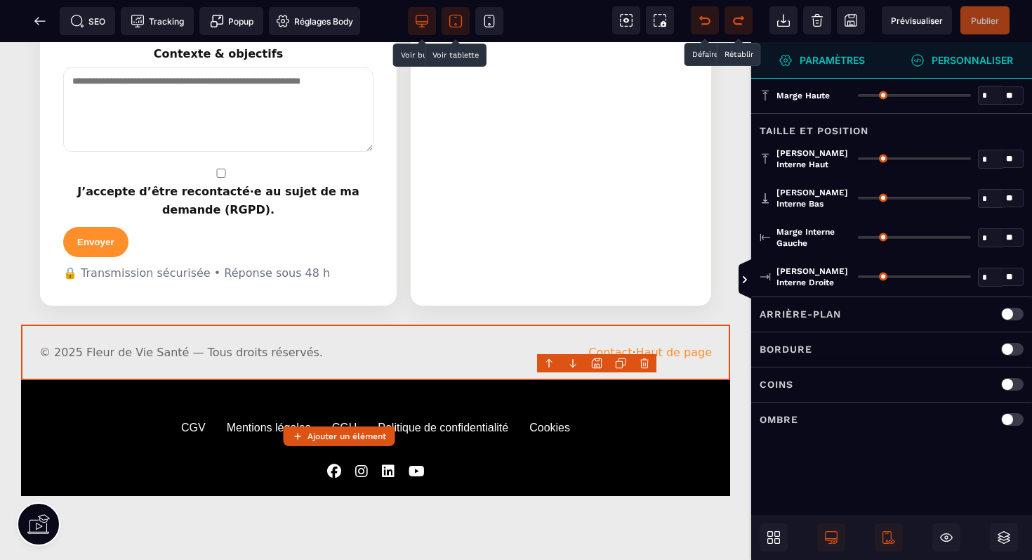
scroll to position [2414, 0]
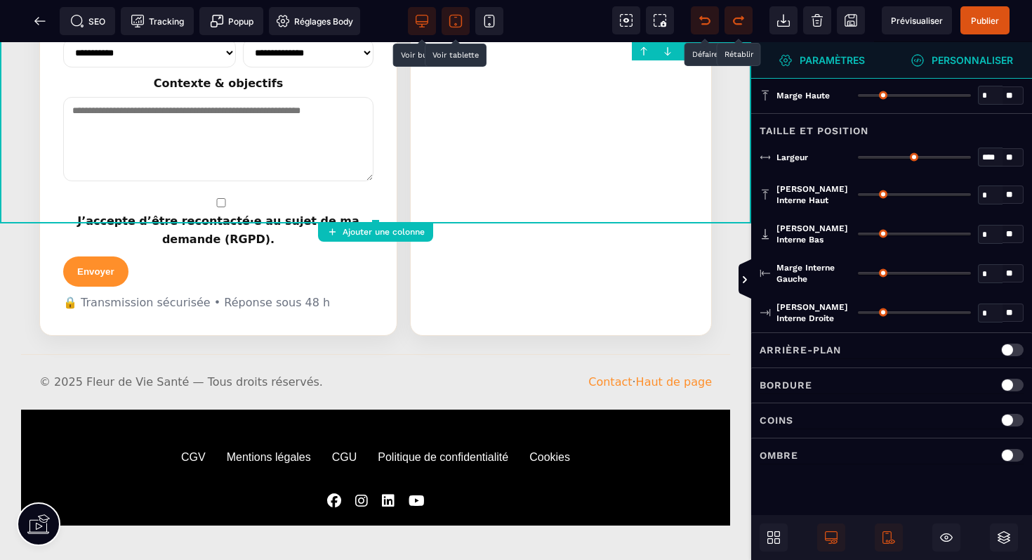
click at [942, 62] on strong "Personnaliser" at bounding box center [972, 60] width 81 height 11
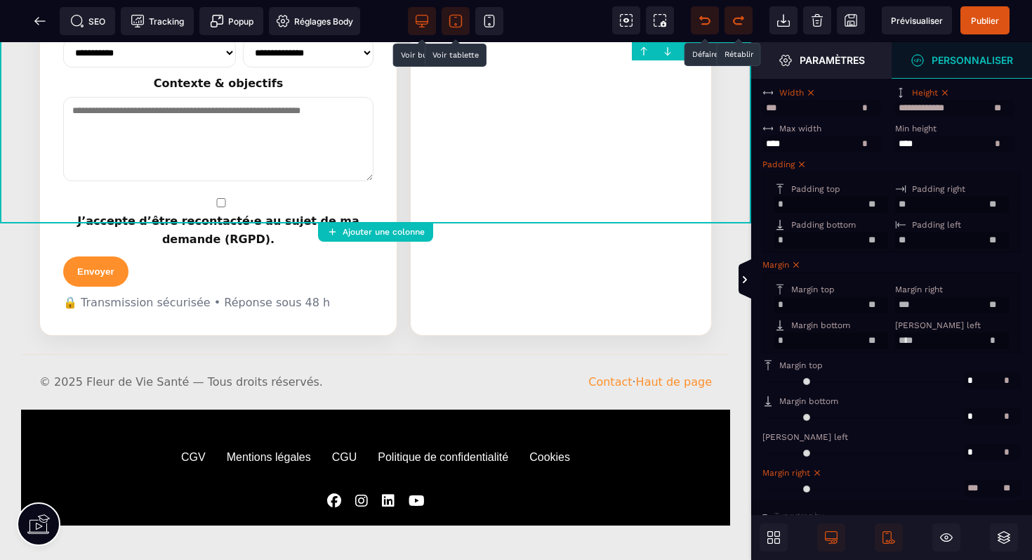
scroll to position [345, 0]
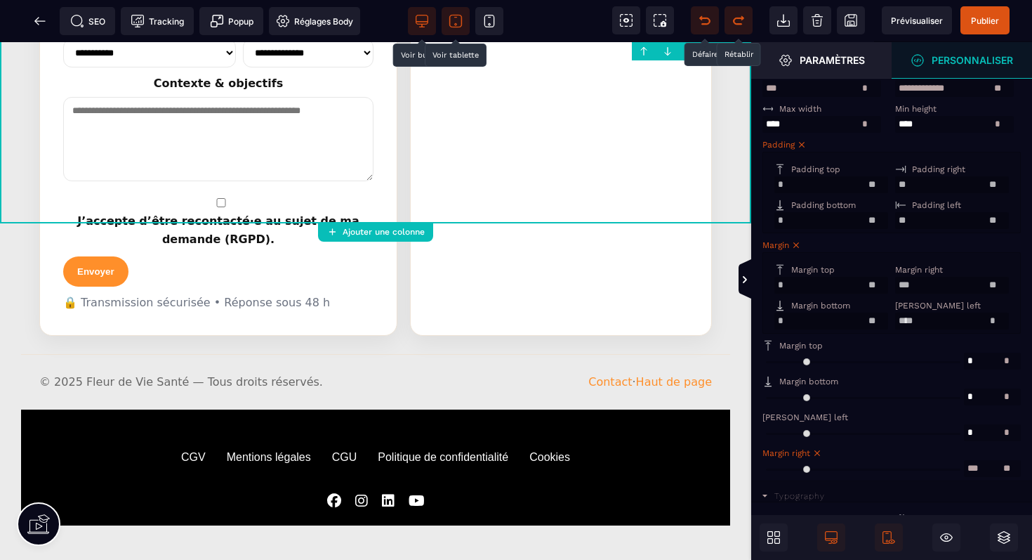
click at [770, 405] on input "range" at bounding box center [864, 396] width 202 height 17
click at [775, 405] on input "range" at bounding box center [864, 396] width 202 height 17
click at [985, 22] on span "Publier" at bounding box center [985, 20] width 28 height 11
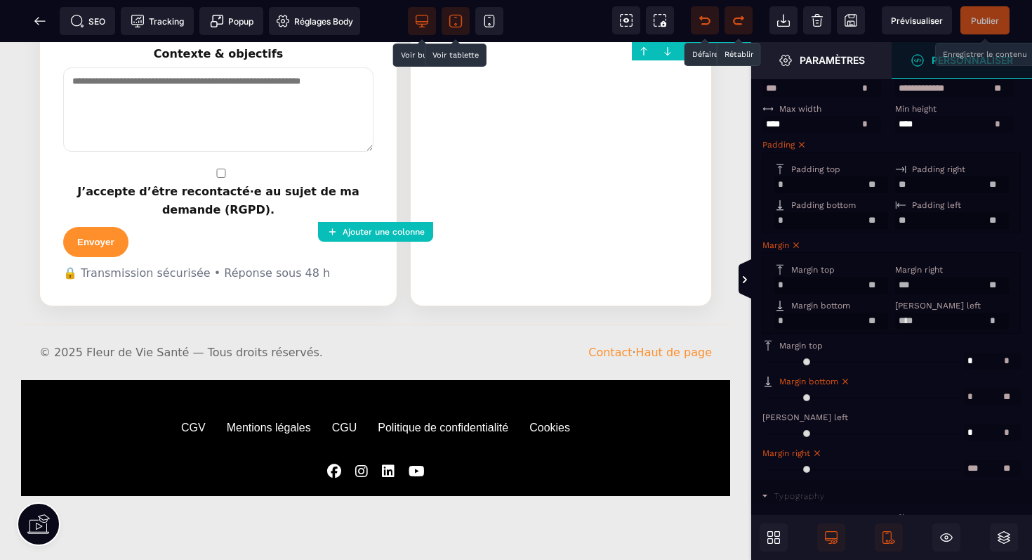
scroll to position [1169, 0]
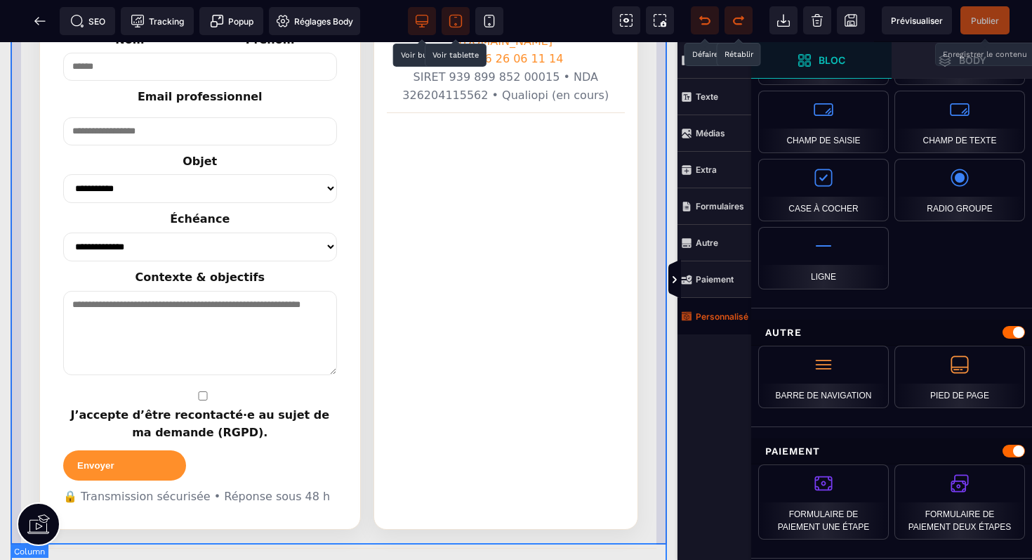
scroll to position [0, 0]
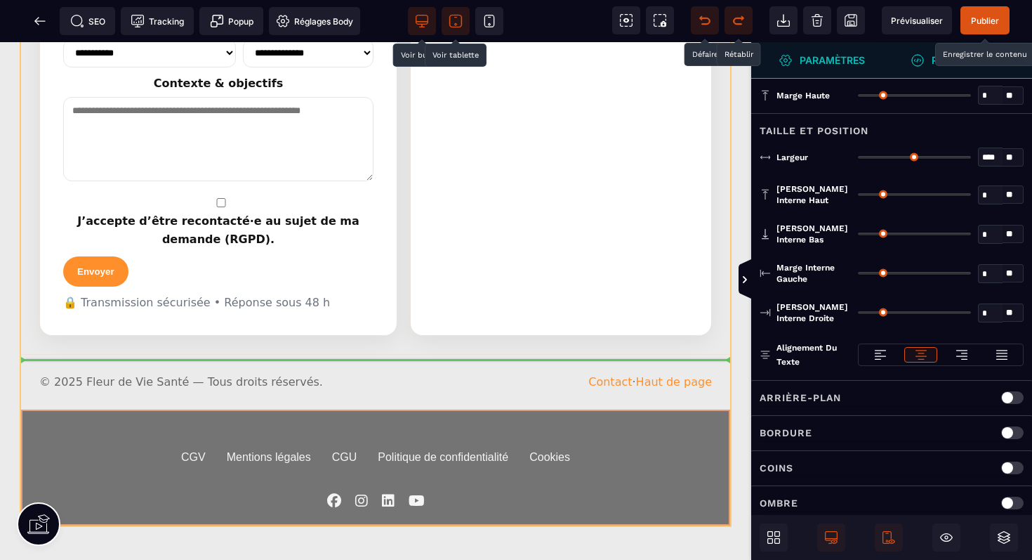
drag, startPoint x: 680, startPoint y: 256, endPoint x: 676, endPoint y: 341, distance: 85.0
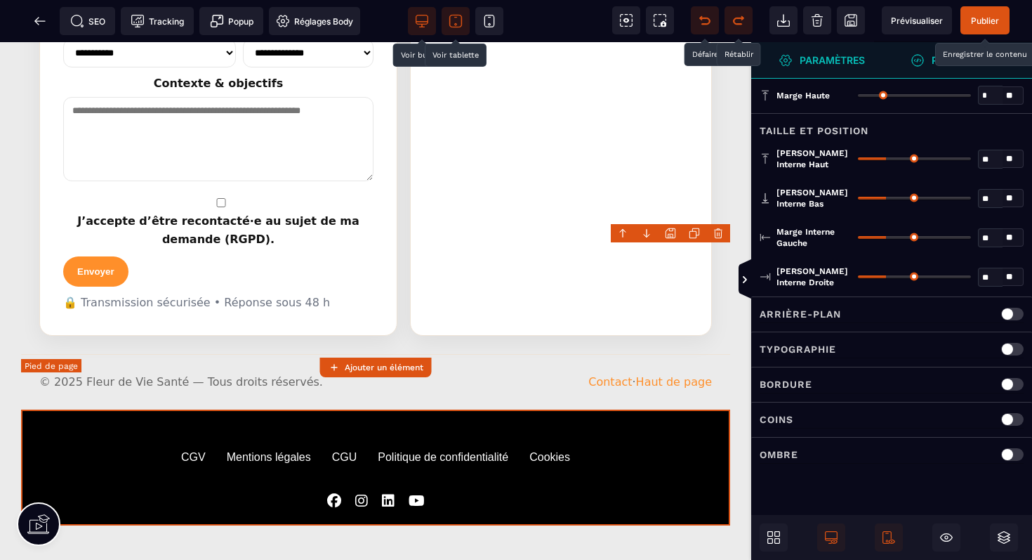
click at [572, 434] on div "CGV Mentions légales CGU Politique de confidentialité Cookies" at bounding box center [376, 457] width 674 height 46
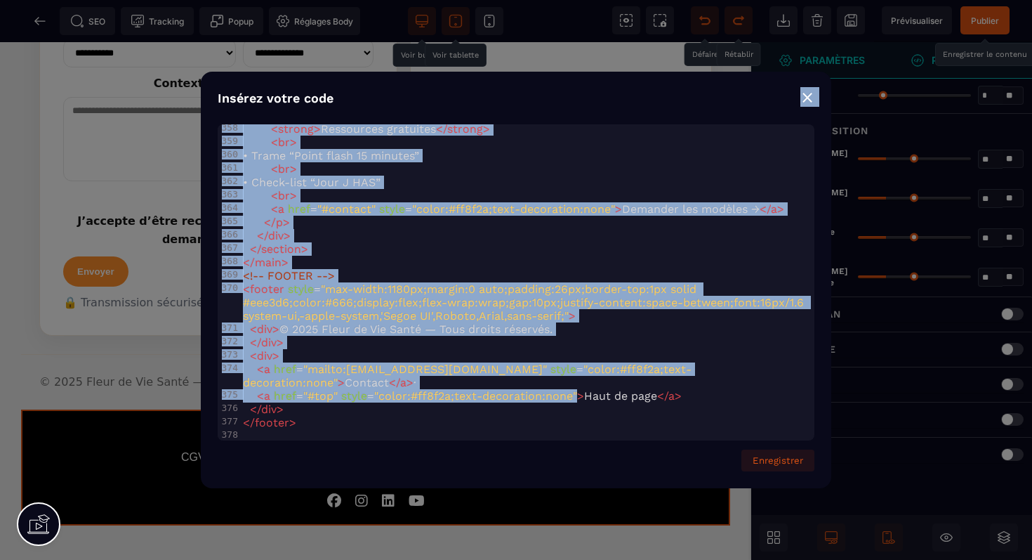
drag, startPoint x: 602, startPoint y: 92, endPoint x: 576, endPoint y: 387, distance: 296.1
click at [576, 387] on div "Insérez votre code ⨯ xxxxxxxxxx 378 <!-- FLEUR DE VIE SANTÉ — ACCUEIL (INLINE S…" at bounding box center [516, 280] width 631 height 416
click at [808, 95] on div "⨯" at bounding box center [807, 97] width 14 height 20
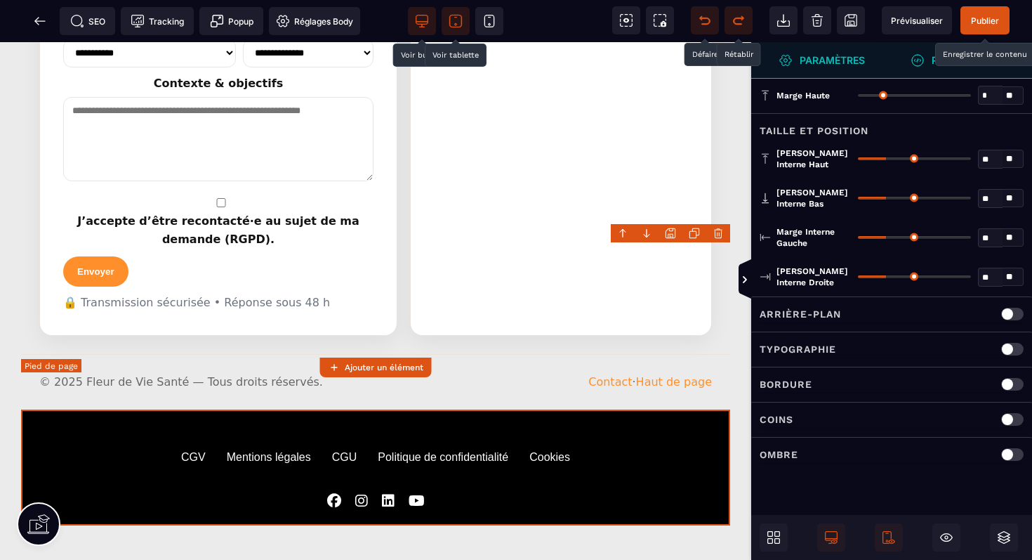
click at [112, 427] on div "CGV Mentions légales CGU Politique de confidentialité Cookies" at bounding box center [376, 467] width 674 height 81
click at [772, 536] on icon at bounding box center [770, 534] width 6 height 6
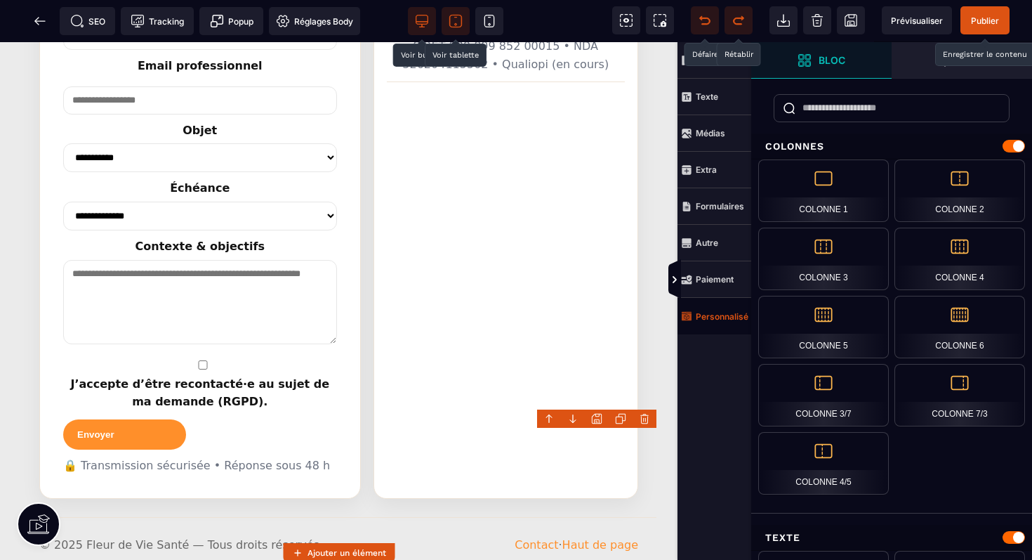
click at [738, 320] on strong "Personnalisé" at bounding box center [722, 316] width 53 height 11
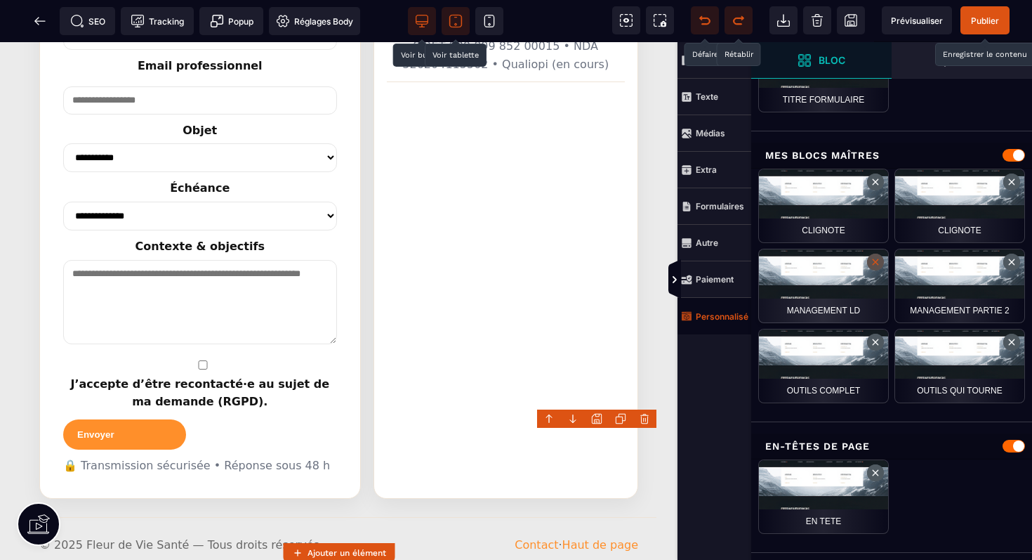
click at [877, 261] on button at bounding box center [875, 261] width 17 height 17
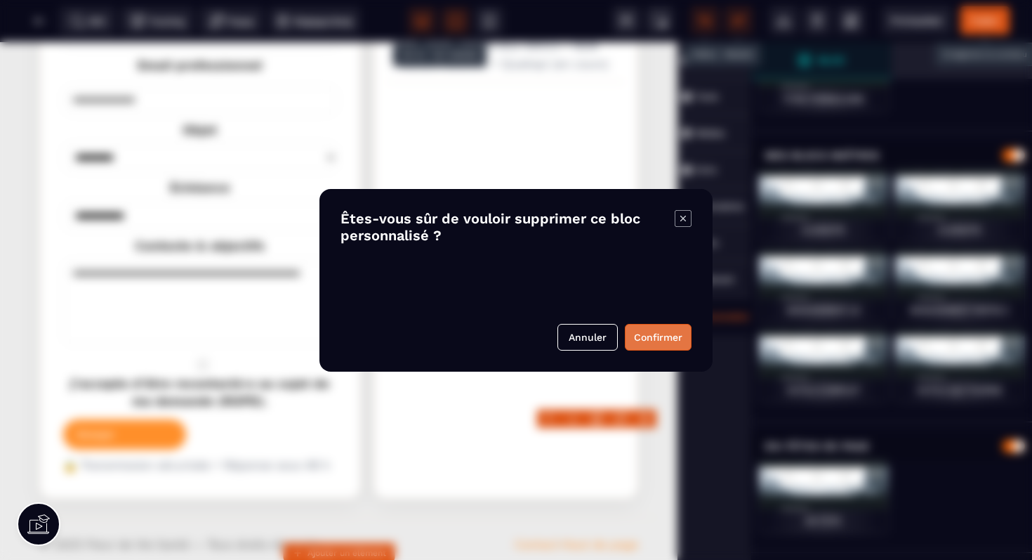
click at [652, 333] on button "Confirmer" at bounding box center [658, 337] width 67 height 27
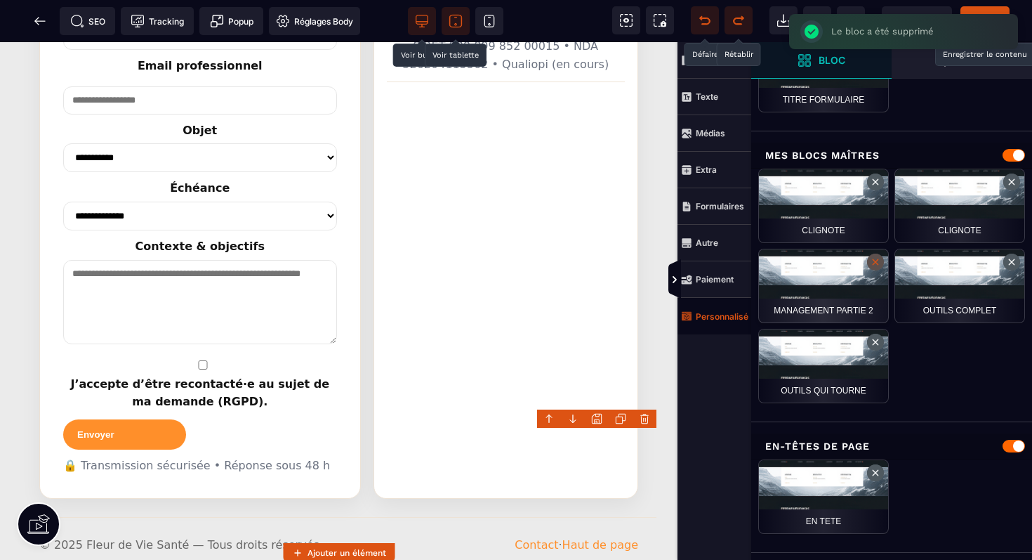
click at [876, 263] on button at bounding box center [875, 261] width 17 height 17
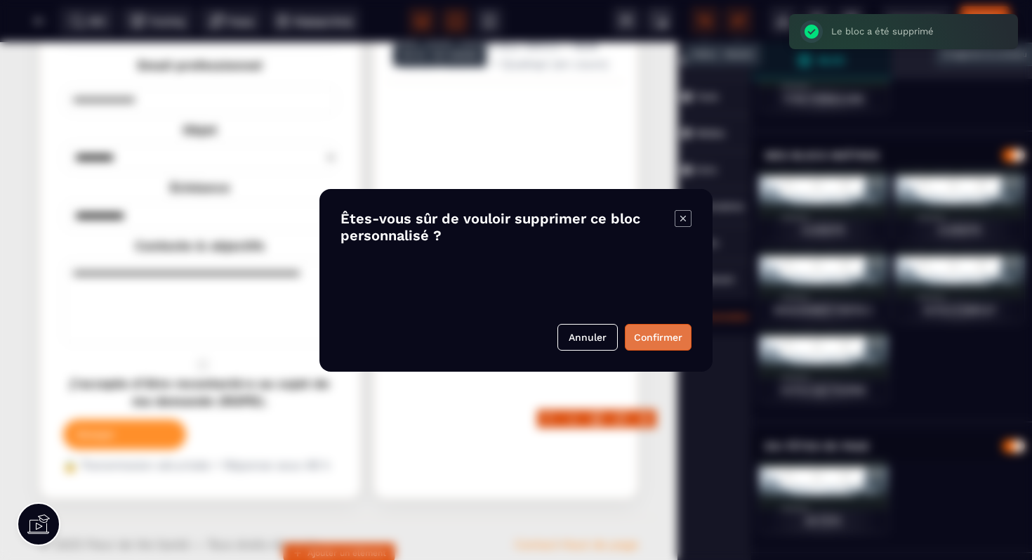
click at [654, 341] on button "Confirmer" at bounding box center [658, 337] width 67 height 27
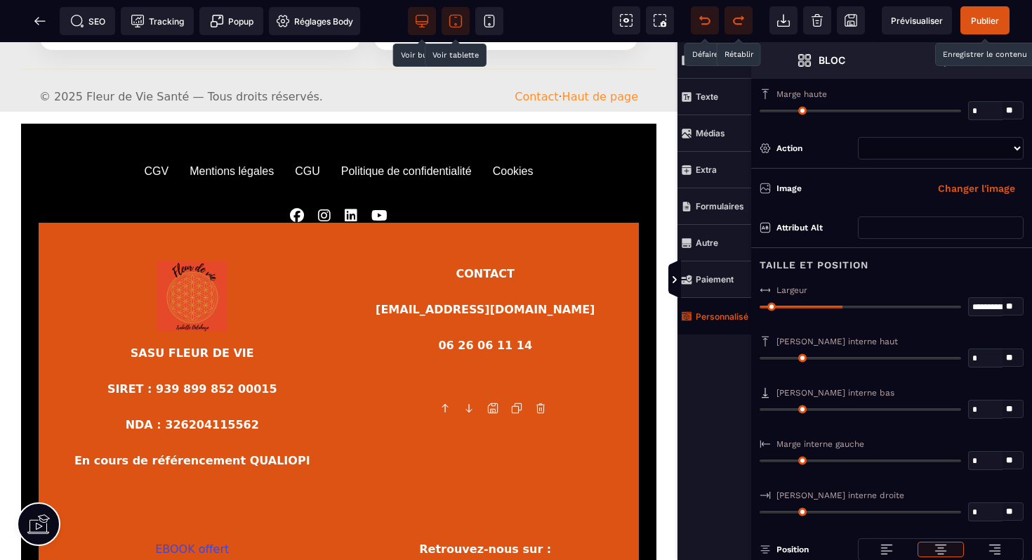
click at [701, 29] on span at bounding box center [705, 20] width 28 height 28
click at [705, 25] on icon at bounding box center [705, 21] width 11 height 7
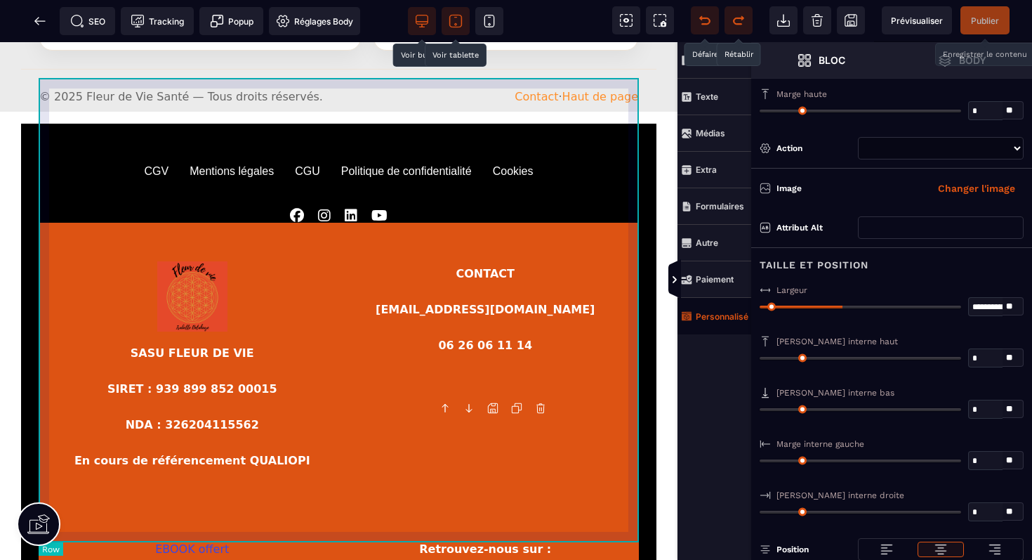
click at [624, 223] on div "SASU FLEUR DE VIE SIRET : 939 899 852 00015 NDA : 326204115562 En cours de réfé…" at bounding box center [339, 455] width 600 height 464
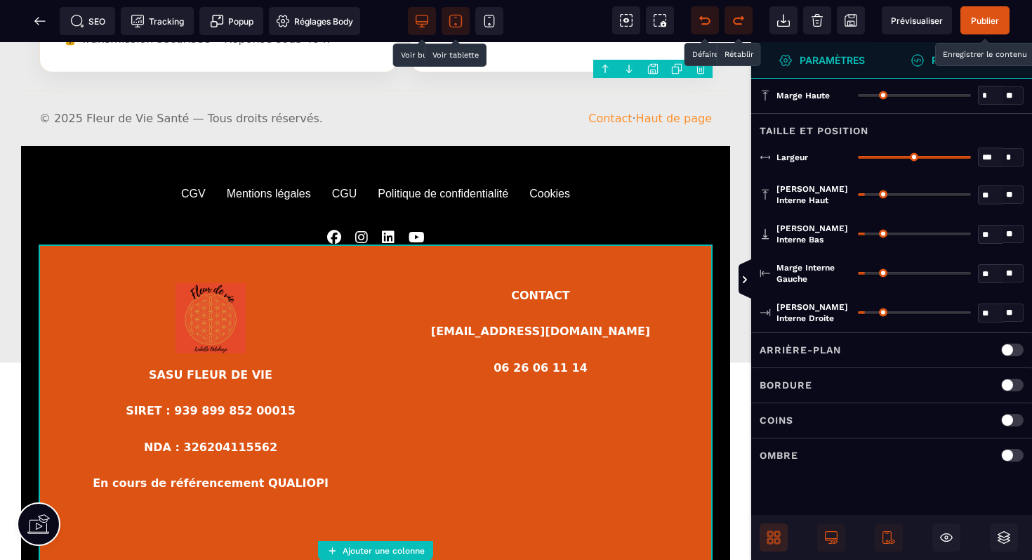
click at [704, 70] on body "B I U S A ******* Ajouter une colonne Row" at bounding box center [516, 280] width 1032 height 560
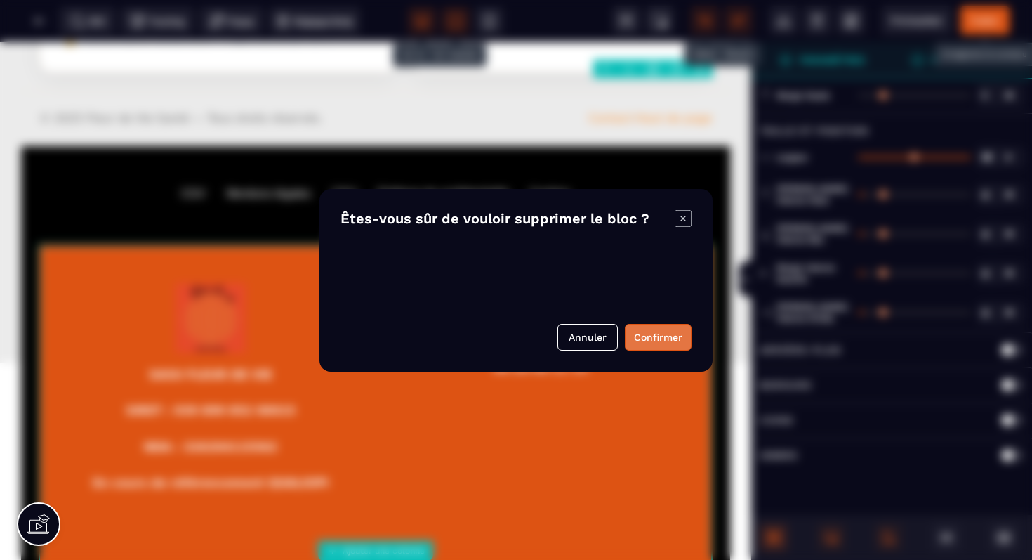
click at [648, 338] on button "Confirmer" at bounding box center [658, 337] width 67 height 27
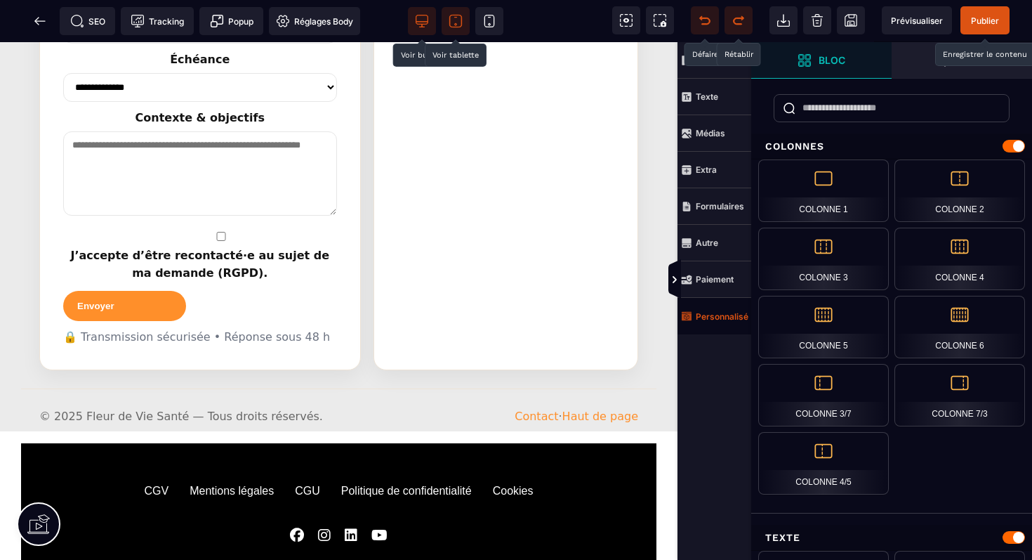
scroll to position [2444, 0]
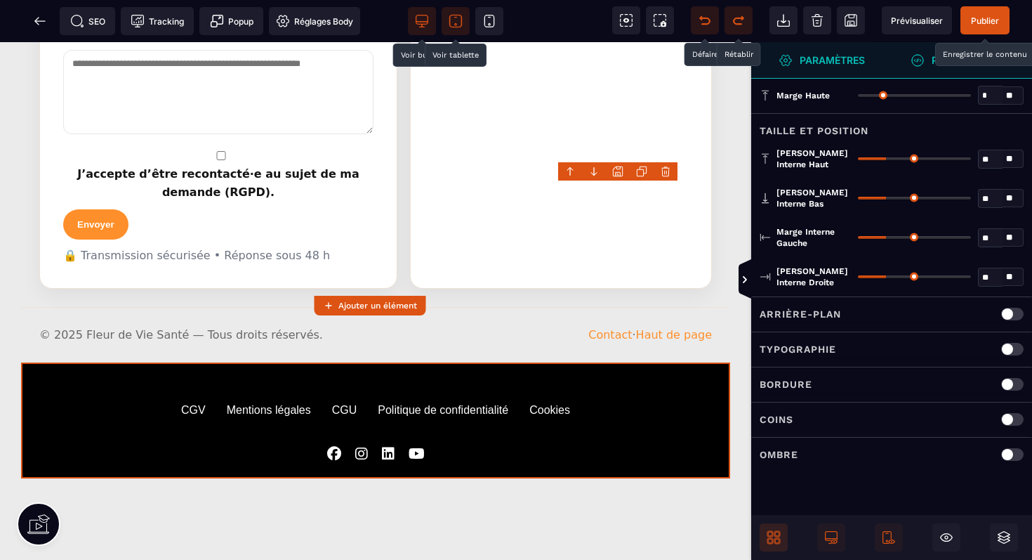
scroll to position [2480, 0]
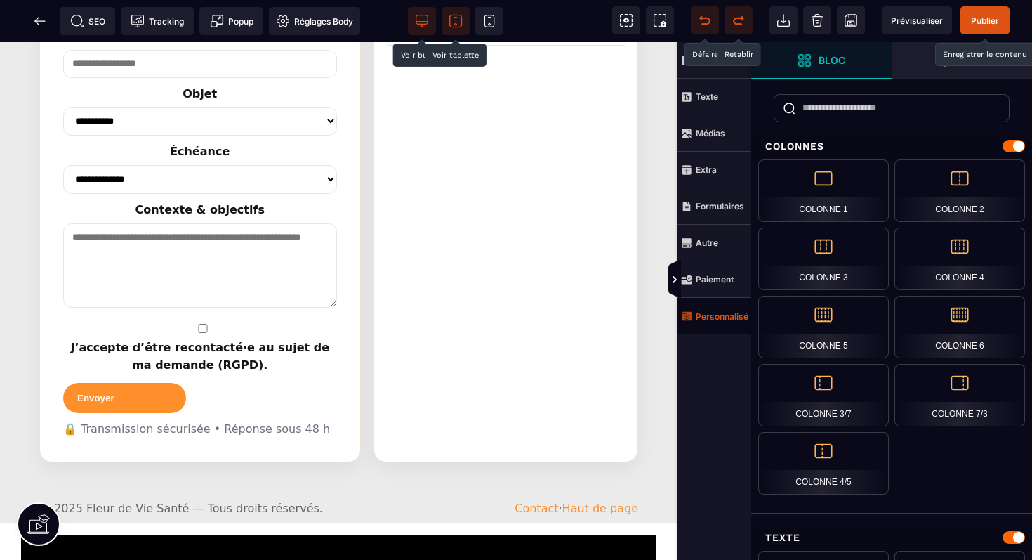
scroll to position [2444, 0]
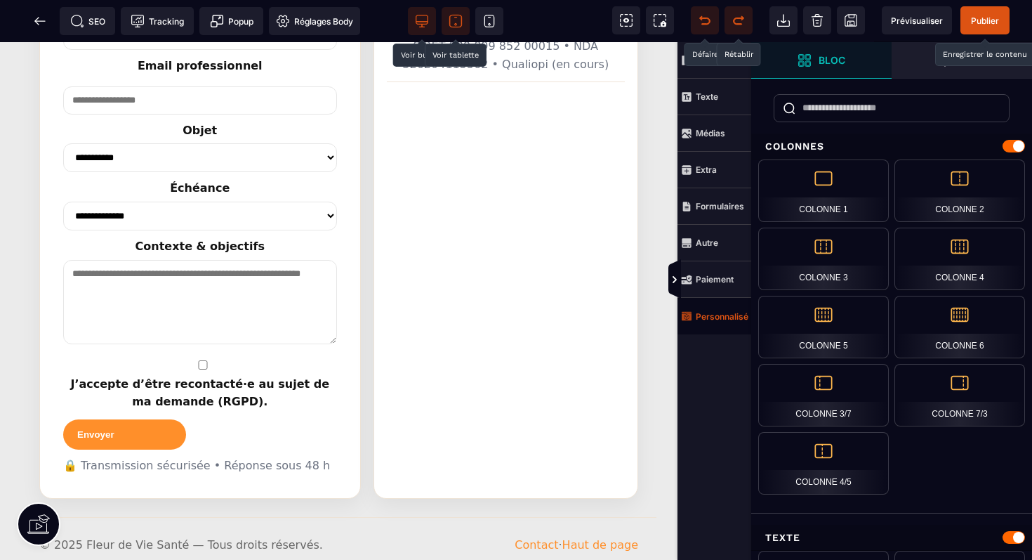
click at [460, 26] on icon at bounding box center [456, 21] width 14 height 14
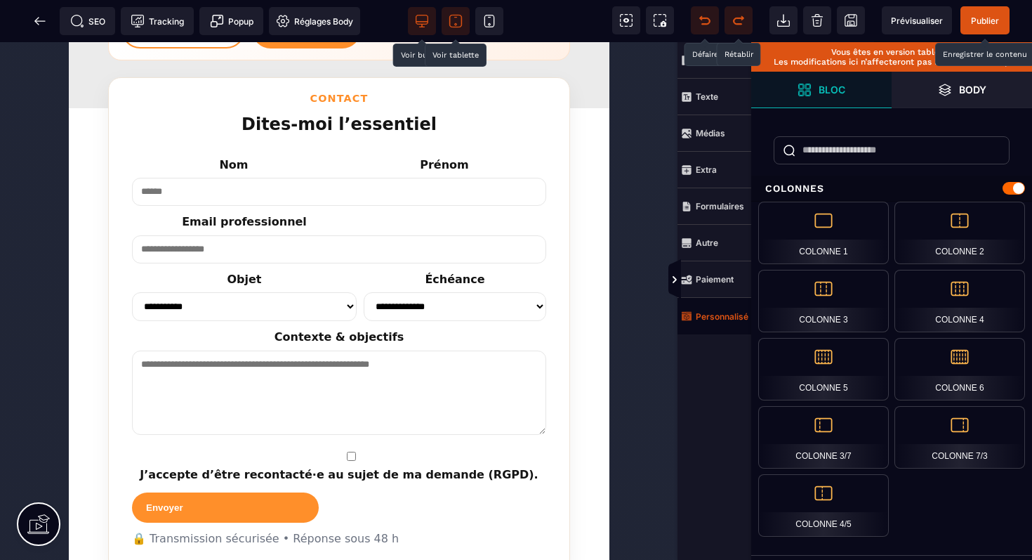
scroll to position [2956, 0]
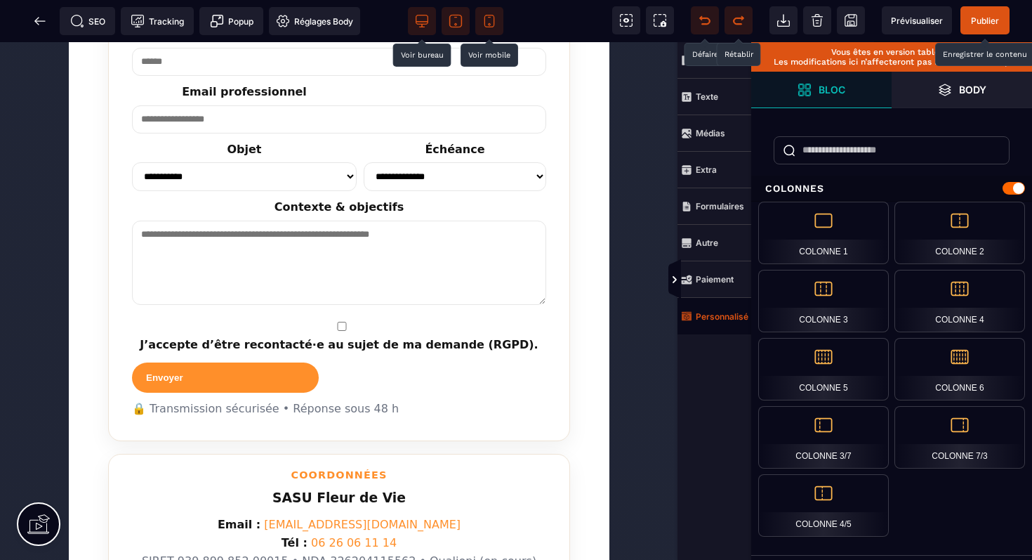
click at [492, 21] on icon at bounding box center [489, 21] width 14 height 14
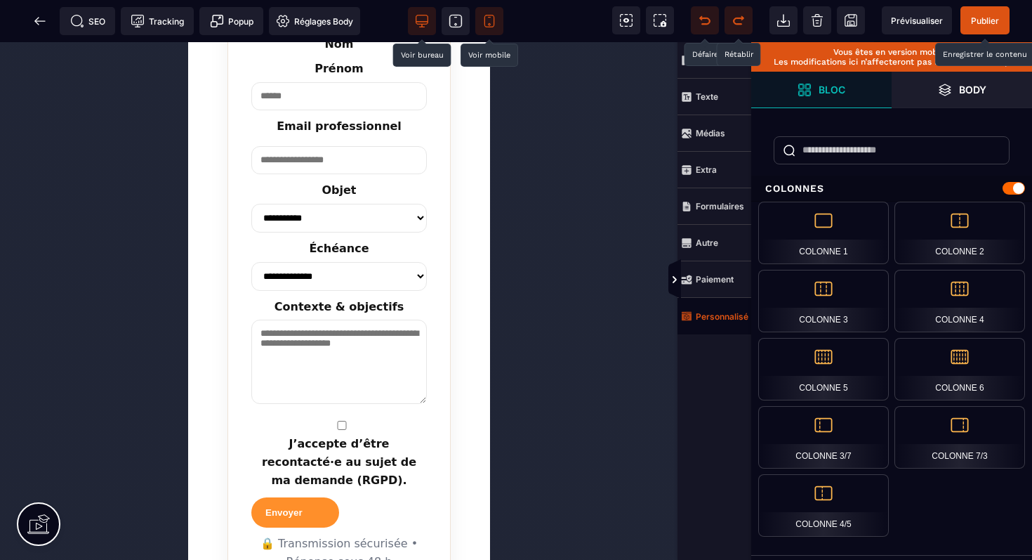
scroll to position [4801, 0]
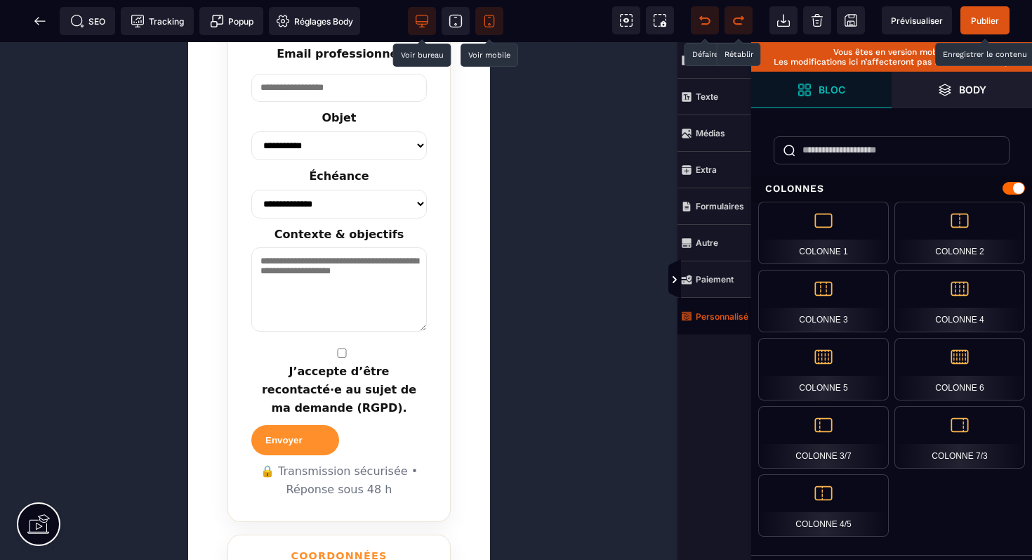
click at [423, 18] on icon at bounding box center [422, 21] width 14 height 14
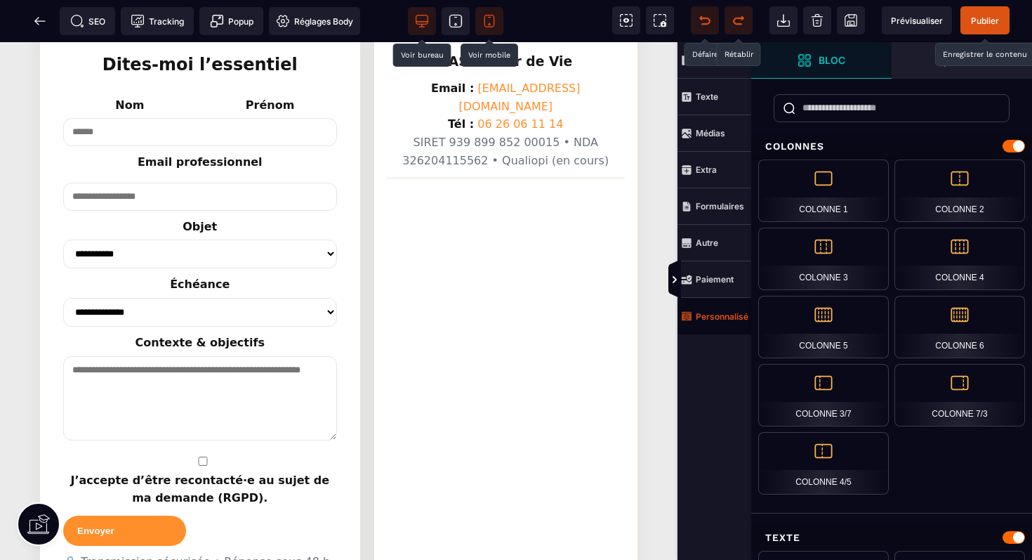
scroll to position [2444, 0]
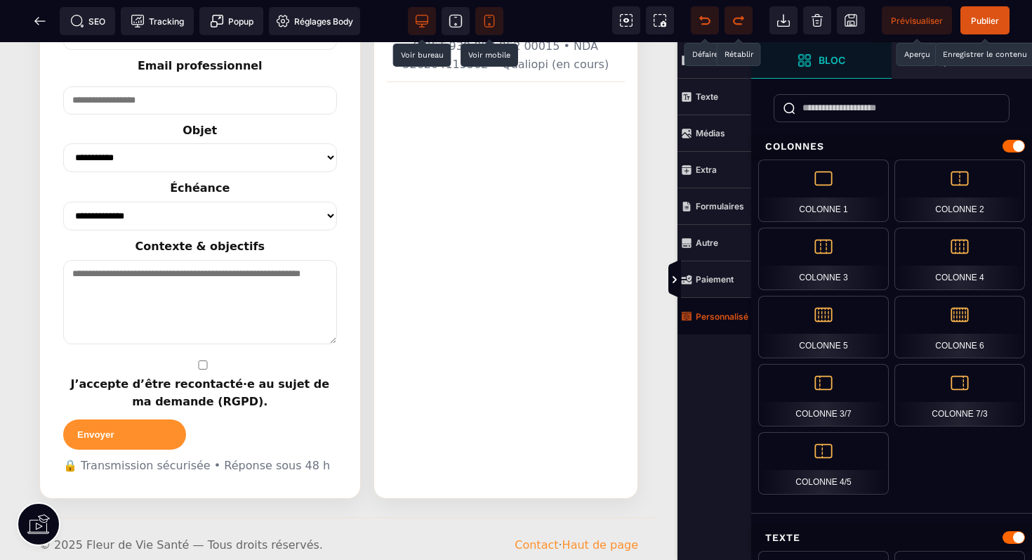
click at [923, 13] on span "Prévisualiser" at bounding box center [917, 20] width 70 height 28
click at [676, 284] on icon at bounding box center [674, 279] width 11 height 11
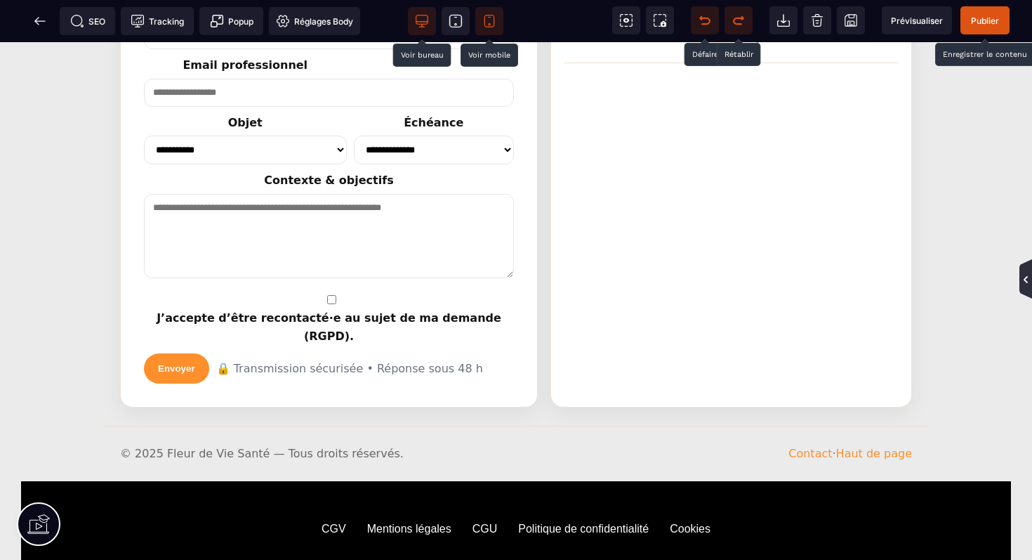
click at [1026, 281] on icon at bounding box center [1026, 279] width 4 height 7
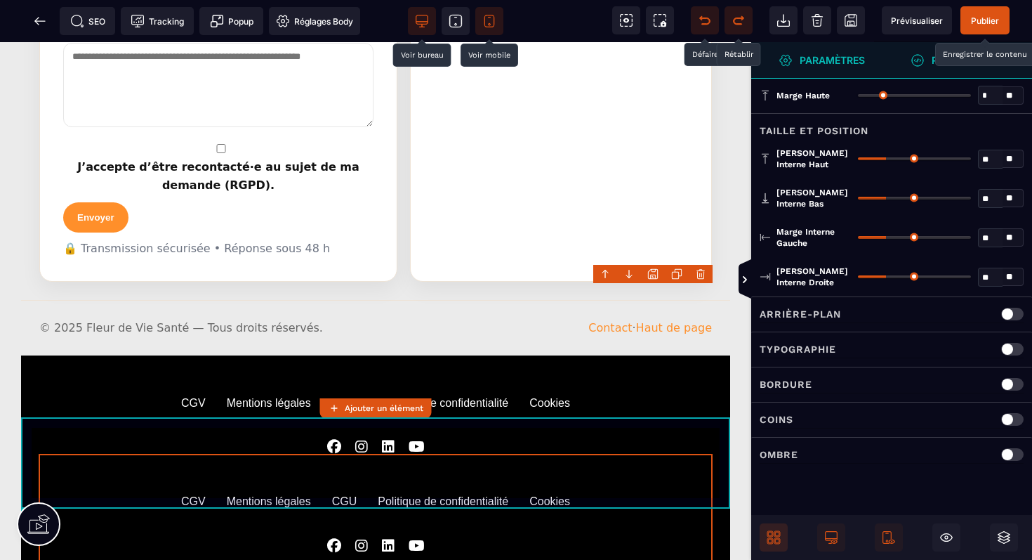
scroll to position [2480, 0]
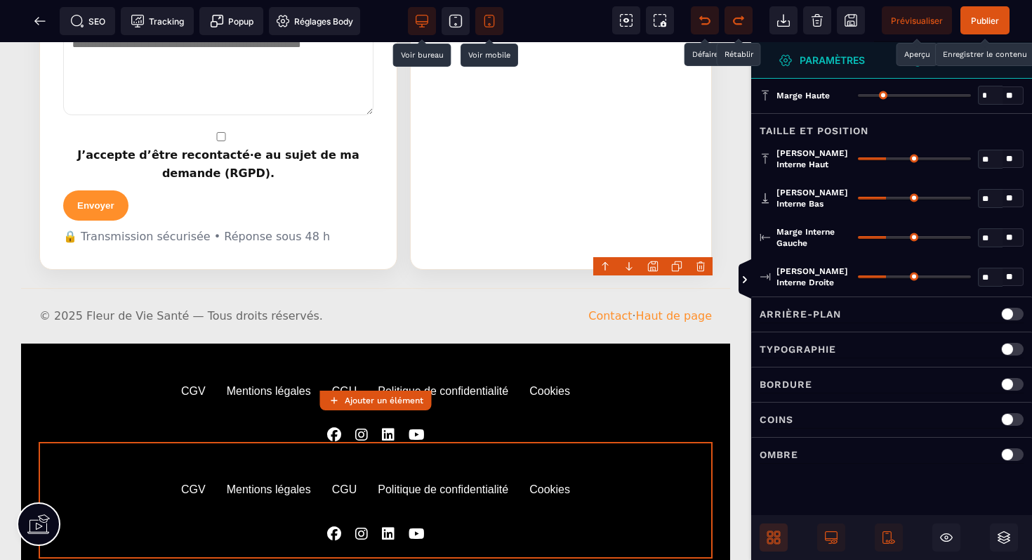
click at [902, 19] on span "Prévisualiser" at bounding box center [917, 20] width 52 height 11
click at [703, 269] on body "B I U S A ******* Ajouter un élément" at bounding box center [516, 280] width 1032 height 560
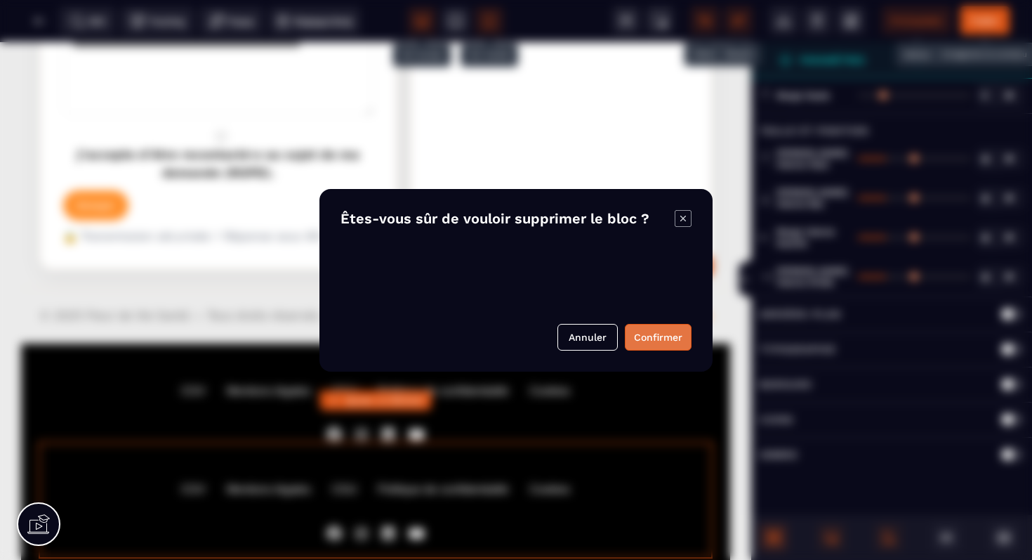
click at [660, 344] on button "Confirmer" at bounding box center [658, 337] width 67 height 27
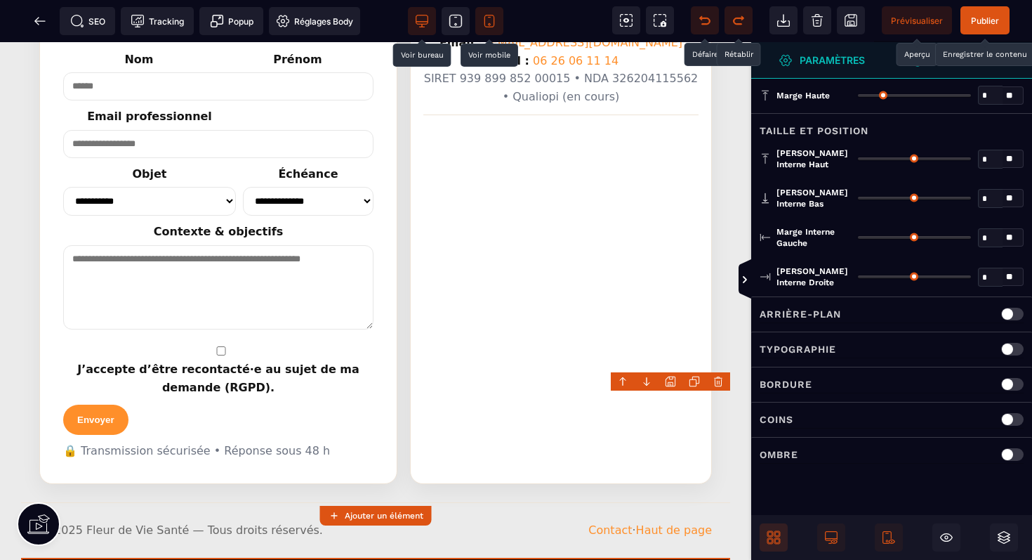
click at [723, 383] on body "B I U S A ******* Ajouter un élément Texte" at bounding box center [516, 280] width 1032 height 560
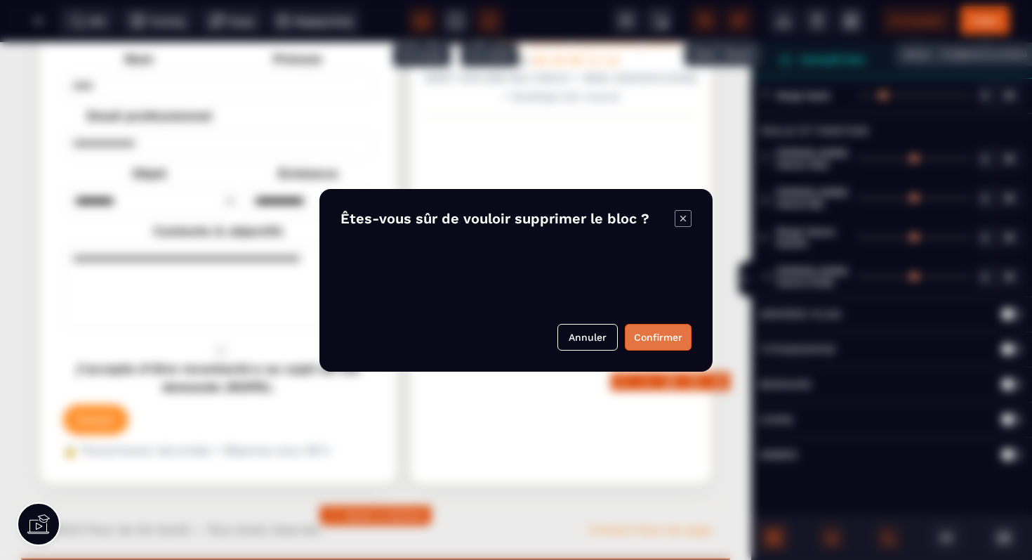
click at [665, 342] on button "Confirmer" at bounding box center [658, 337] width 67 height 27
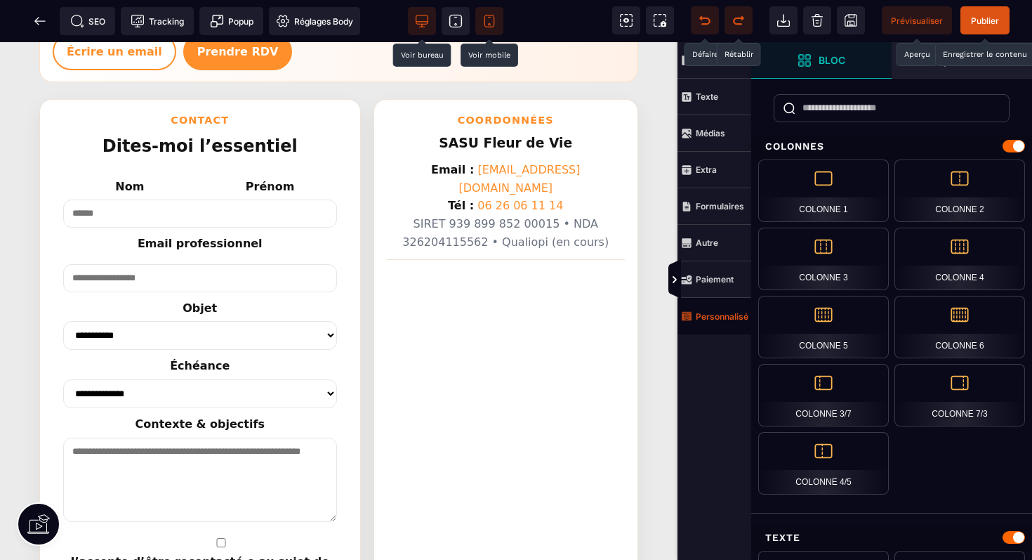
scroll to position [2444, 0]
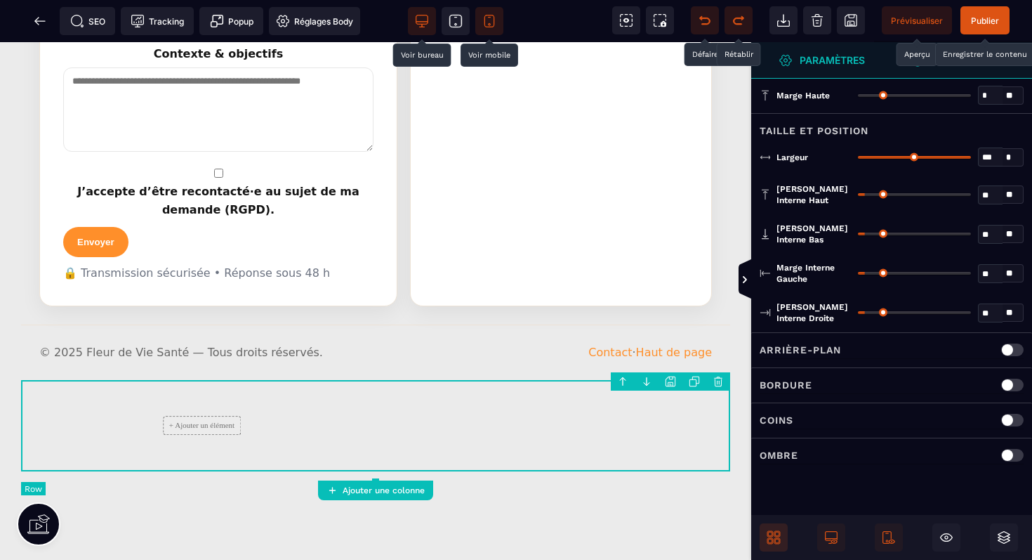
scroll to position [2266, 0]
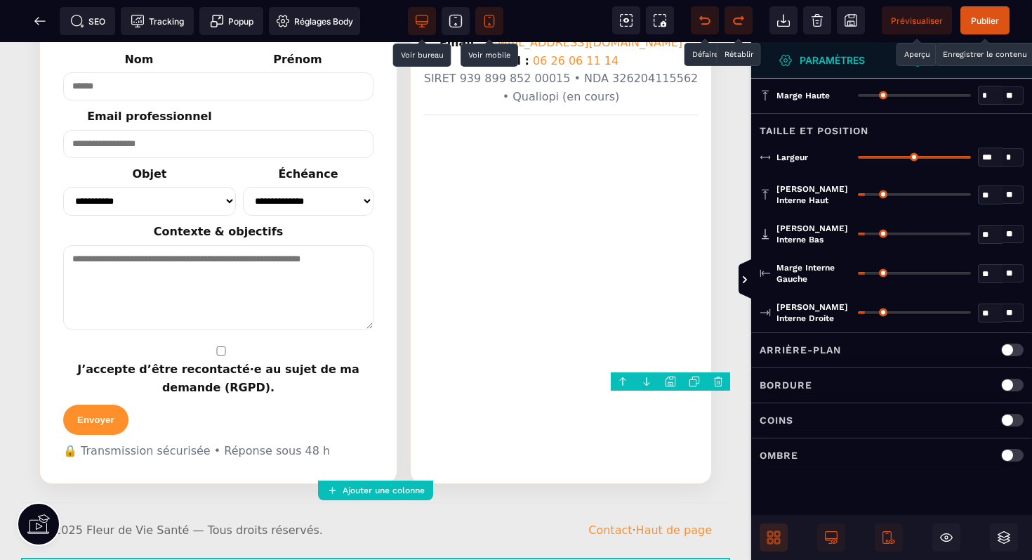
click at [716, 378] on body "B I U S A ******* Ajouter une colonne Row" at bounding box center [516, 280] width 1032 height 560
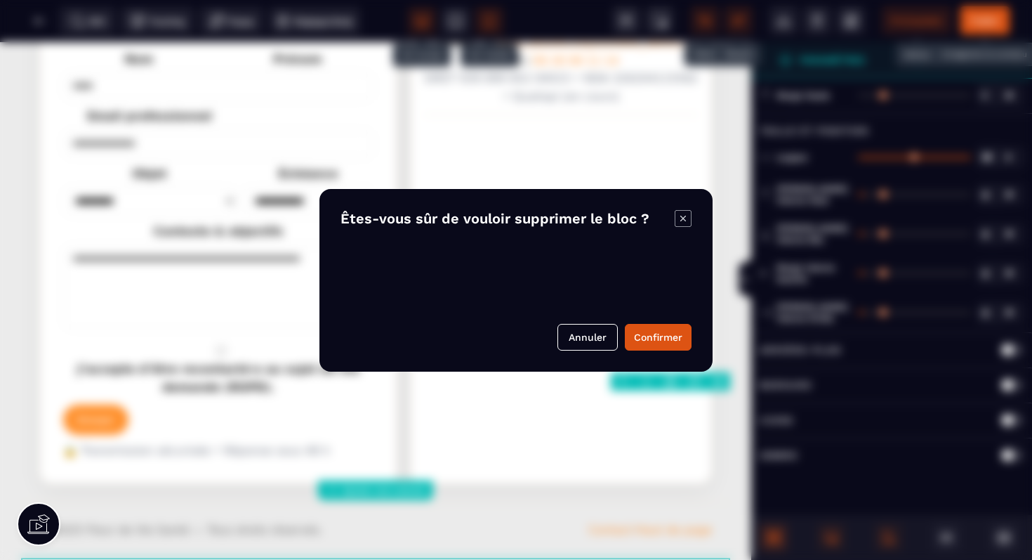
click at [661, 350] on div "Êtes-vous sûr de vouloir supprimer le bloc ? Annuler Confirmer" at bounding box center [515, 280] width 393 height 183
click at [660, 339] on button "Confirmer" at bounding box center [658, 337] width 67 height 27
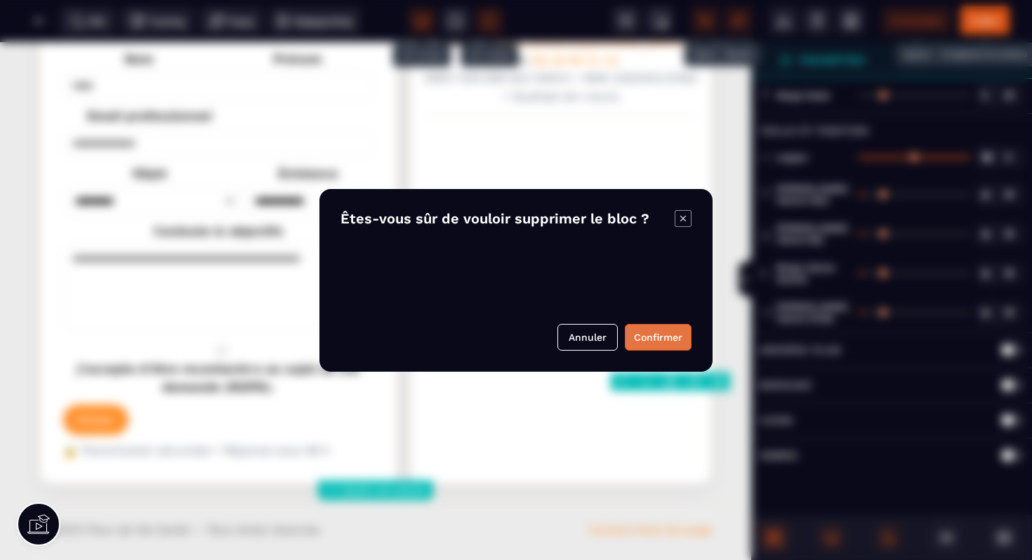
scroll to position [2444, 0]
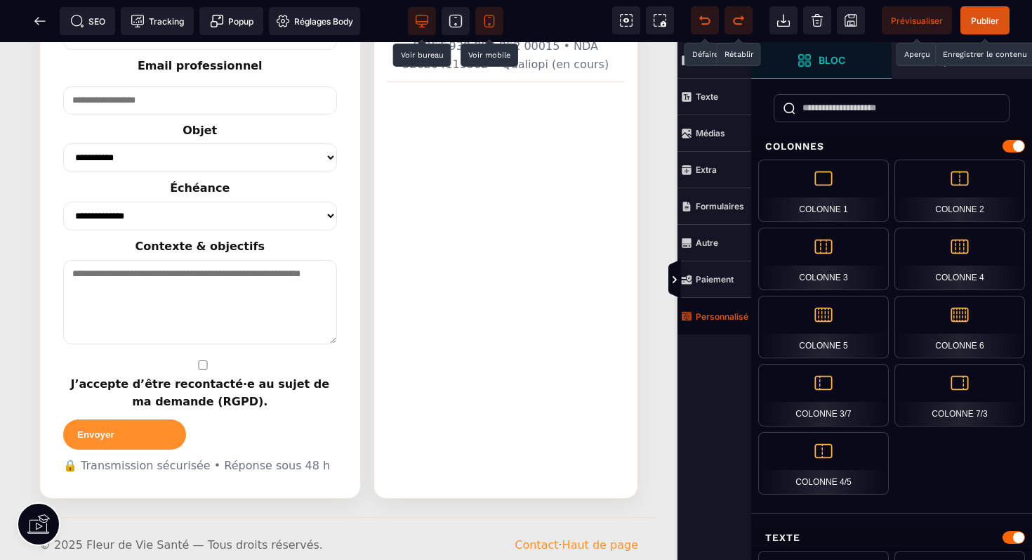
click at [915, 18] on span "Prévisualiser" at bounding box center [917, 20] width 52 height 11
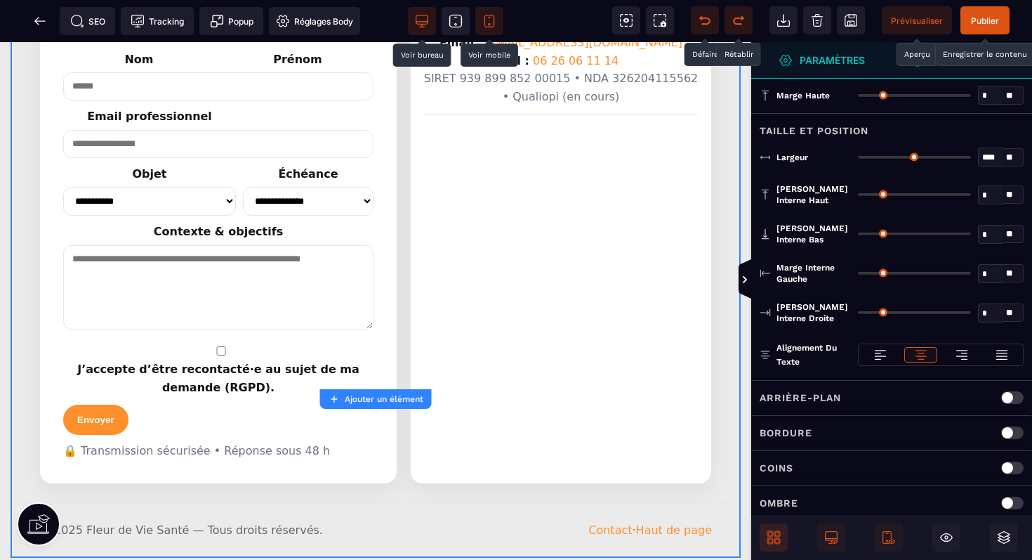
click at [964, 62] on strong "Personnaliser" at bounding box center [972, 60] width 81 height 11
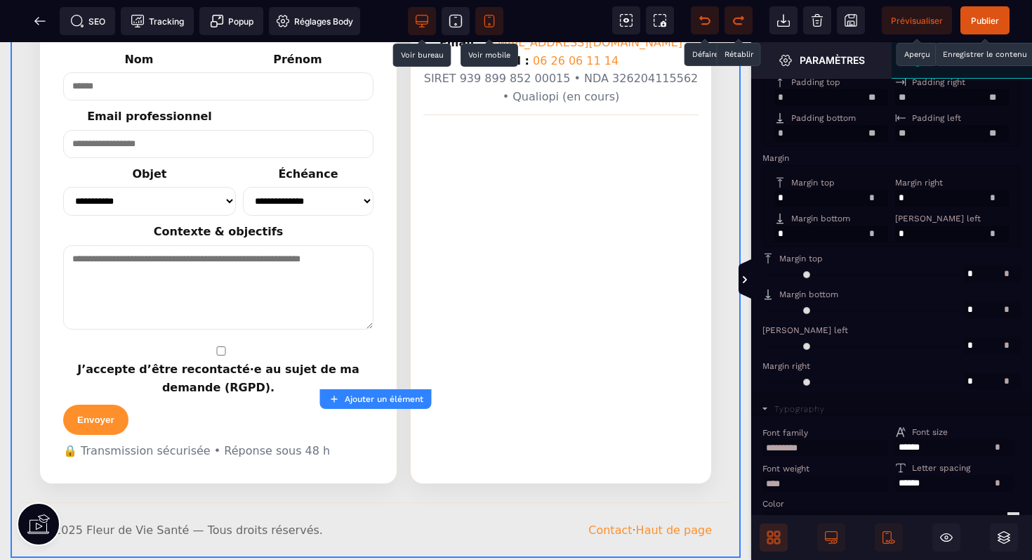
scroll to position [434, 0]
click at [772, 315] on input "range" at bounding box center [864, 306] width 202 height 17
click at [775, 315] on input "range" at bounding box center [864, 306] width 202 height 17
click at [989, 22] on span "Publier" at bounding box center [985, 20] width 28 height 11
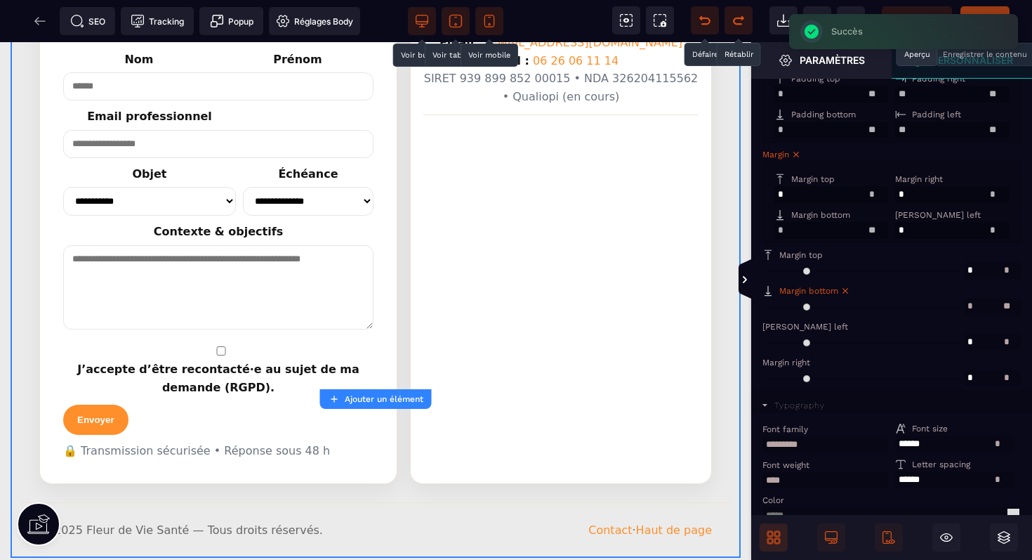
click at [458, 25] on icon at bounding box center [456, 21] width 14 height 14
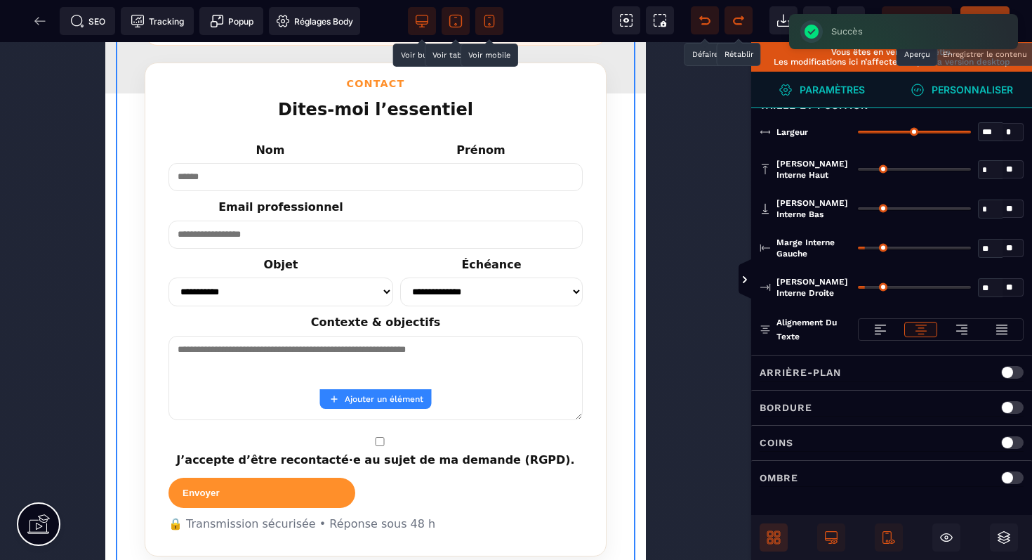
scroll to position [2840, 0]
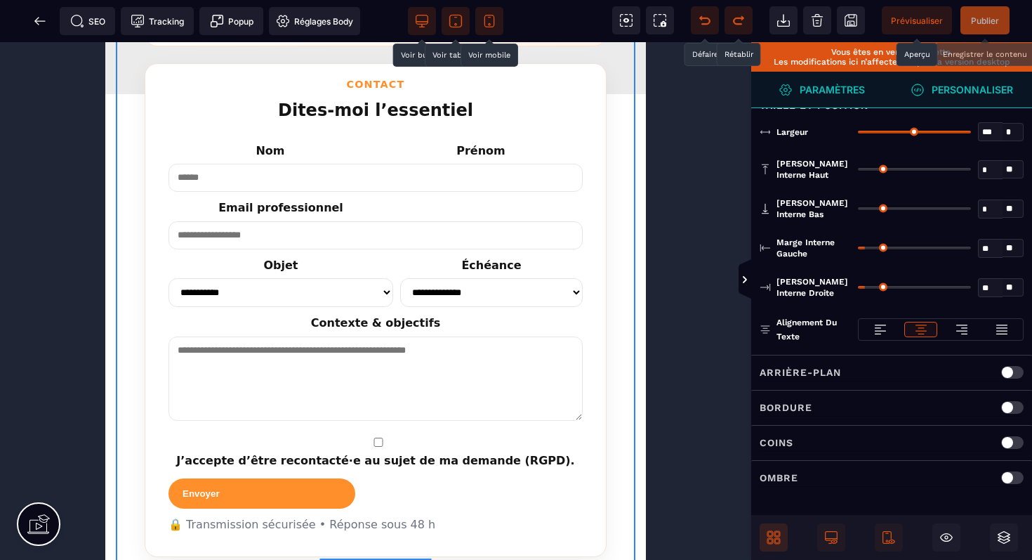
click at [487, 20] on icon at bounding box center [489, 21] width 14 height 14
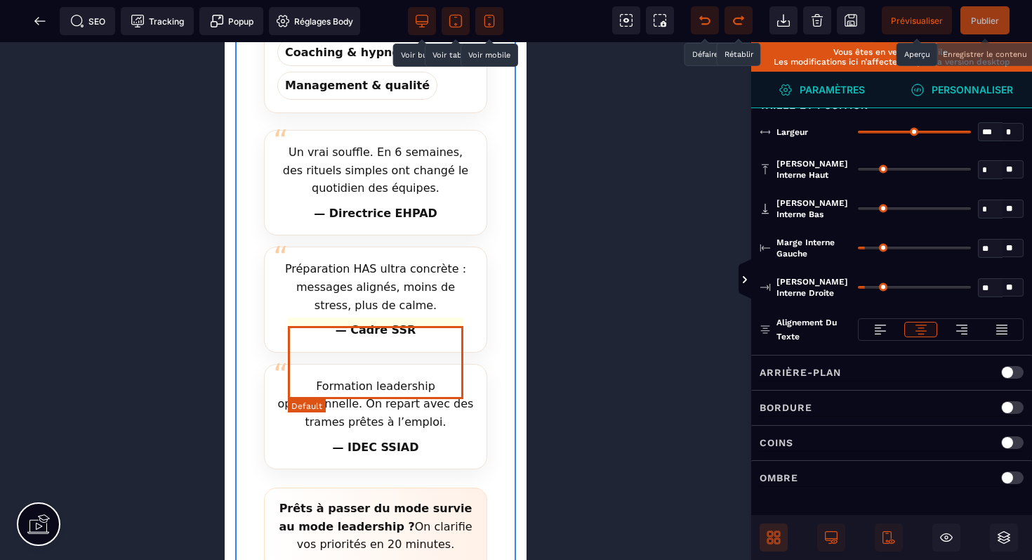
scroll to position [4620, 0]
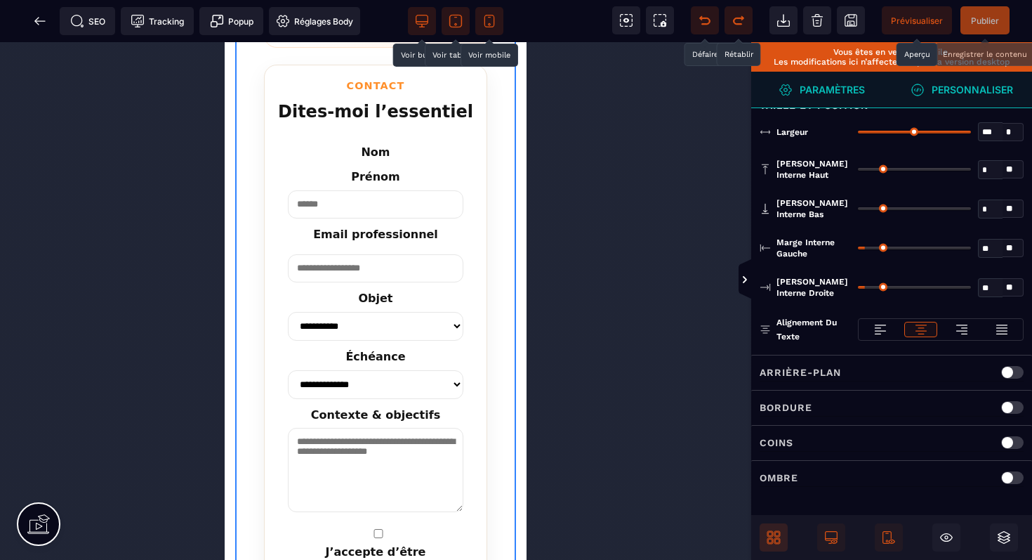
click at [456, 21] on icon at bounding box center [456, 21] width 14 height 14
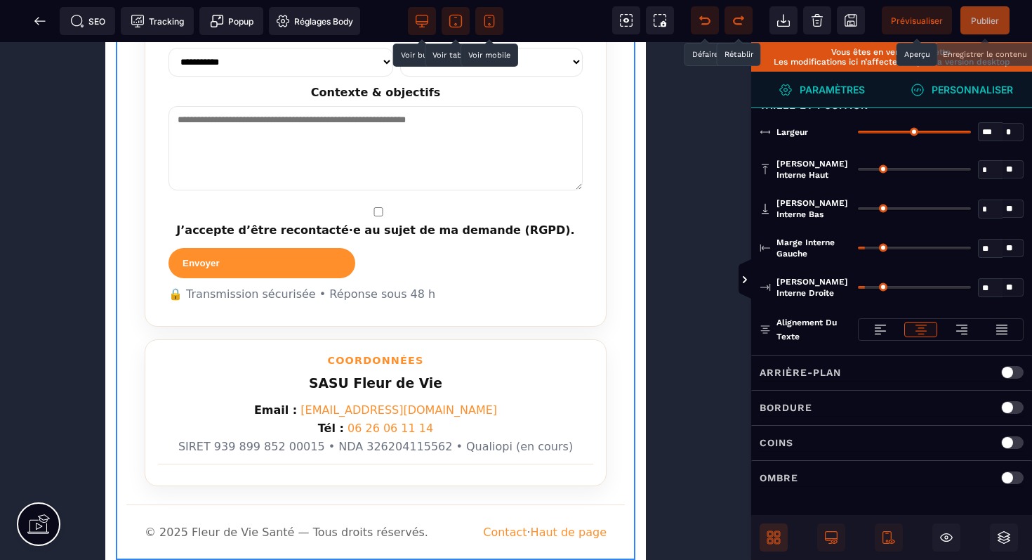
scroll to position [2840, 0]
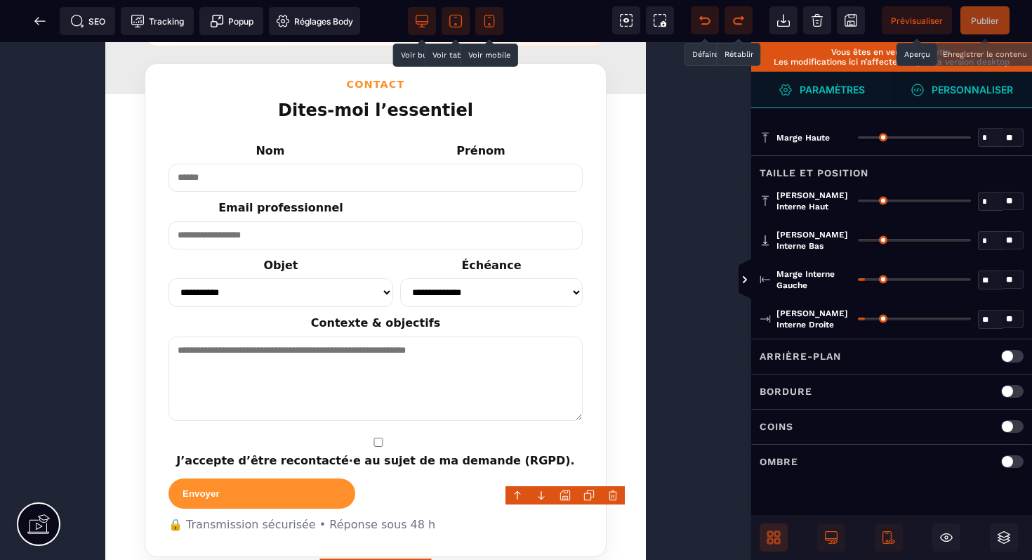
scroll to position [0, 0]
click at [885, 536] on icon at bounding box center [889, 537] width 14 height 14
click at [414, 20] on span at bounding box center [422, 21] width 28 height 28
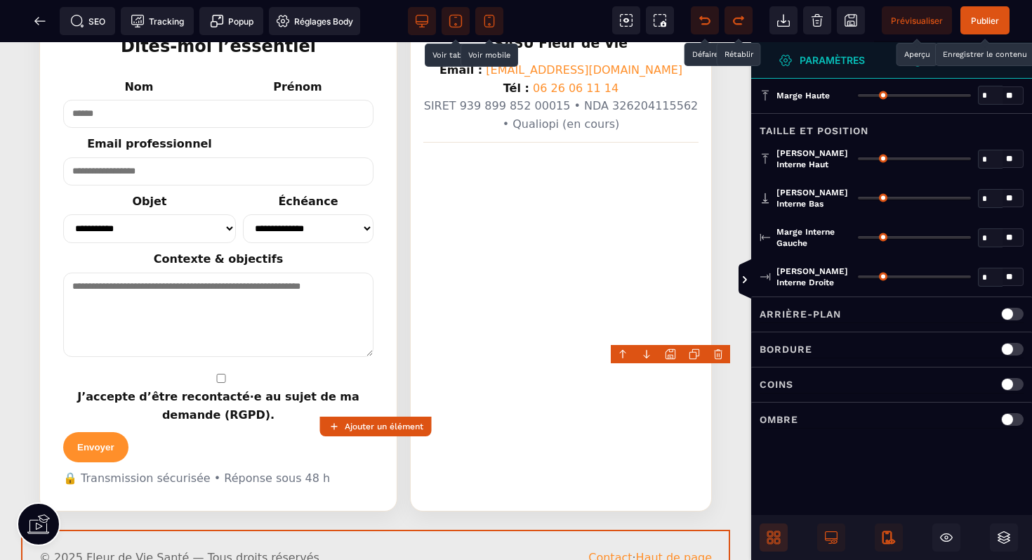
scroll to position [2480, 0]
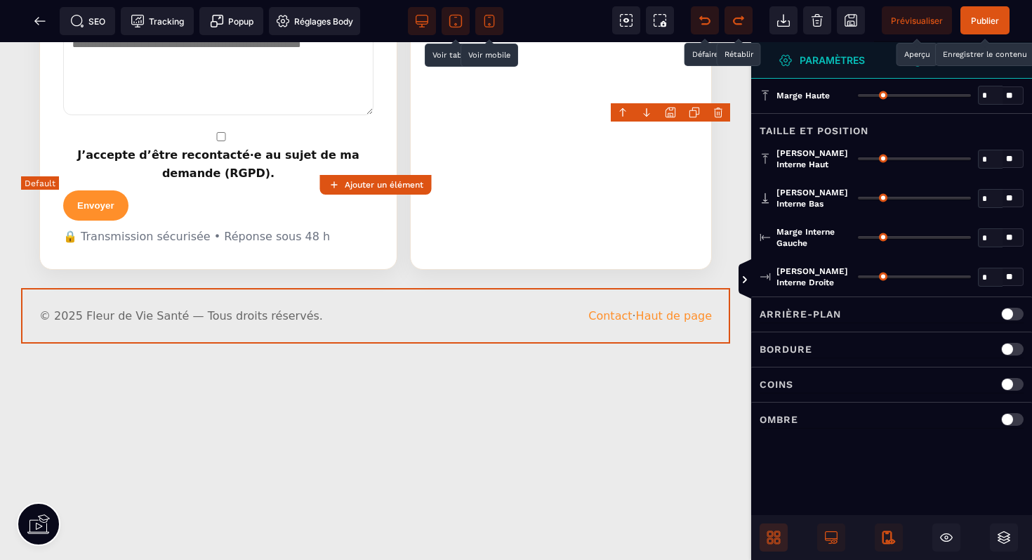
click at [506, 288] on footer "© 2025 Fleur de Vie Santé — Tous droits réservés. Contact · Haut de page" at bounding box center [375, 315] width 709 height 55
click at [833, 535] on icon at bounding box center [831, 537] width 14 height 14
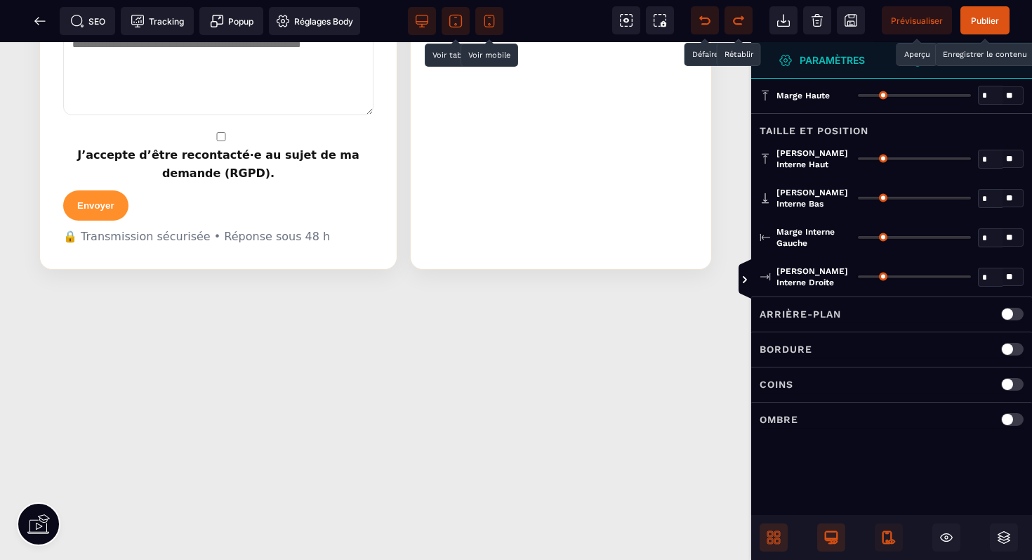
click at [833, 535] on icon at bounding box center [831, 537] width 14 height 14
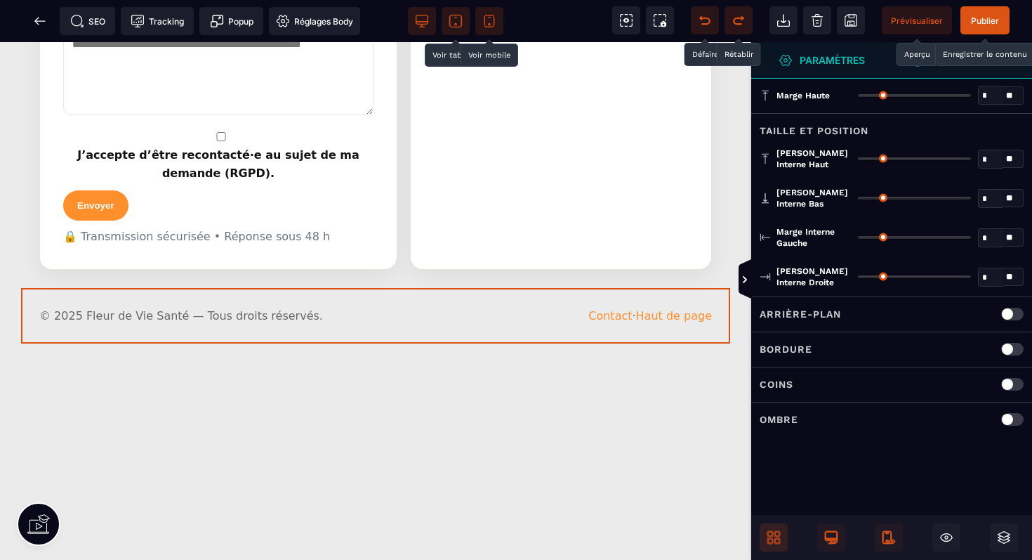
click at [885, 532] on icon at bounding box center [887, 537] width 9 height 13
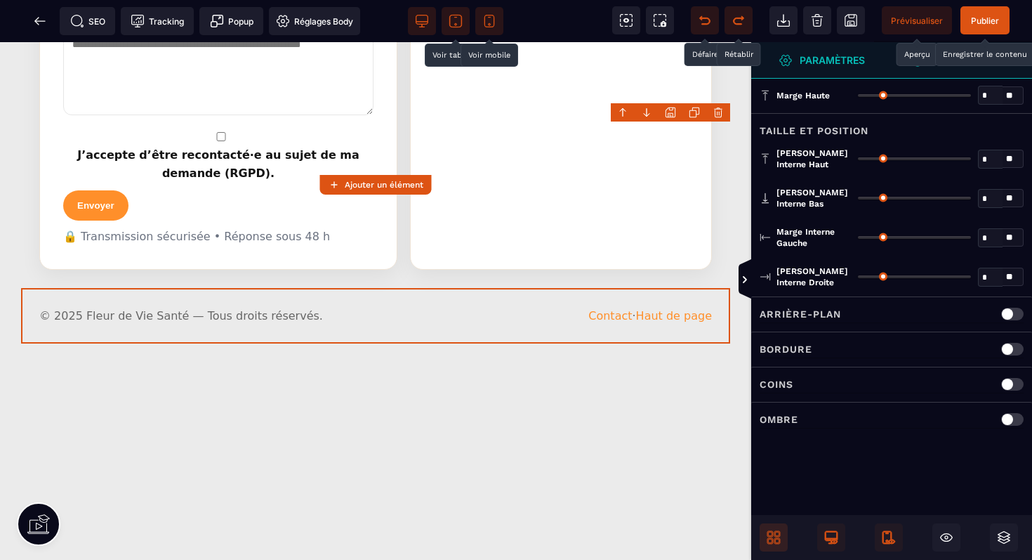
click at [911, 14] on span "Prévisualiser" at bounding box center [917, 20] width 70 height 28
click at [442, 288] on footer "© 2025 Fleur de Vie Santé — Tous droits réservés. Contact · Haut de page" at bounding box center [375, 315] width 709 height 55
click at [960, 56] on strong "Personnaliser" at bounding box center [972, 60] width 81 height 11
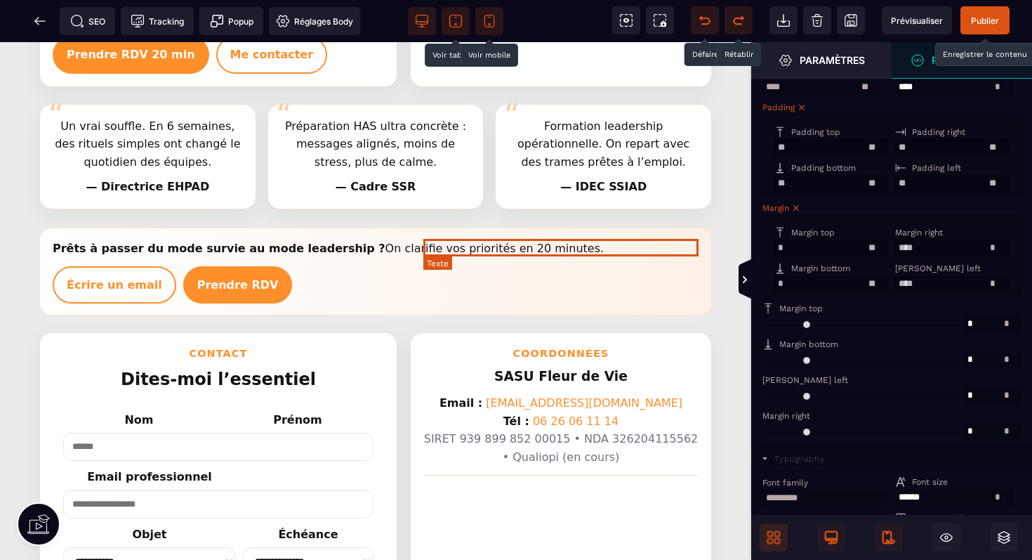
scroll to position [1892, 0]
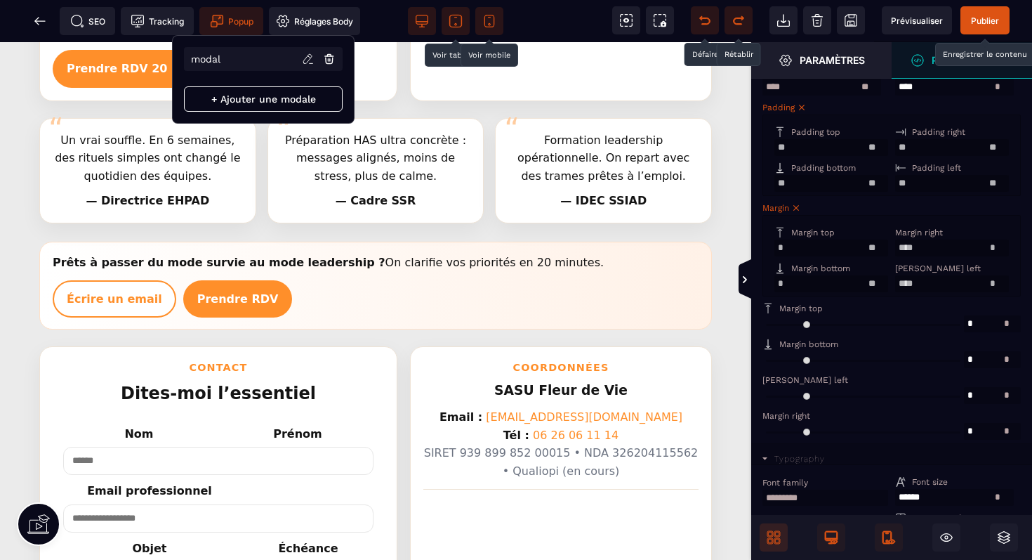
click at [234, 20] on span "Popup" at bounding box center [232, 21] width 44 height 14
click at [206, 60] on p "modal" at bounding box center [207, 58] width 29 height 11
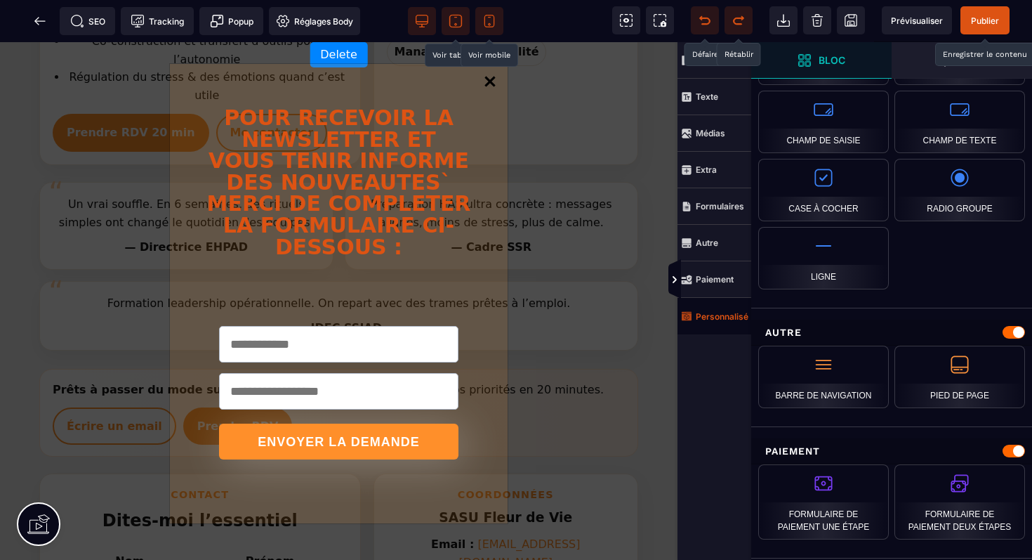
scroll to position [1977, 0]
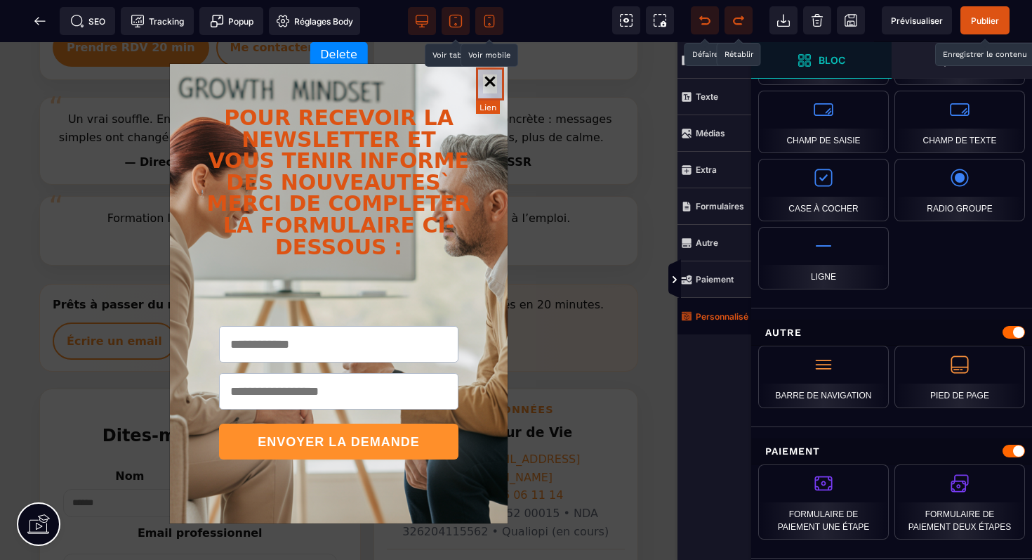
click at [494, 79] on link "Close" at bounding box center [490, 84] width 28 height 34
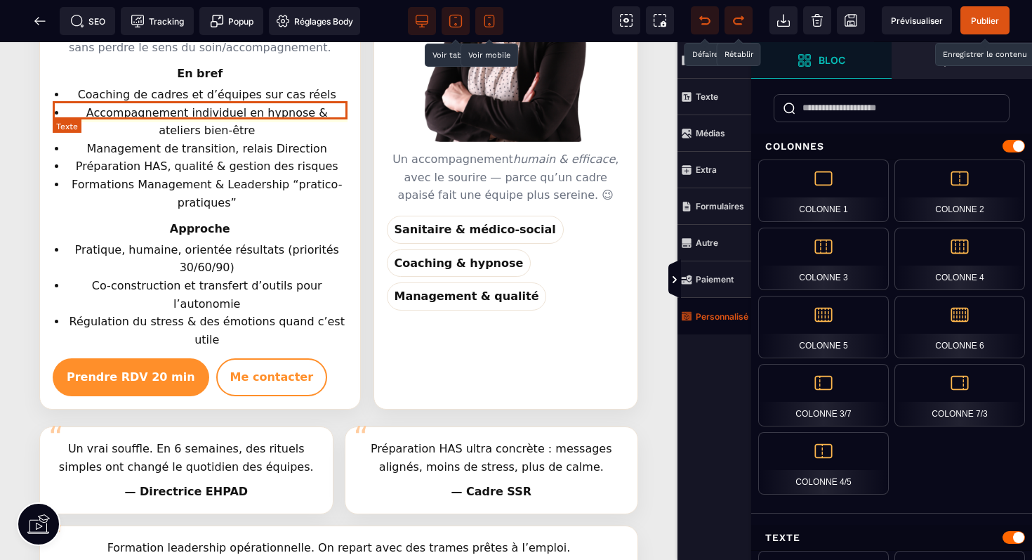
scroll to position [1633, 0]
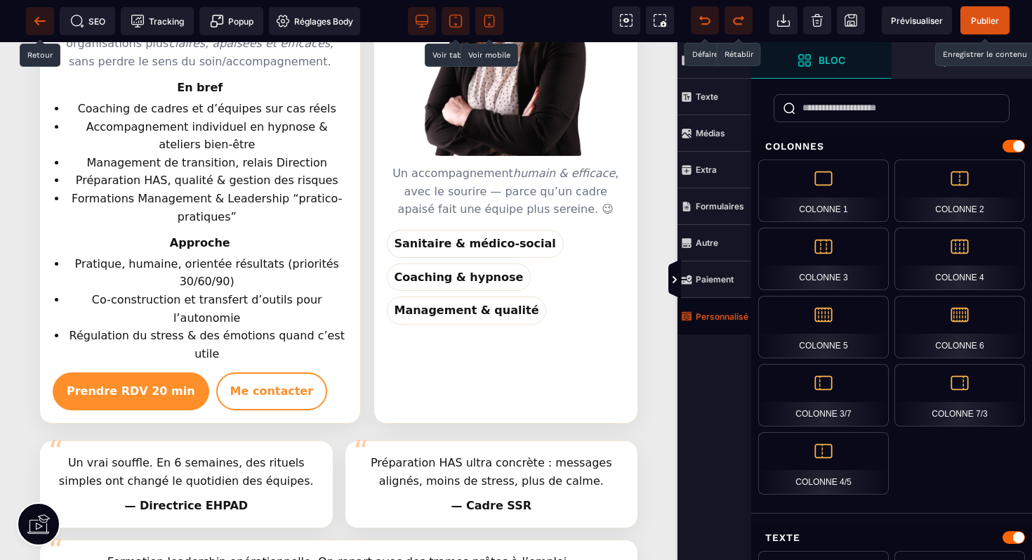
click at [46, 20] on icon at bounding box center [40, 21] width 14 height 14
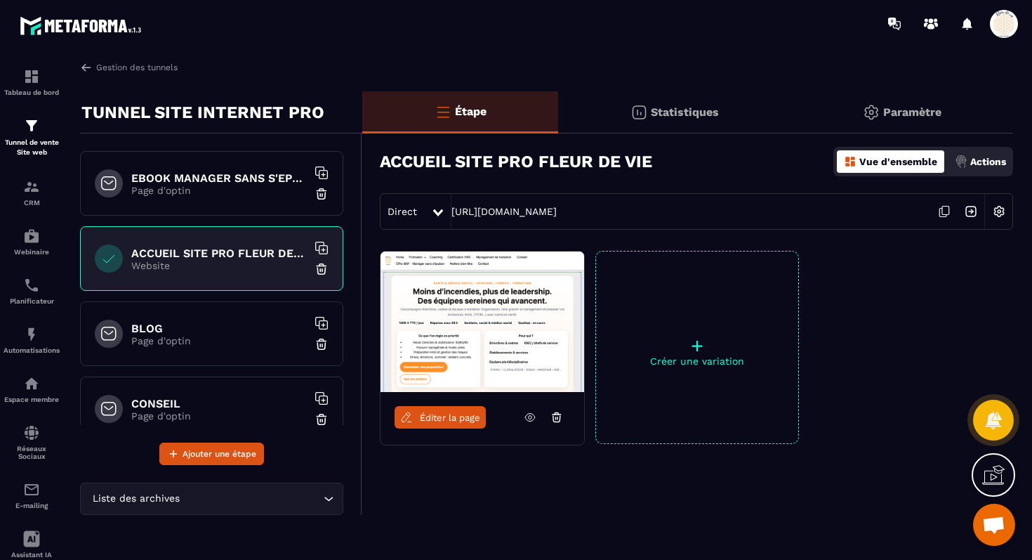
click at [252, 251] on h6 "ACCUEIL SITE PRO FLEUR DE VIE" at bounding box center [219, 252] width 176 height 13
click at [942, 207] on icon at bounding box center [944, 211] width 27 height 27
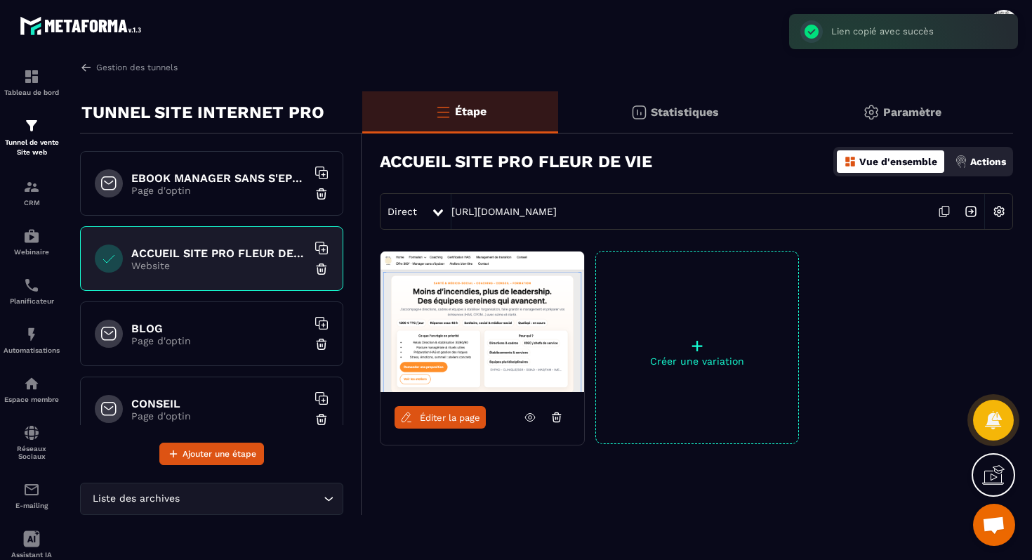
click at [984, 161] on p "Actions" at bounding box center [988, 161] width 36 height 11
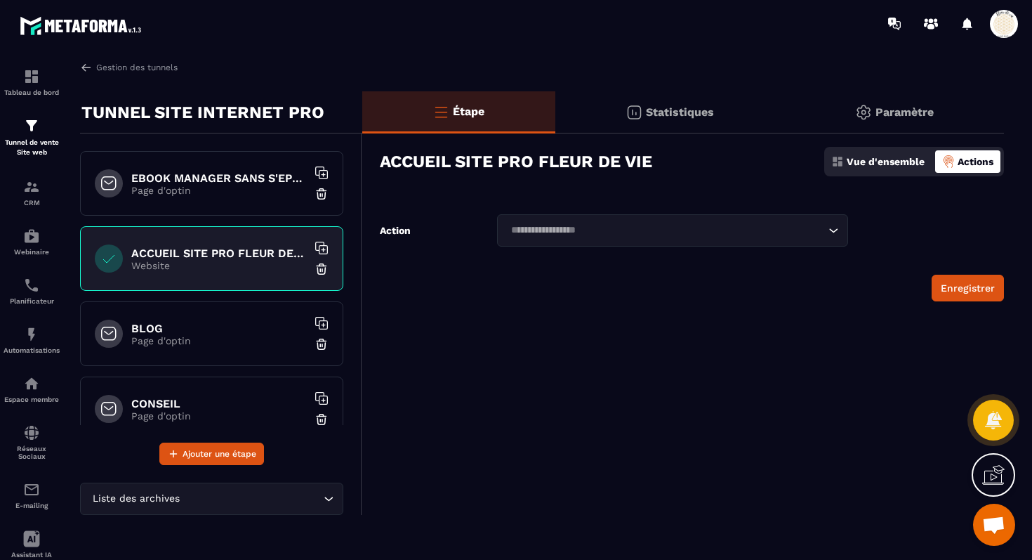
click at [836, 229] on icon "Search for option" at bounding box center [833, 230] width 14 height 14
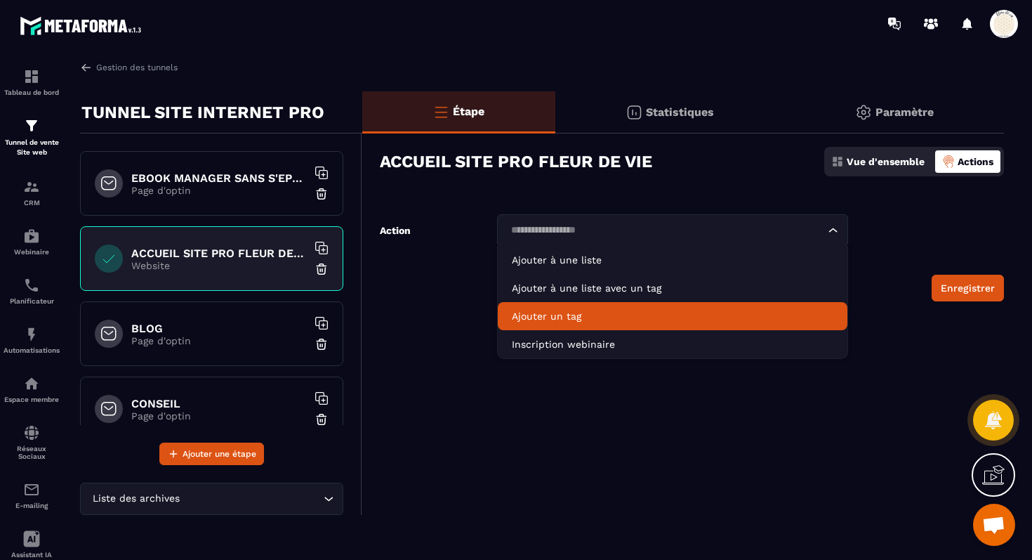
click at [573, 305] on li "Ajouter un tag" at bounding box center [673, 316] width 350 height 28
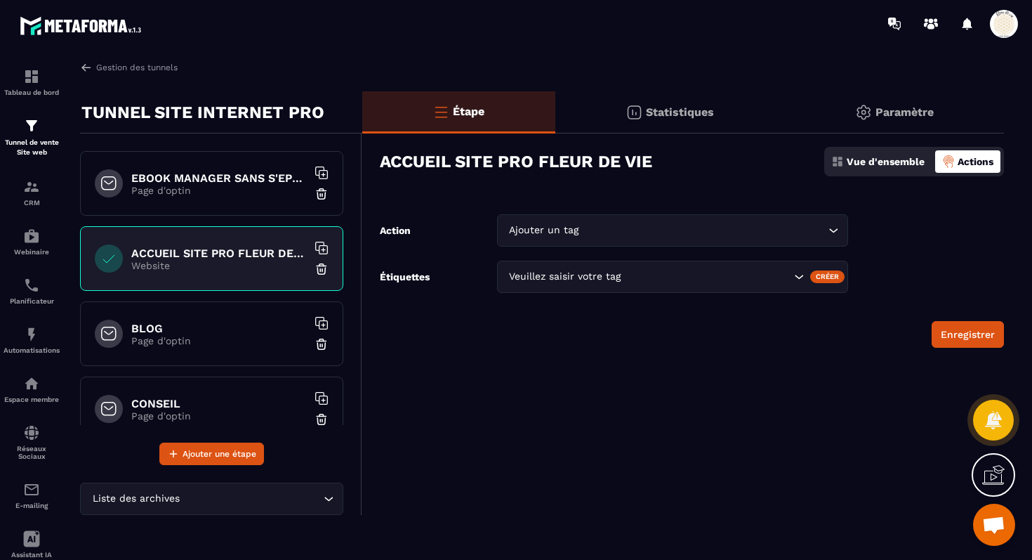
click at [574, 283] on div "Veuillez saisir votre tag" at bounding box center [649, 276] width 288 height 15
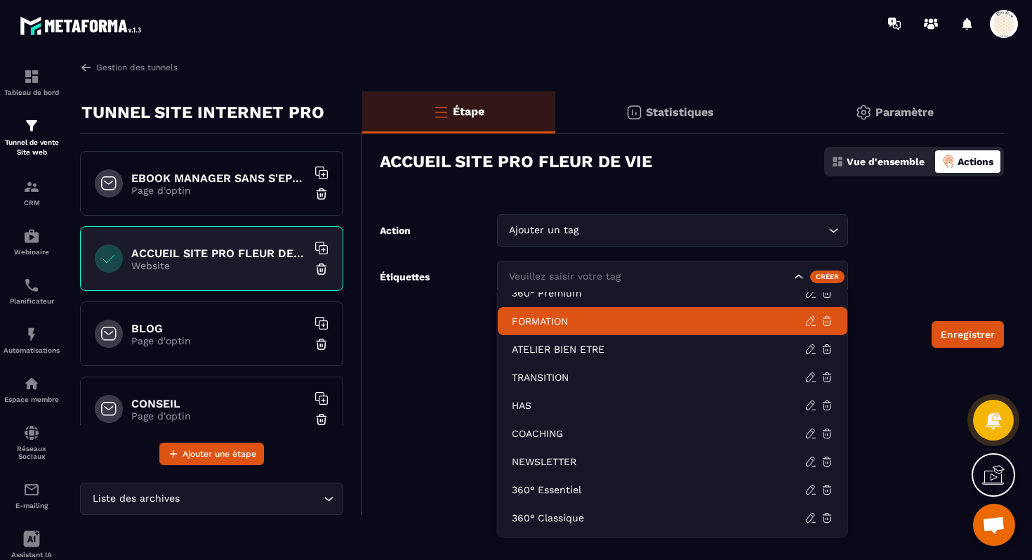
scroll to position [183, 0]
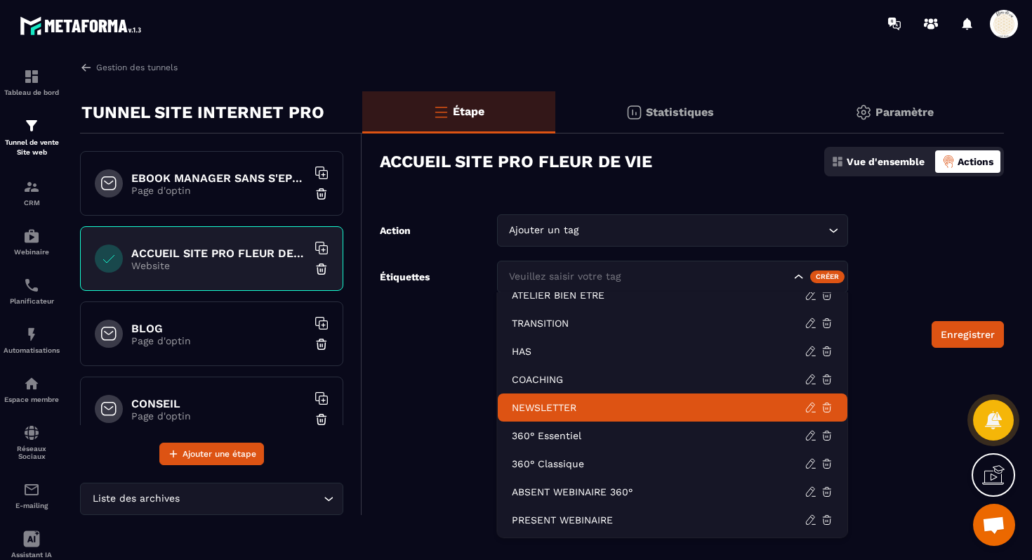
click at [539, 405] on p "NEWSLETTER" at bounding box center [658, 407] width 293 height 14
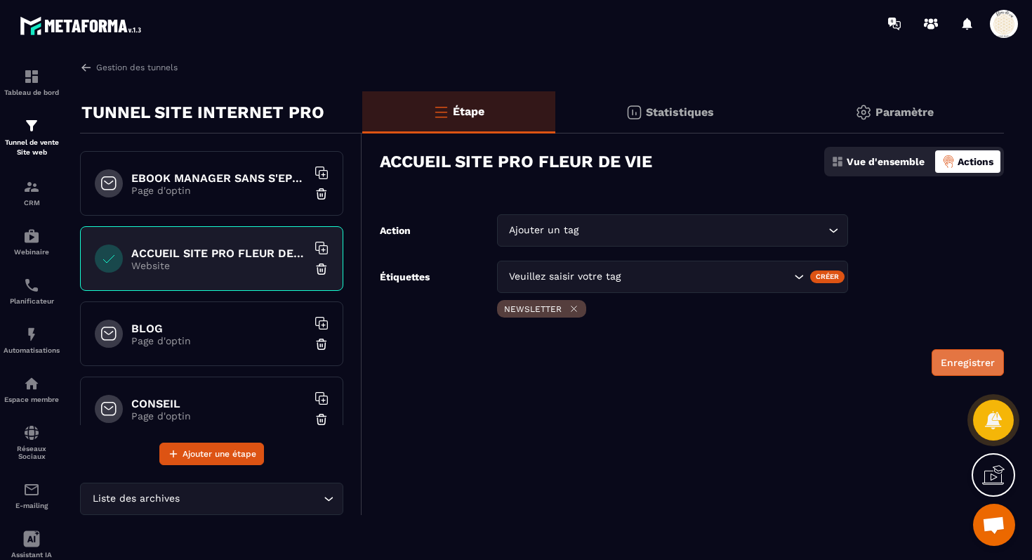
click at [967, 367] on button "Enregistrer" at bounding box center [968, 362] width 72 height 27
click at [872, 107] on div "Paramètre" at bounding box center [894, 112] width 220 height 42
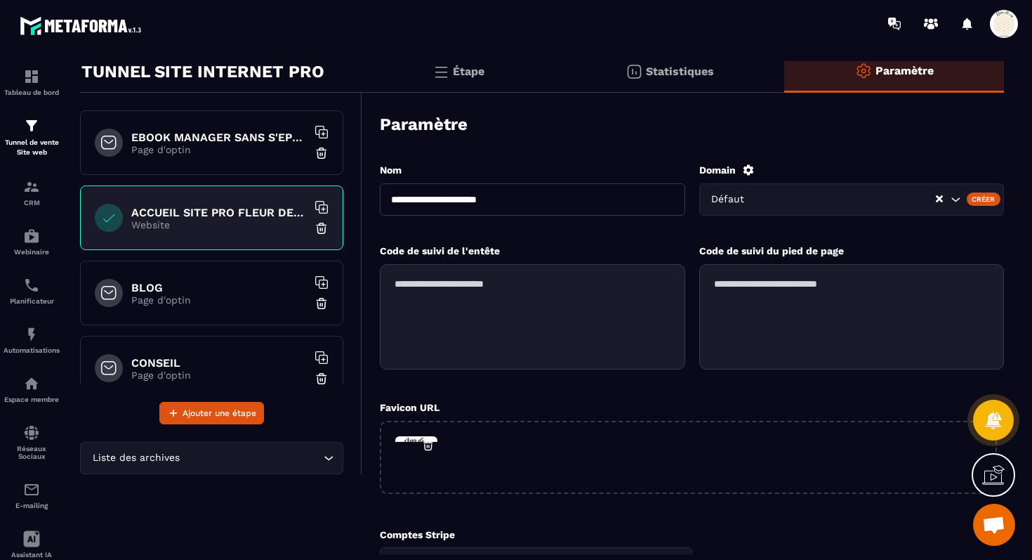
scroll to position [43, 0]
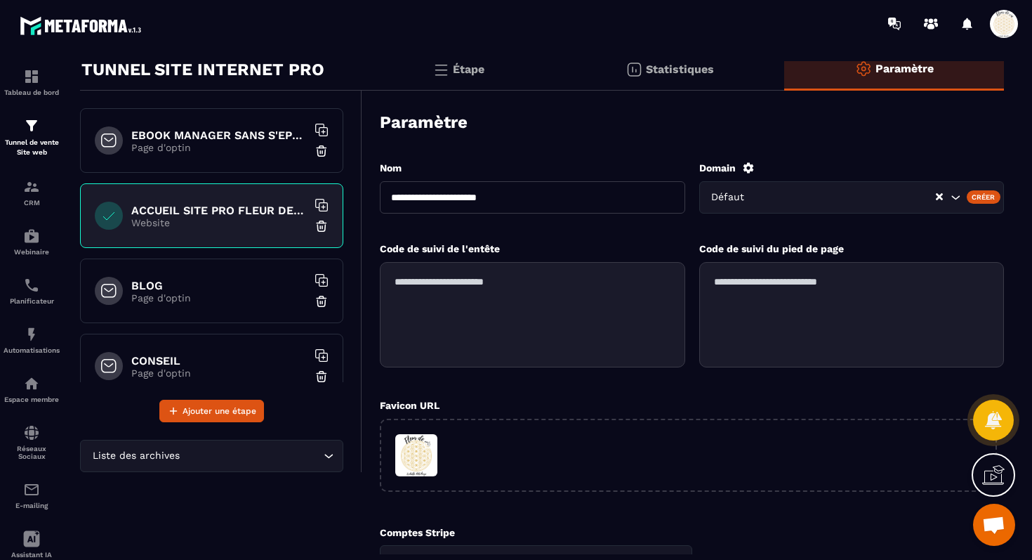
click at [213, 204] on h6 "ACCUEIL SITE PRO FLEUR DE VIE" at bounding box center [219, 210] width 176 height 13
click at [466, 70] on p "Étape" at bounding box center [469, 68] width 32 height 13
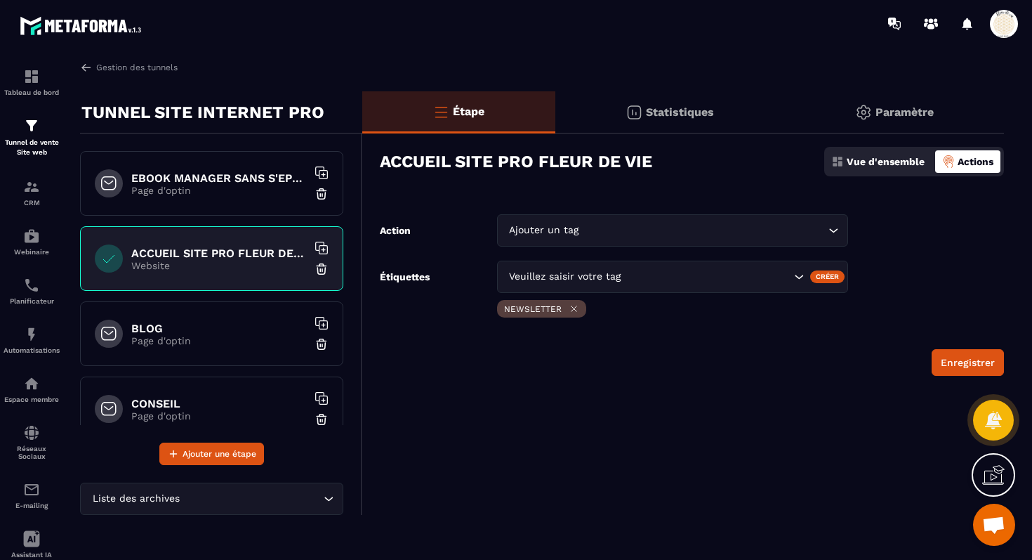
scroll to position [0, 0]
click at [687, 108] on p "Statistiques" at bounding box center [680, 111] width 68 height 13
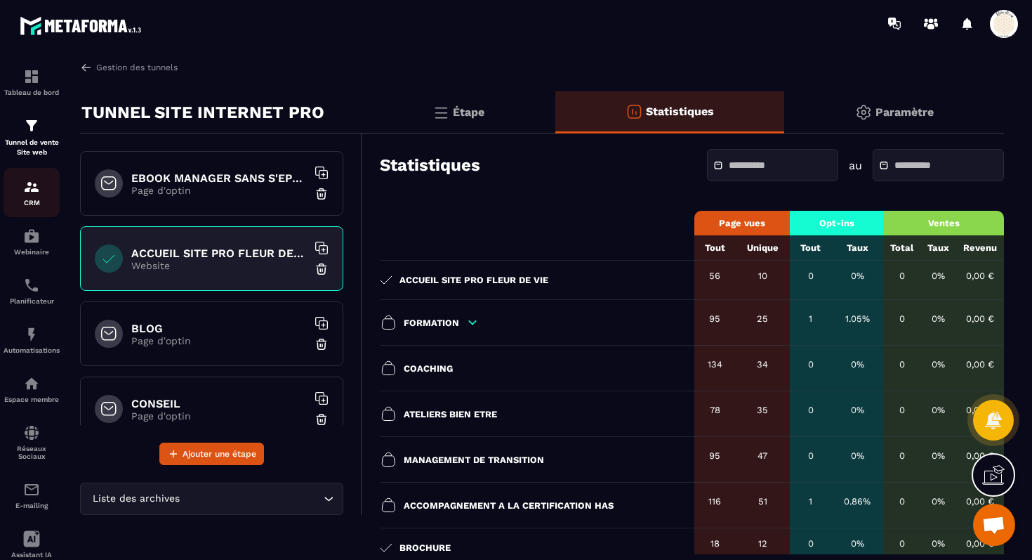
click at [27, 185] on img at bounding box center [31, 186] width 17 height 17
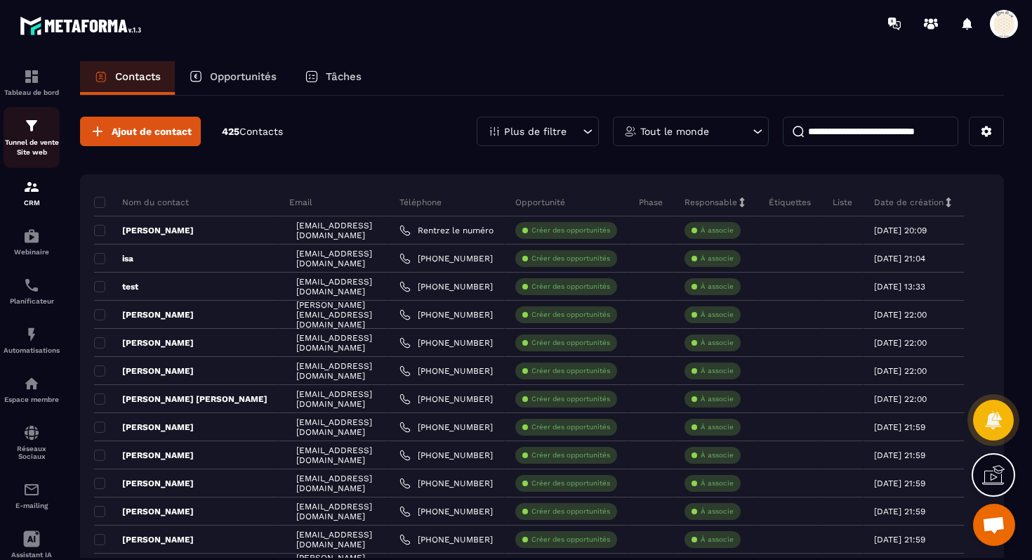
click at [36, 129] on img at bounding box center [31, 125] width 17 height 17
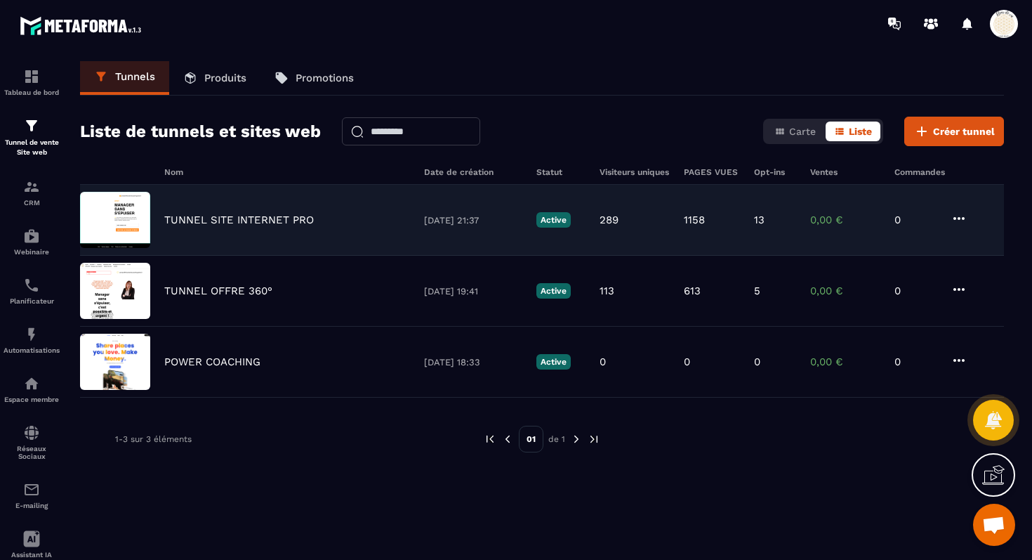
click at [261, 219] on p "TUNNEL SITE INTERNET PRO" at bounding box center [239, 219] width 150 height 13
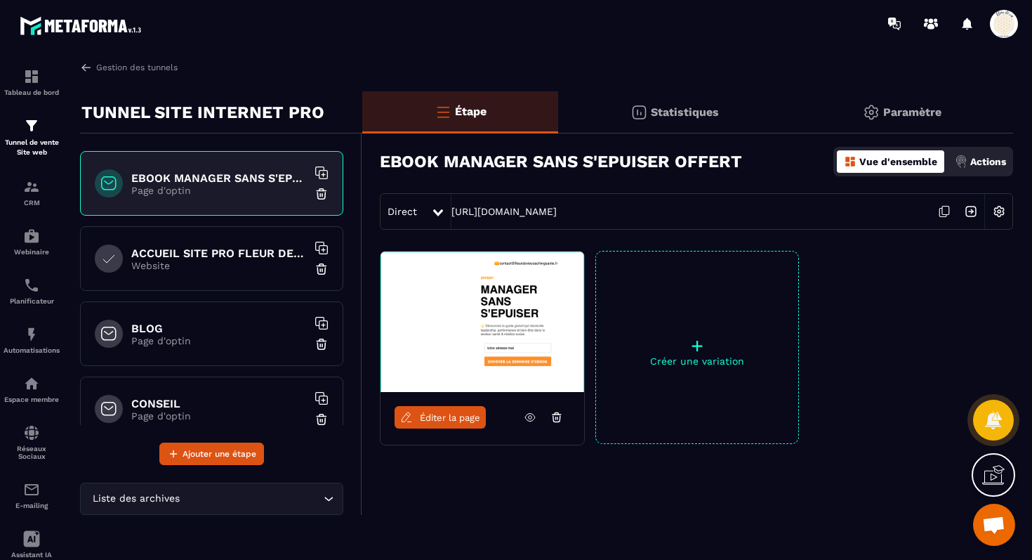
click at [256, 261] on p "Website" at bounding box center [219, 265] width 176 height 11
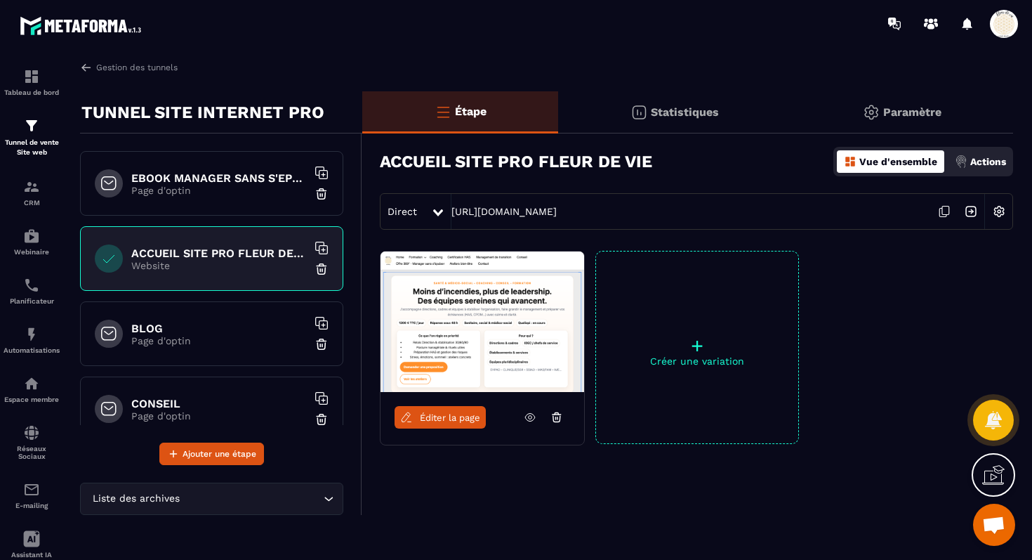
click at [970, 209] on img at bounding box center [971, 211] width 27 height 27
click at [1007, 211] on img at bounding box center [999, 211] width 27 height 27
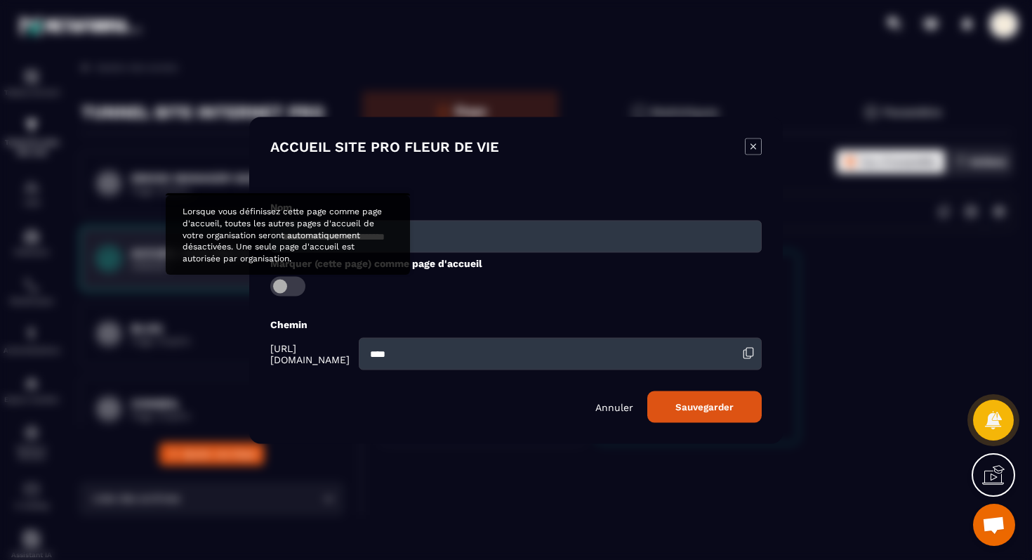
click at [296, 286] on span "Modal window" at bounding box center [287, 286] width 35 height 20
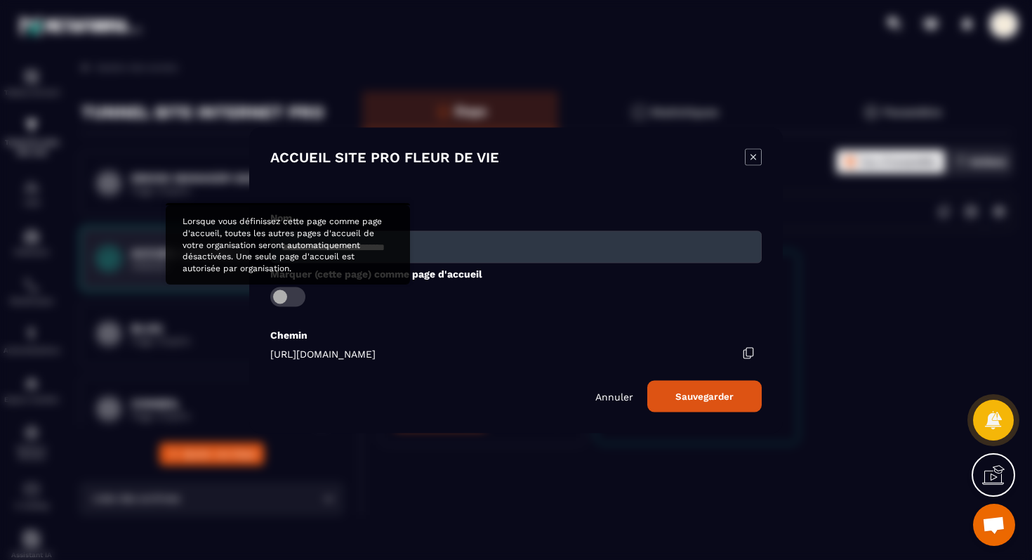
click at [279, 296] on span "Modal window" at bounding box center [287, 296] width 35 height 20
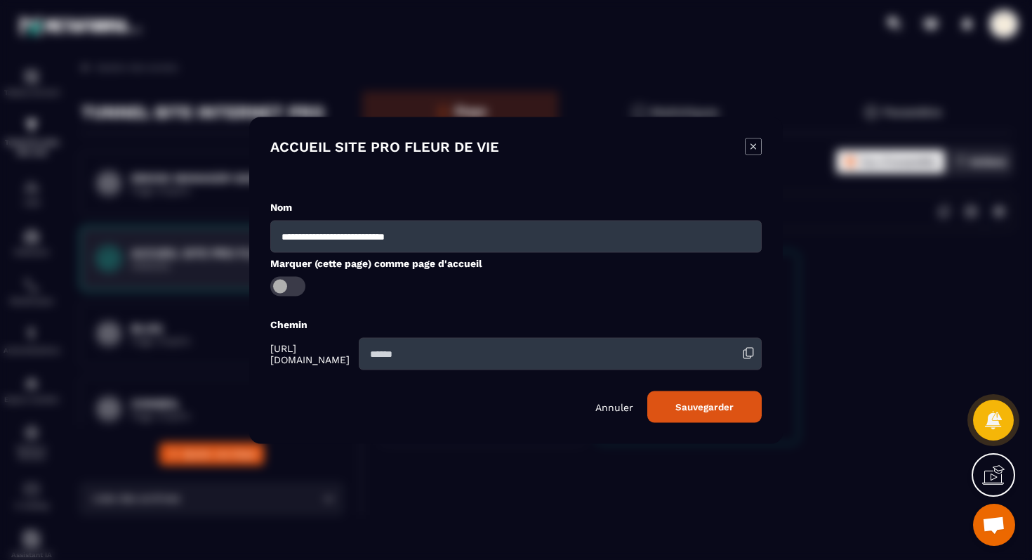
click at [421, 345] on input "Modal window" at bounding box center [560, 353] width 403 height 32
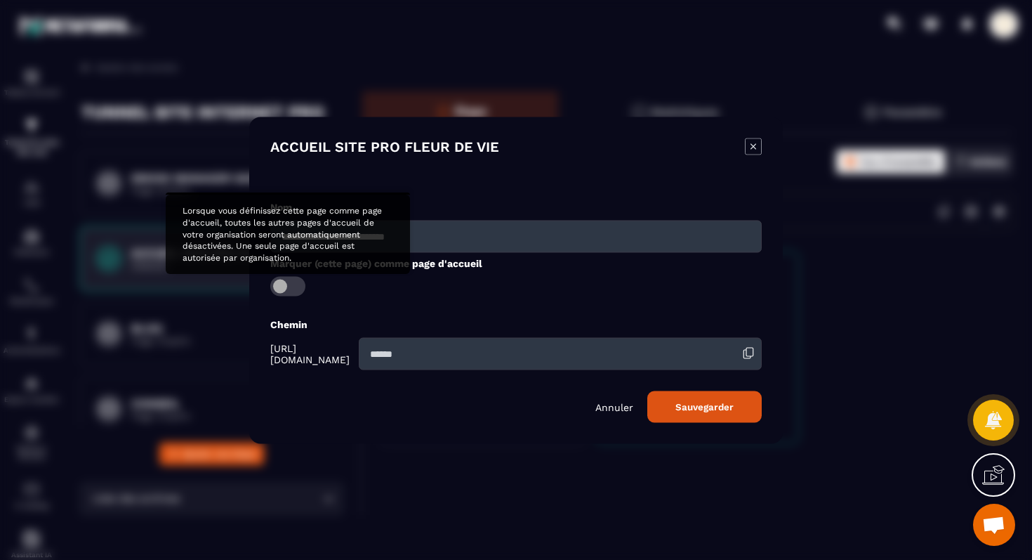
click at [292, 286] on div "**********" at bounding box center [516, 310] width 492 height 223
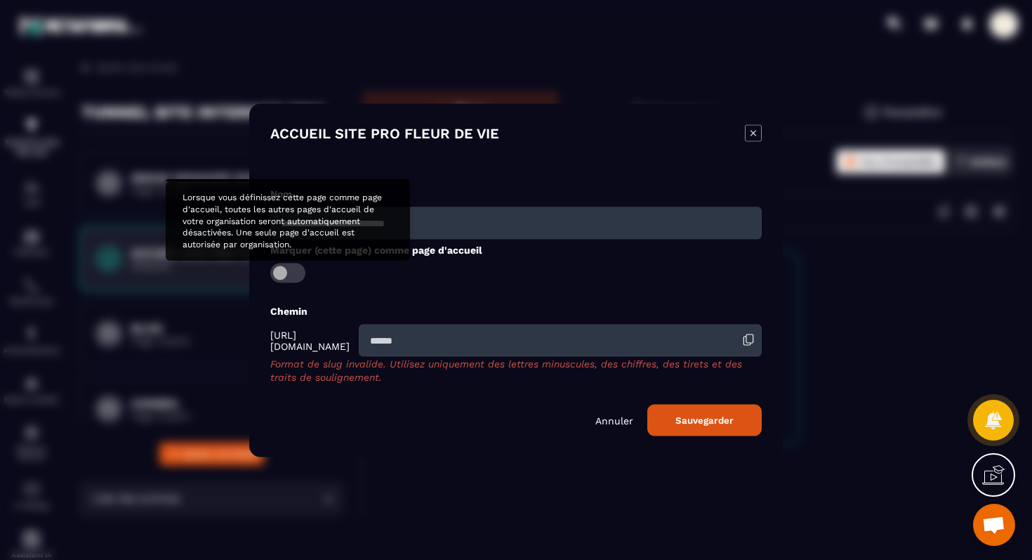
click at [296, 270] on span "Modal window" at bounding box center [287, 273] width 35 height 20
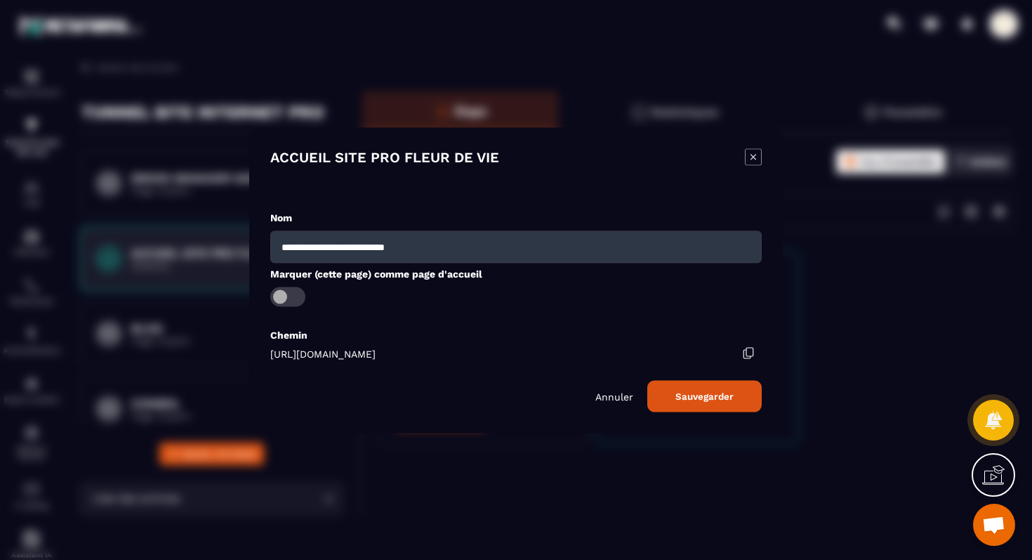
click at [748, 348] on icon "Modal window" at bounding box center [748, 352] width 13 height 13
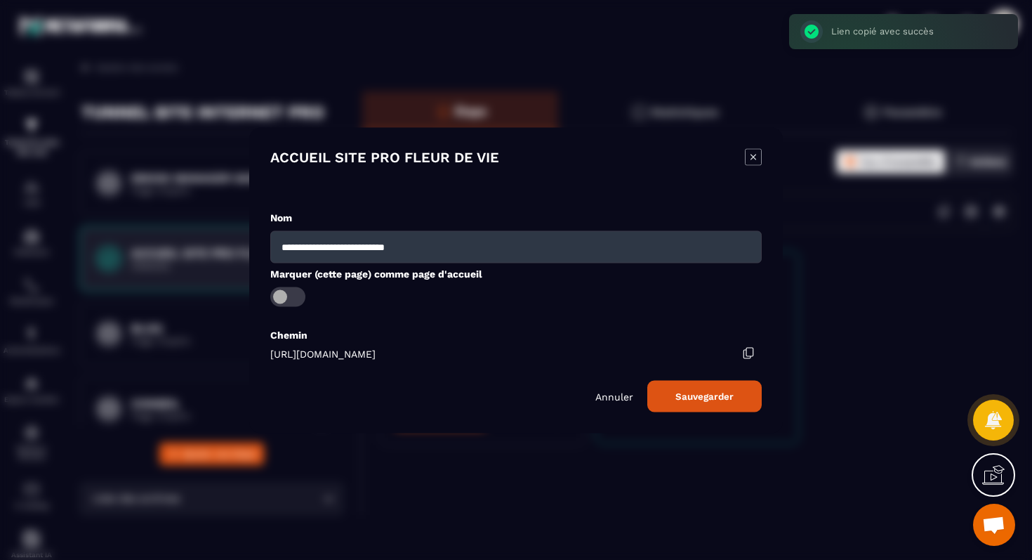
click at [693, 397] on button "Sauvegarder" at bounding box center [704, 396] width 114 height 32
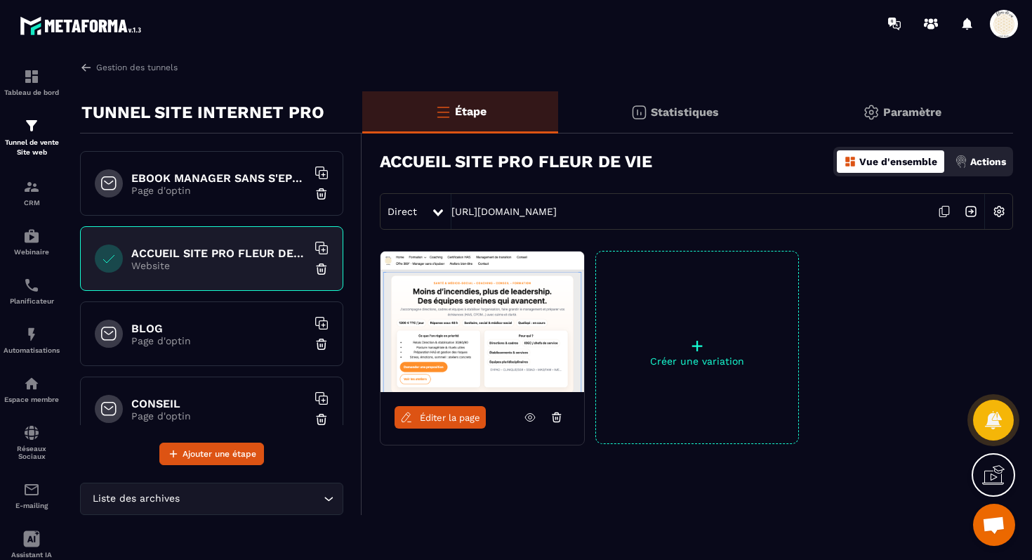
click at [947, 212] on icon at bounding box center [944, 211] width 27 height 27
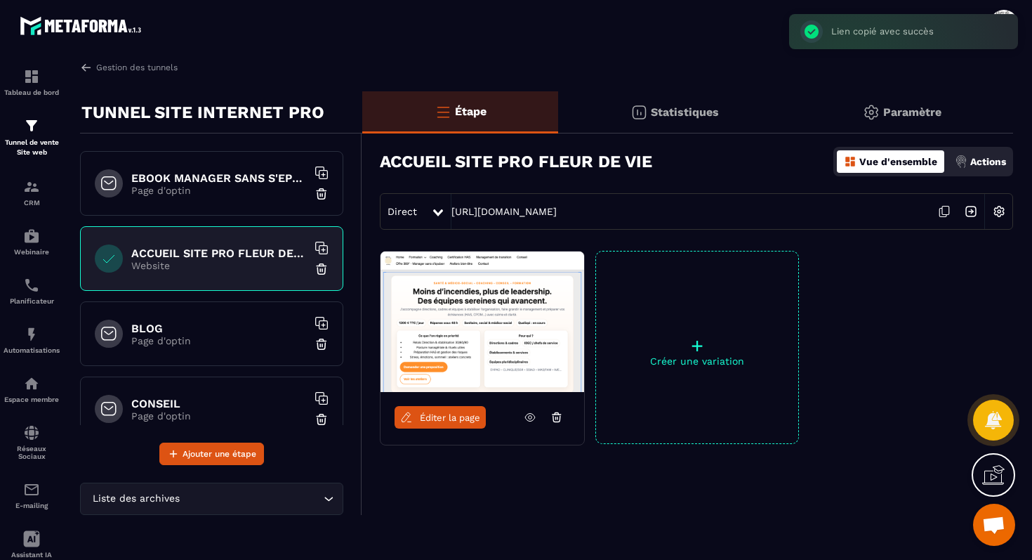
click at [193, 336] on p "Page d'optin" at bounding box center [219, 340] width 176 height 11
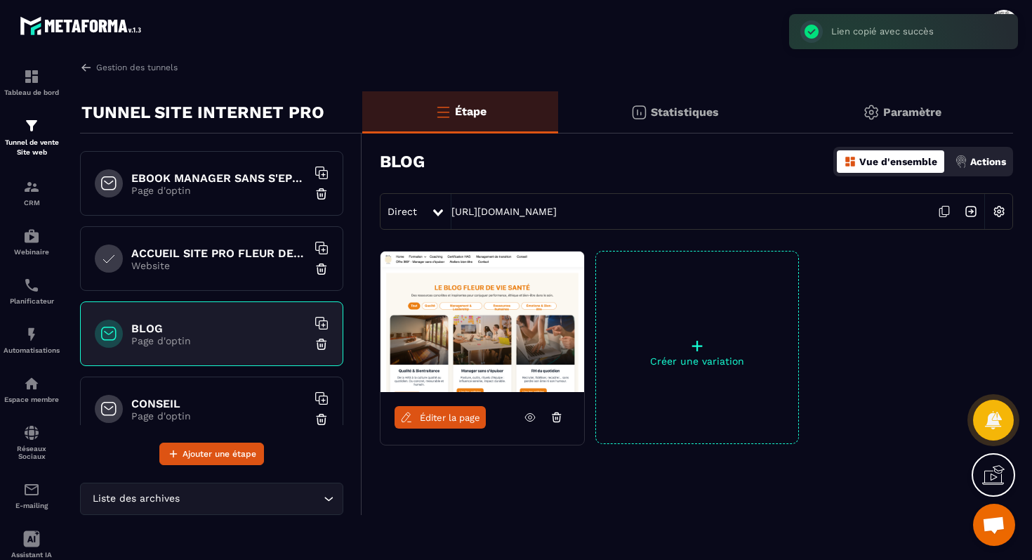
click at [193, 393] on div "CONSEIL Page d'optin" at bounding box center [211, 408] width 263 height 65
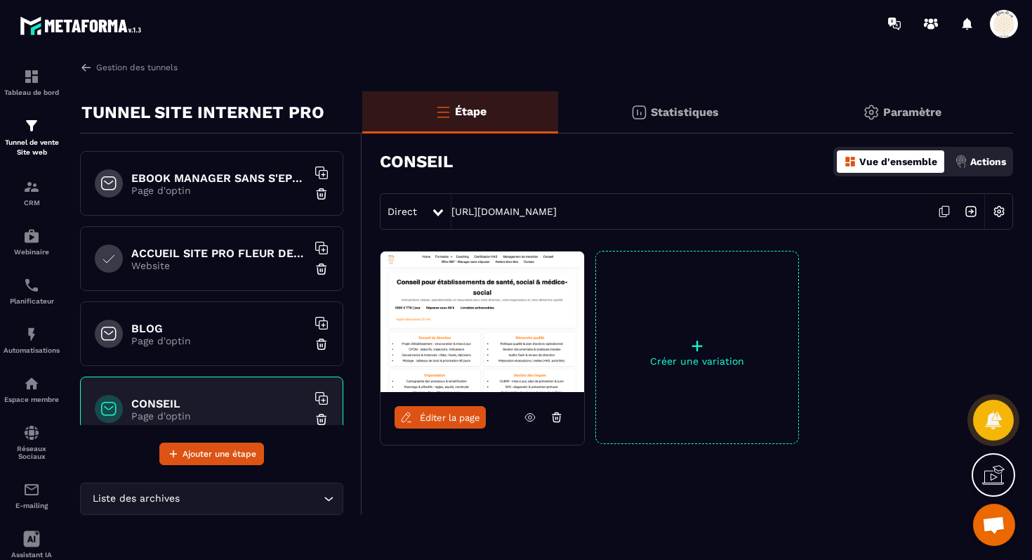
click at [250, 322] on h6 "BLOG" at bounding box center [219, 328] width 176 height 13
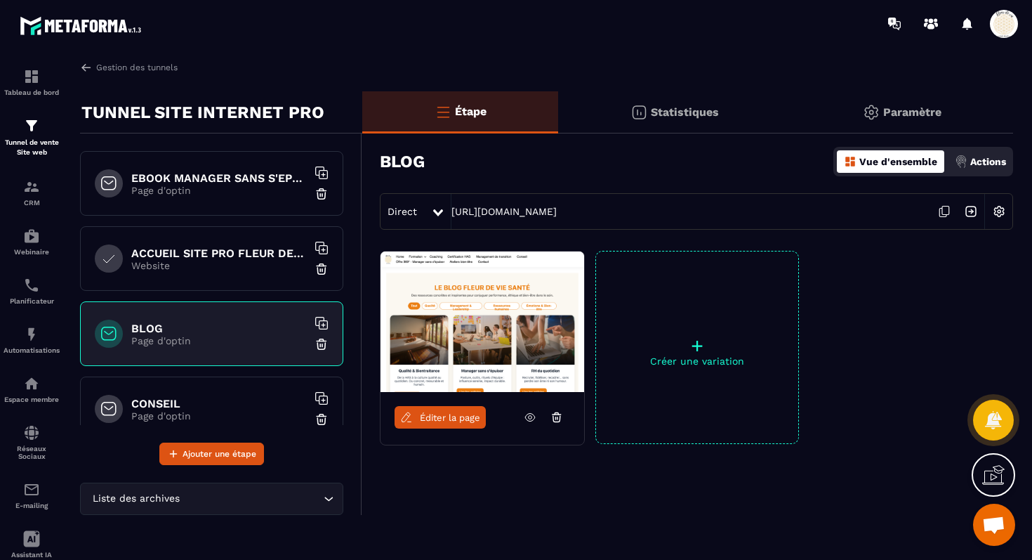
click at [457, 416] on span "Éditer la page" at bounding box center [450, 417] width 60 height 11
